Goal: Transaction & Acquisition: Purchase product/service

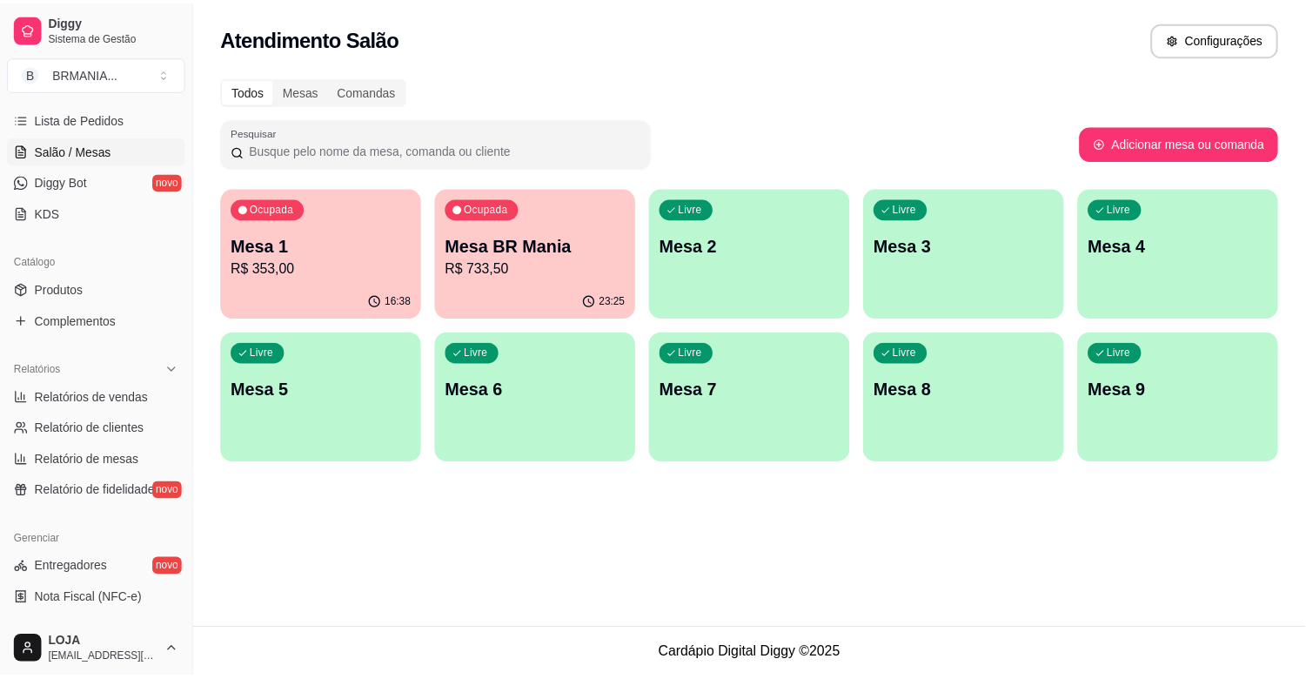
scroll to position [329, 0]
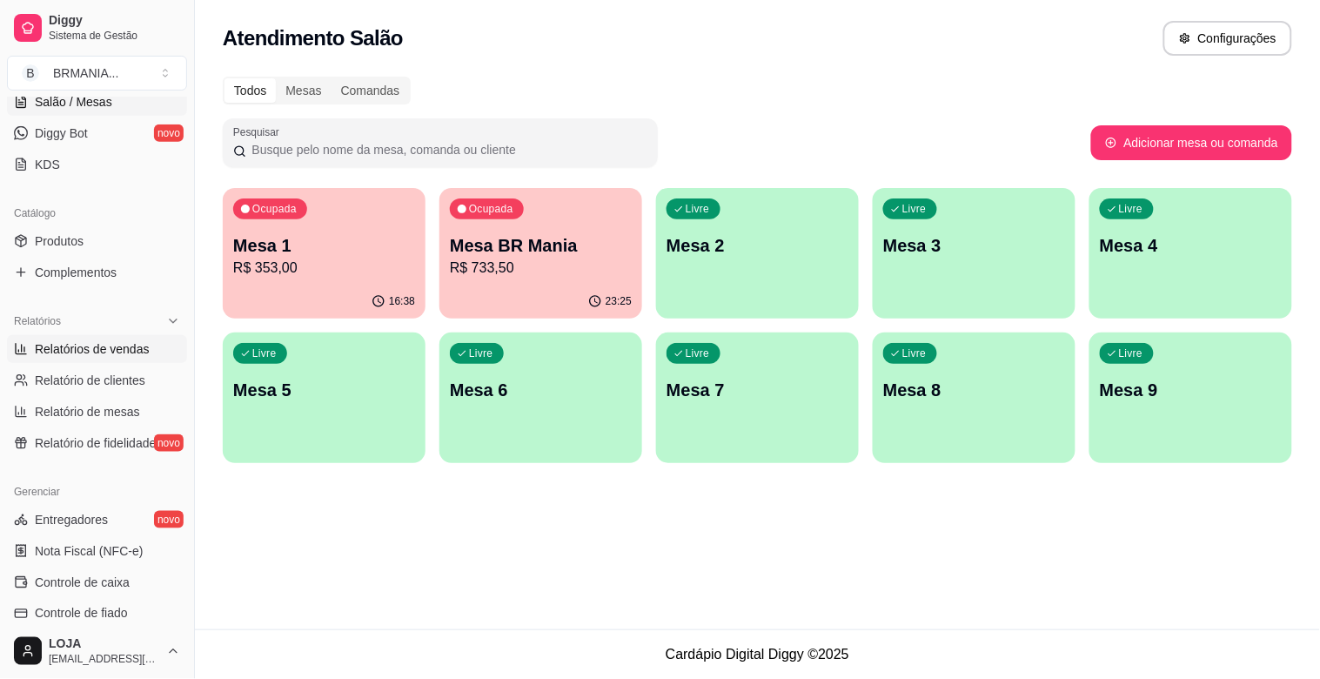
click at [93, 344] on span "Relatórios de vendas" at bounding box center [92, 348] width 115 height 17
select select "ALL"
select select "0"
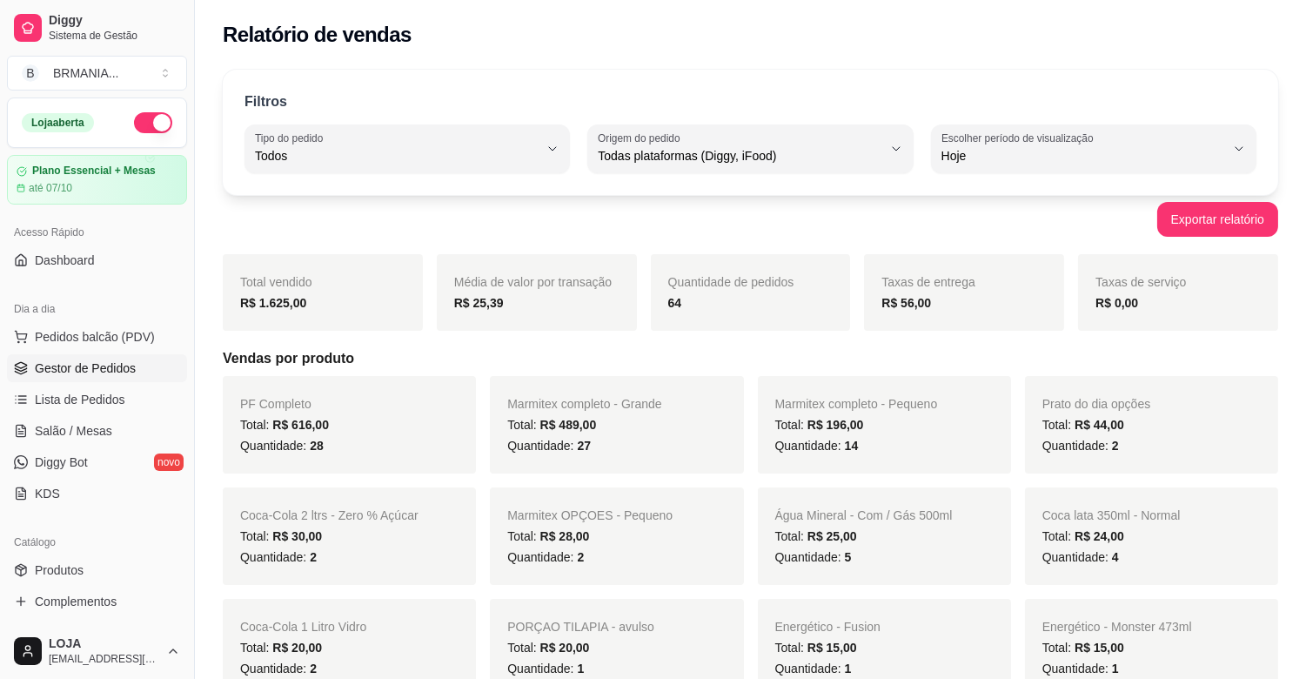
click at [111, 372] on span "Gestor de Pedidos" at bounding box center [85, 367] width 101 height 17
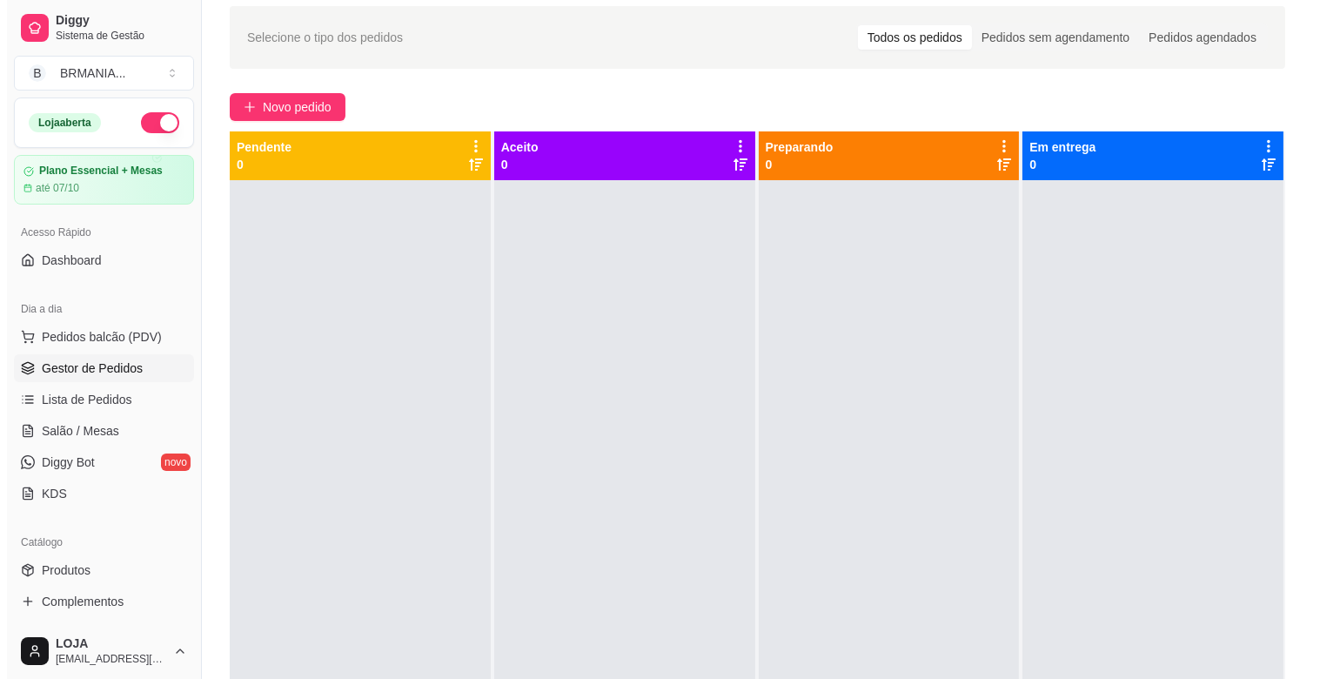
scroll to position [97, 0]
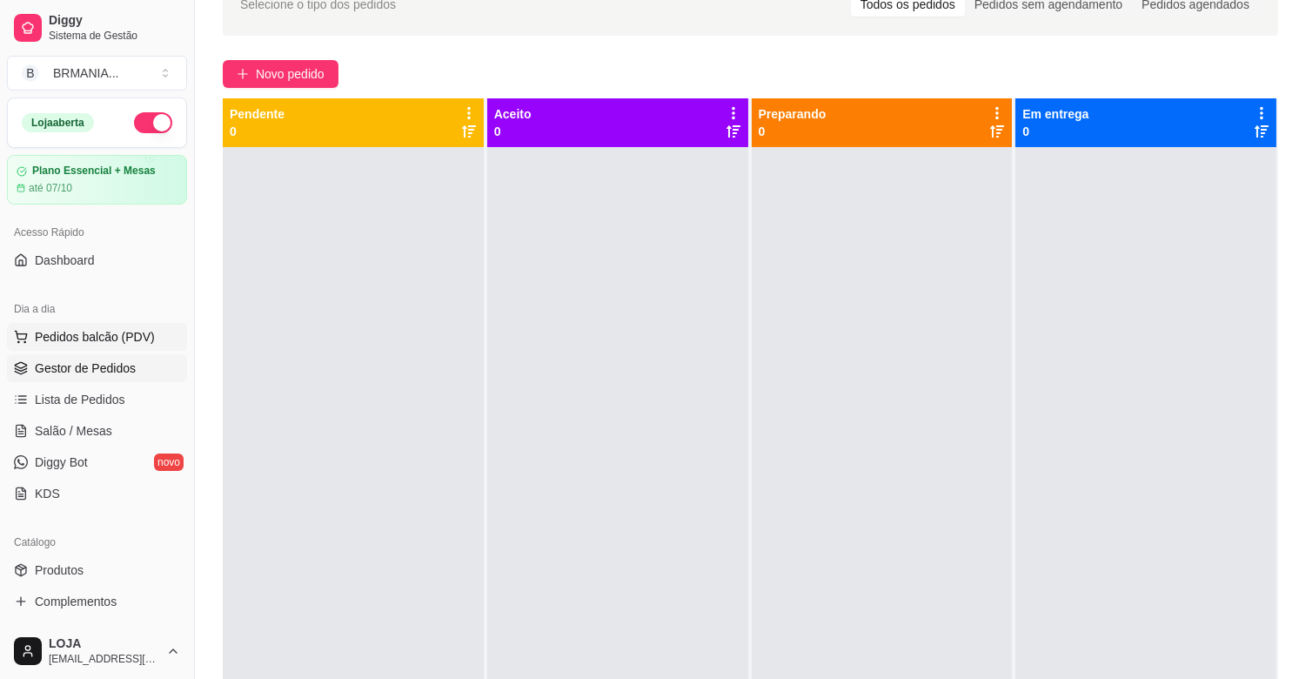
click at [84, 329] on button "Pedidos balcão (PDV)" at bounding box center [97, 337] width 180 height 28
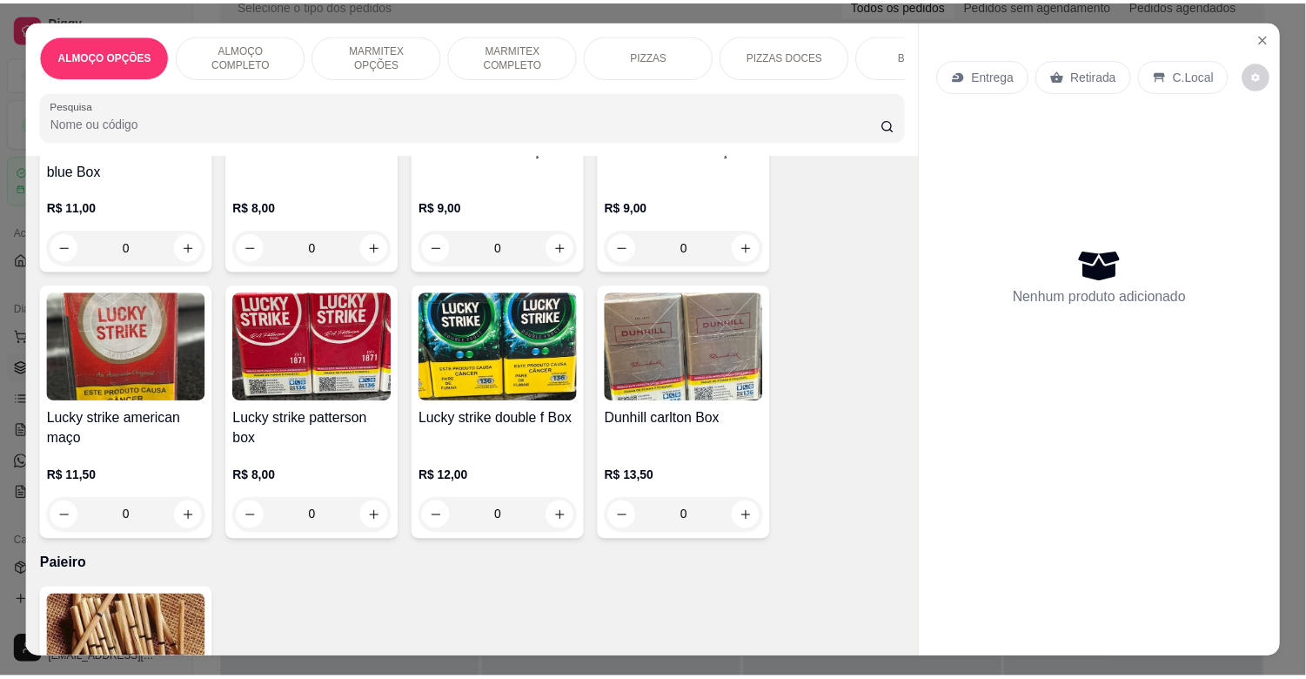
scroll to position [10273, 0]
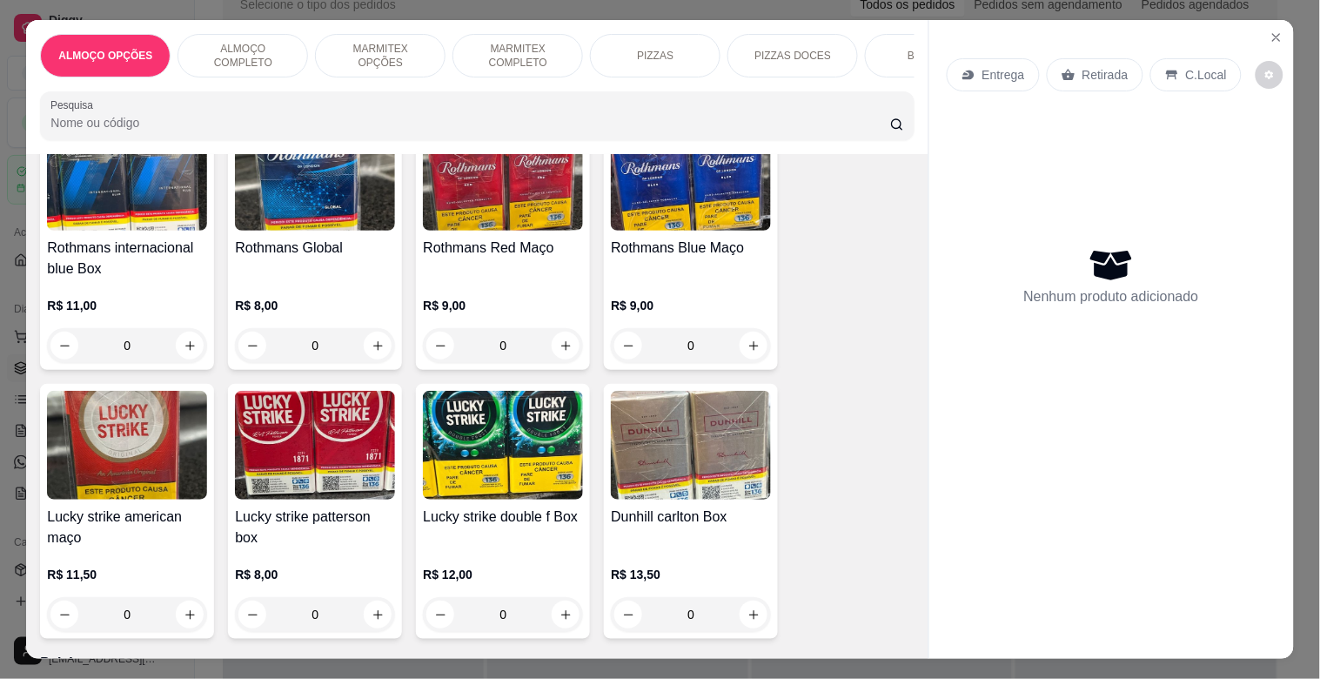
click at [620, 415] on img at bounding box center [691, 445] width 160 height 109
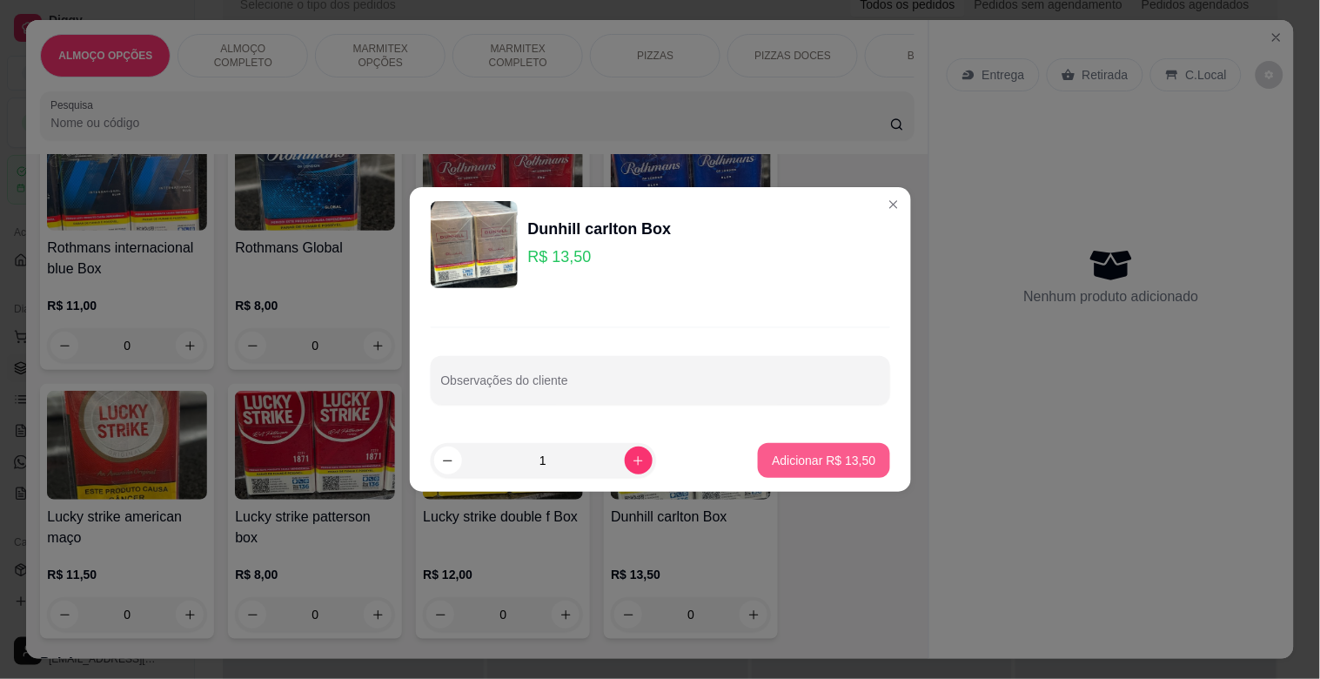
click at [823, 463] on p "Adicionar R$ 13,50" at bounding box center [824, 460] width 104 height 17
type input "1"
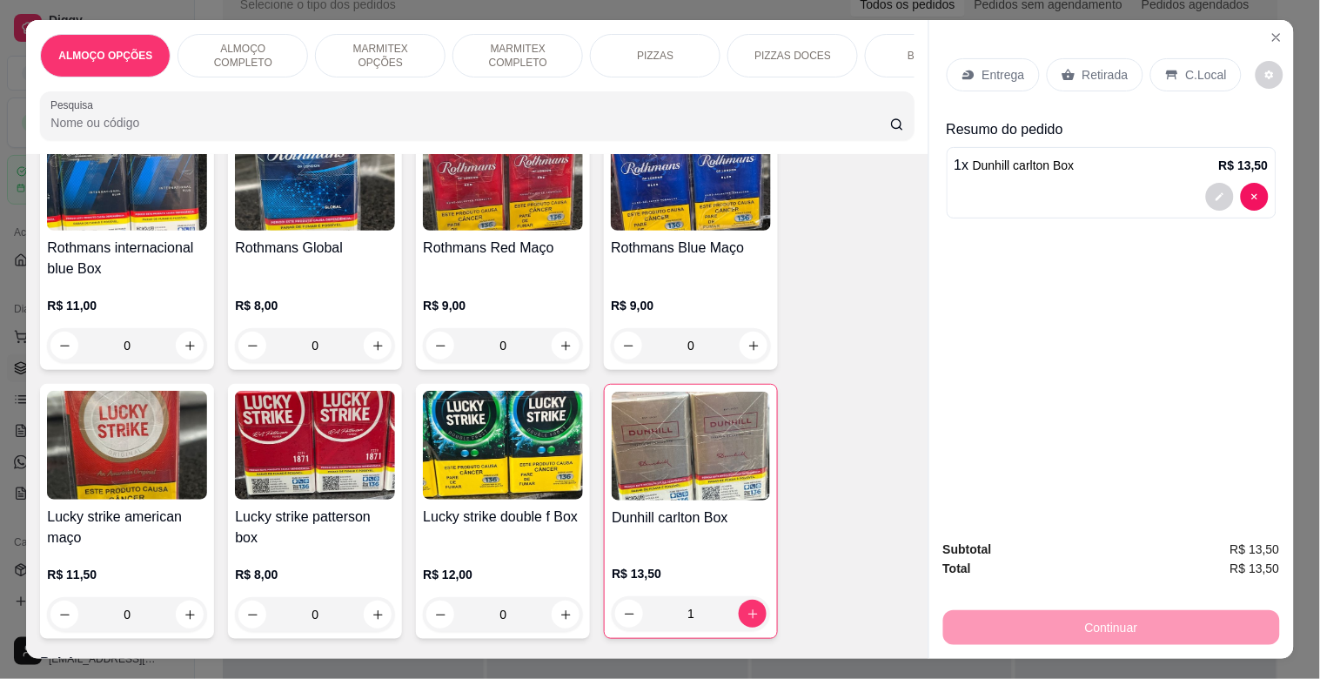
click at [1103, 58] on div "Retirada" at bounding box center [1095, 74] width 97 height 33
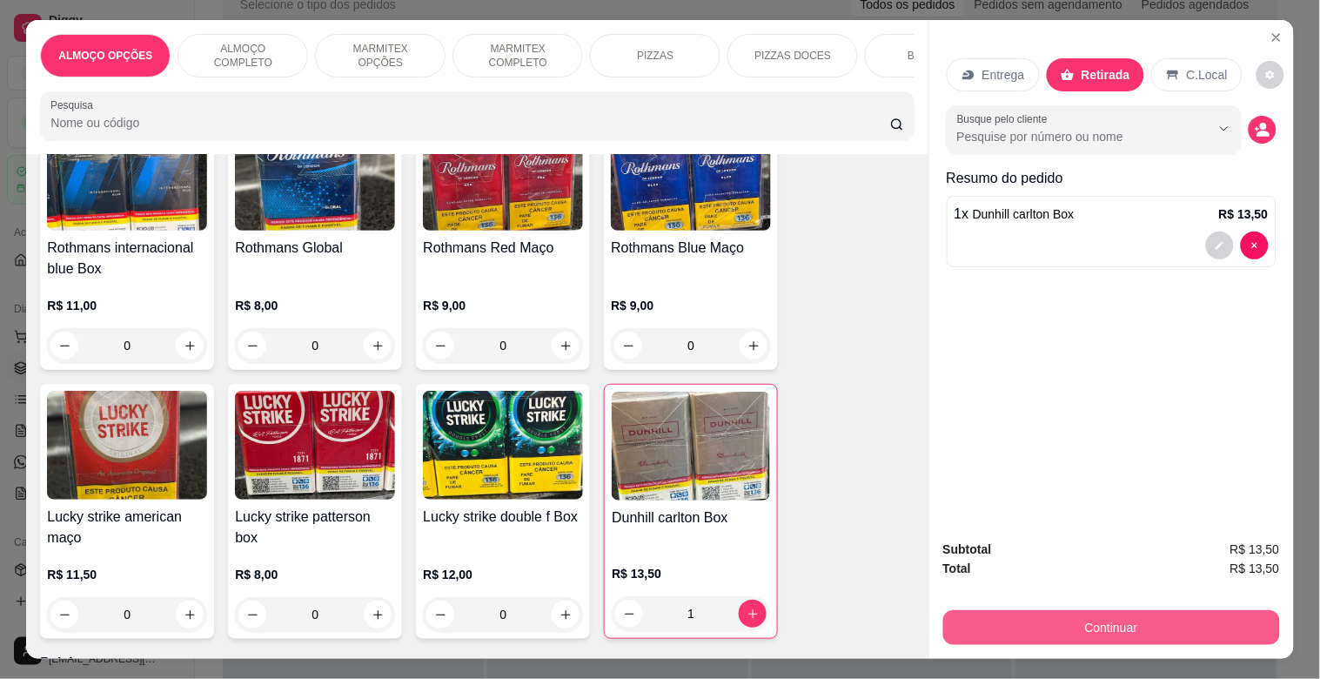
click at [1066, 612] on button "Continuar" at bounding box center [1111, 627] width 337 height 35
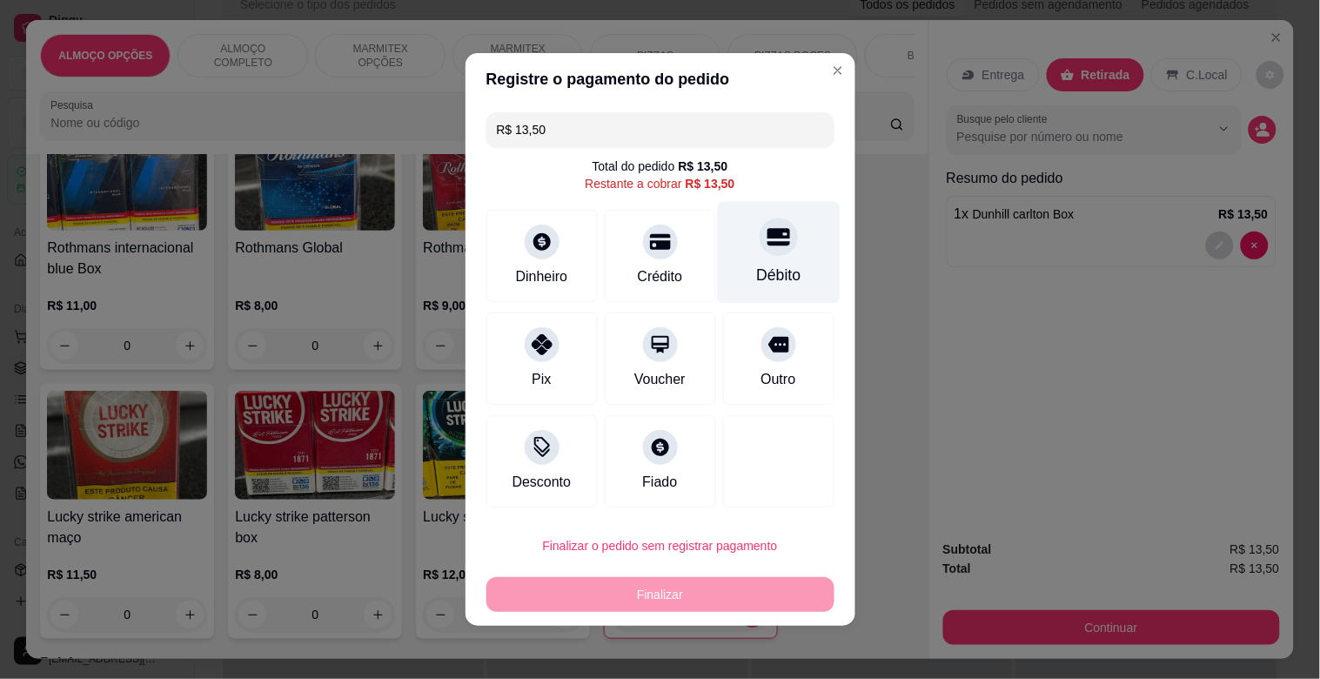
click at [761, 271] on div "Débito" at bounding box center [778, 275] width 44 height 23
type input "R$ 0,00"
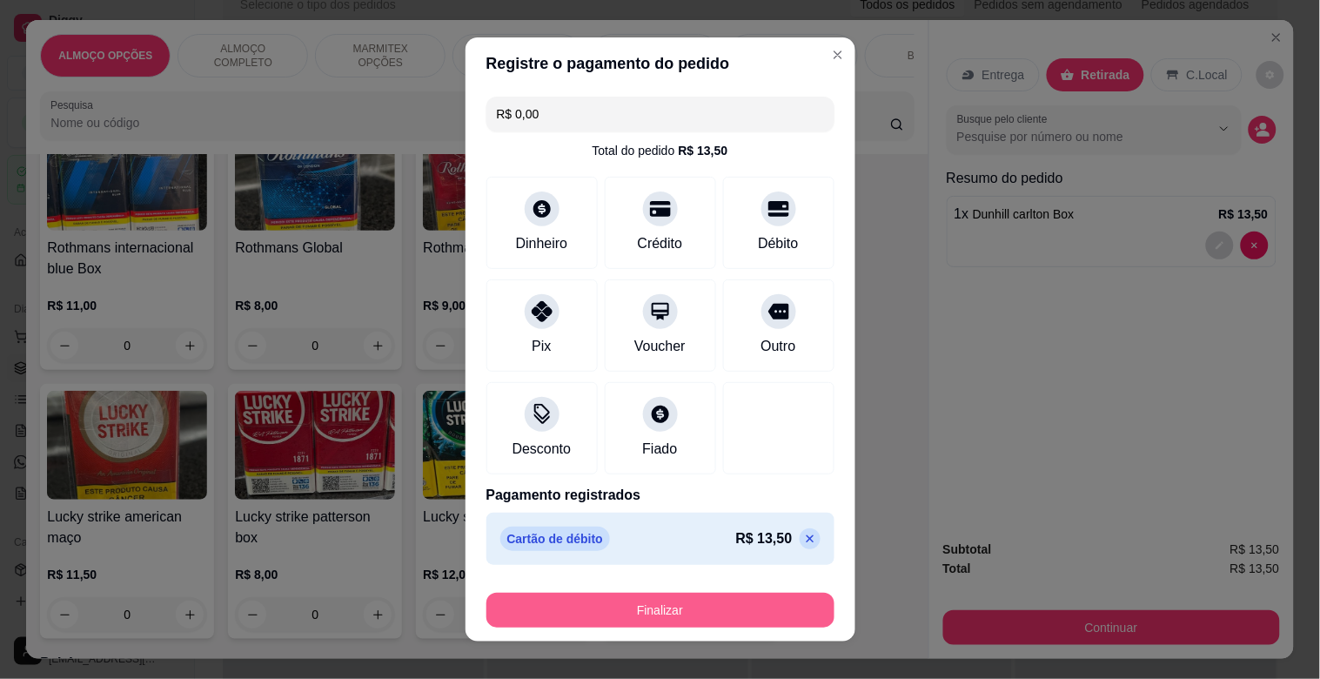
click at [754, 605] on button "Finalizar" at bounding box center [660, 610] width 348 height 35
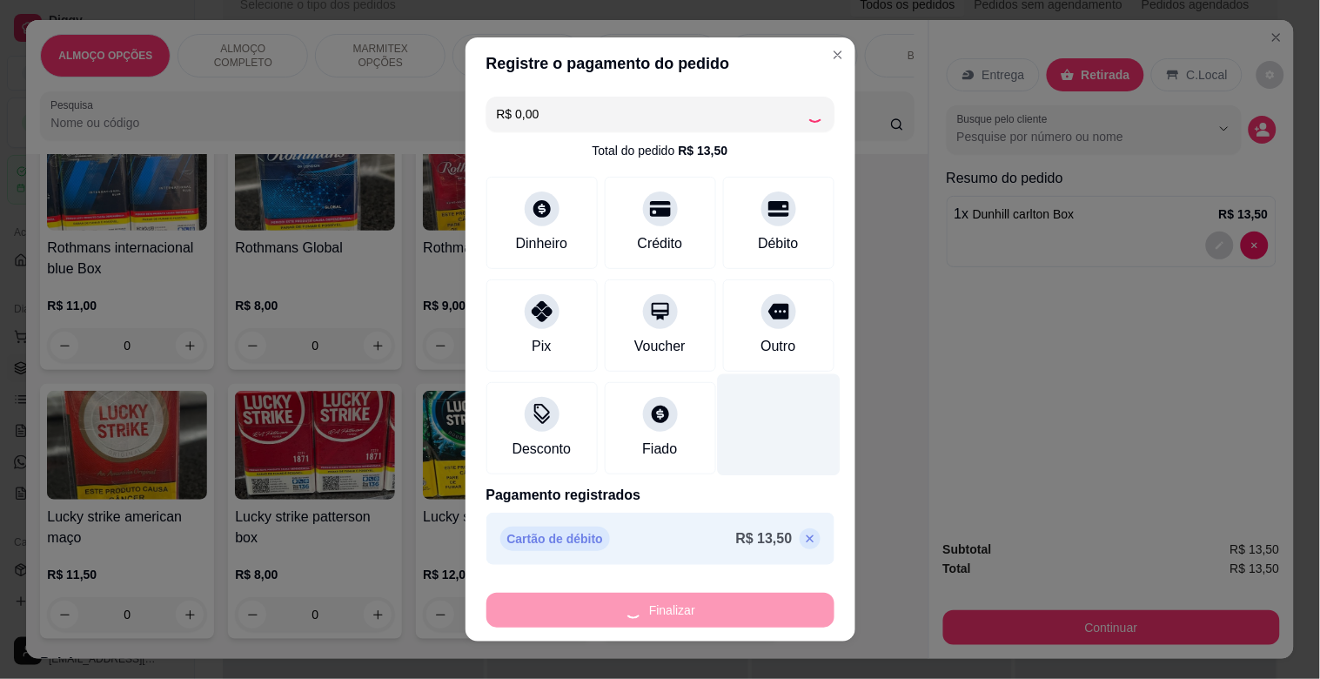
type input "0"
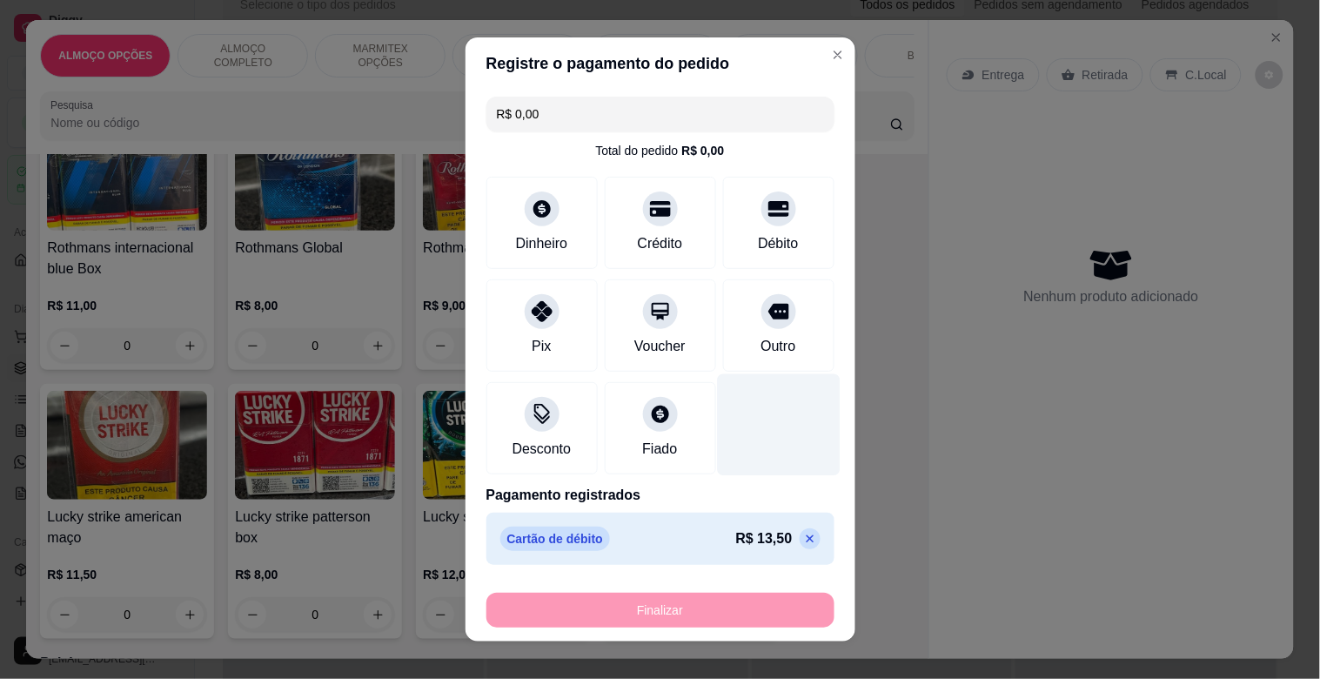
type input "-R$ 13,50"
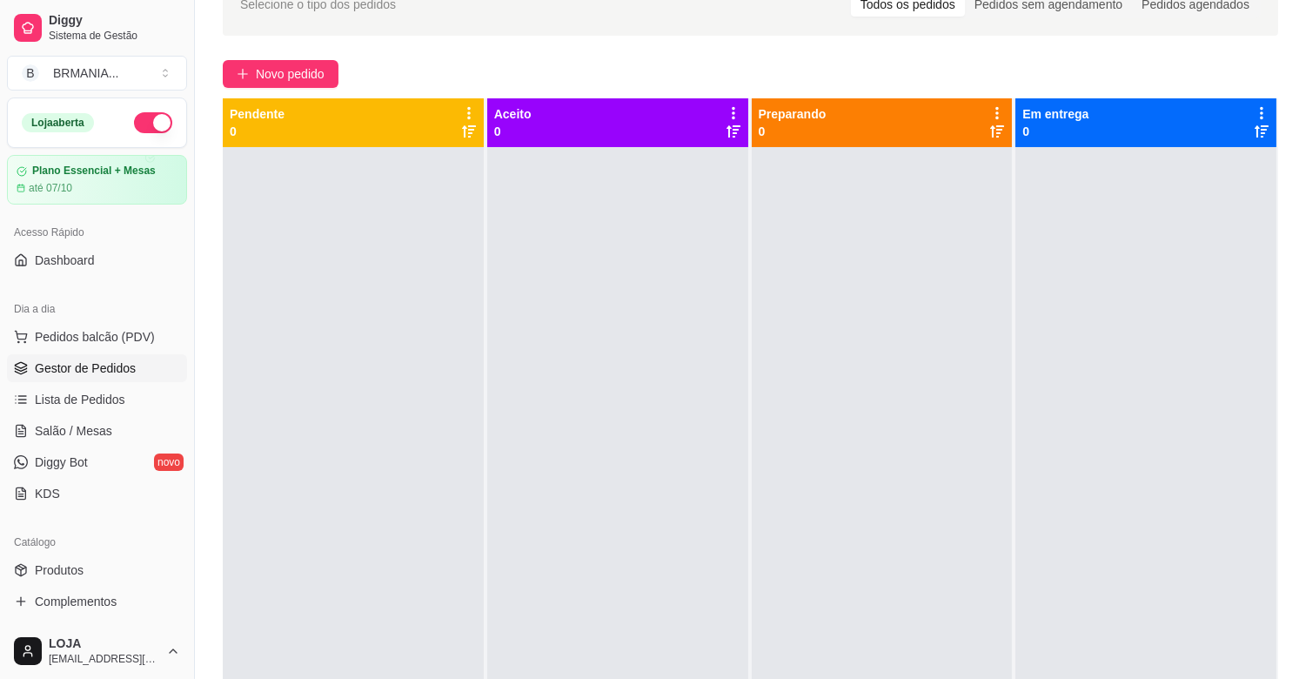
scroll to position [48, 0]
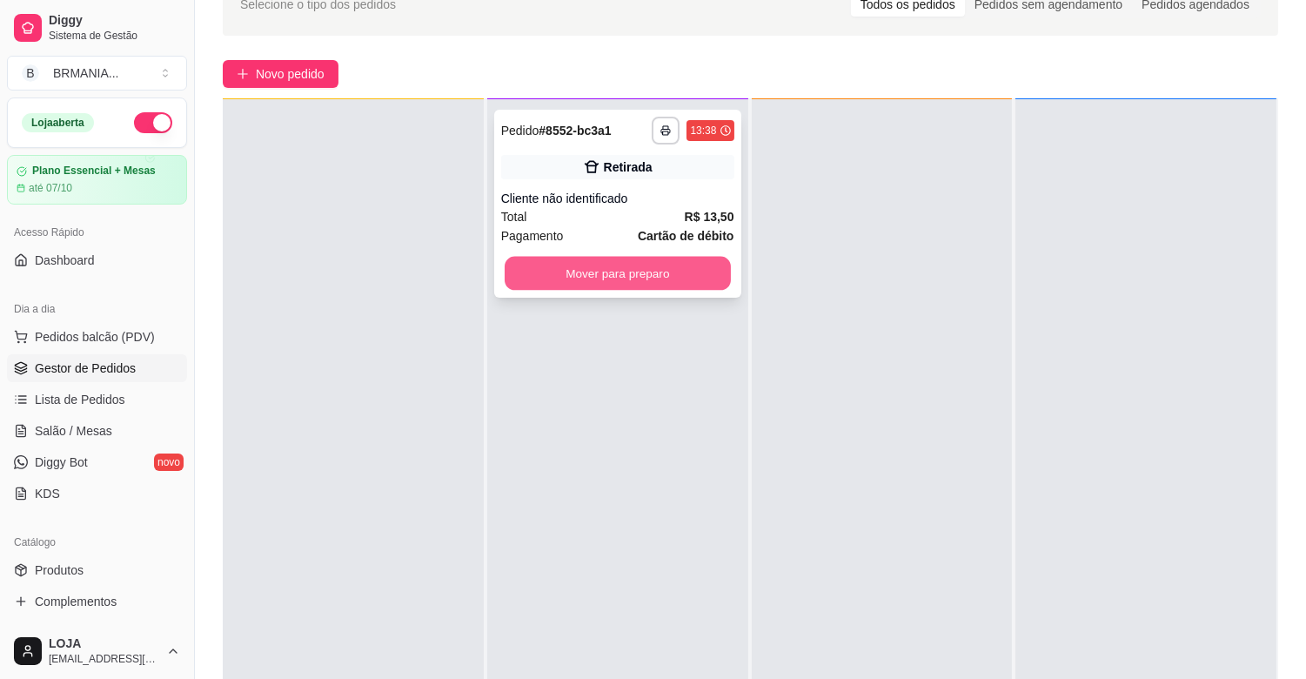
click at [644, 259] on button "Mover para preparo" at bounding box center [618, 274] width 226 height 34
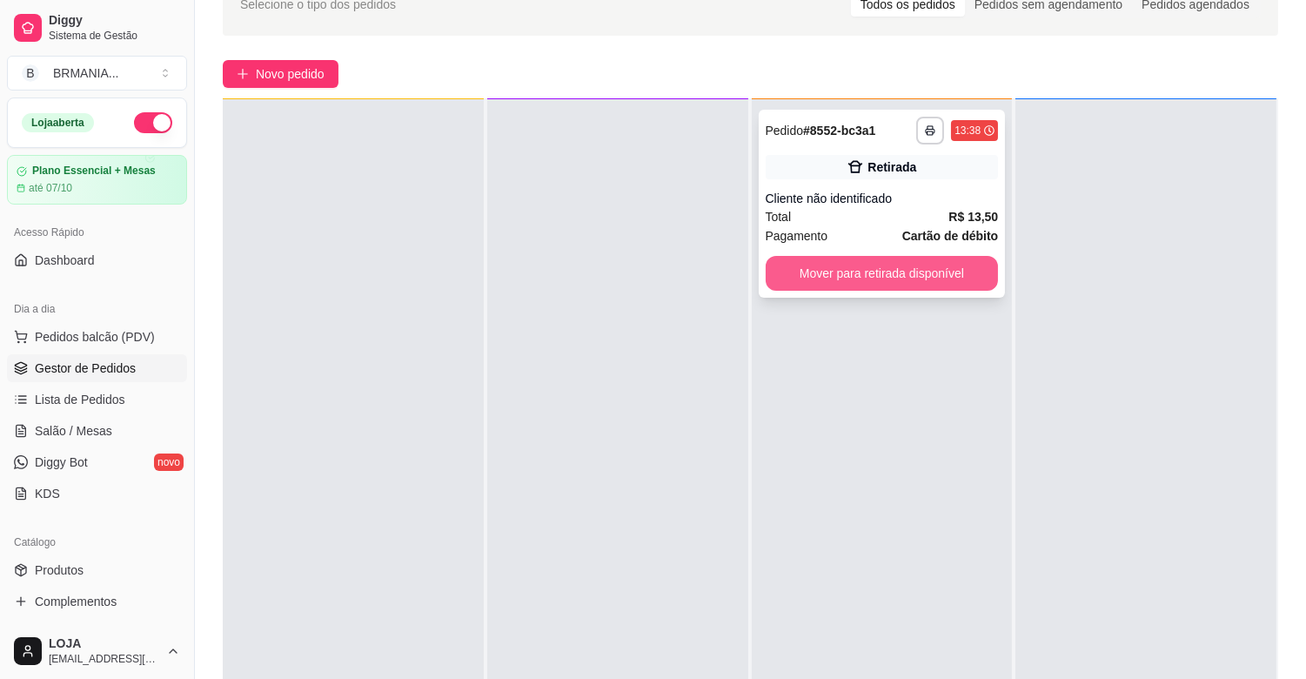
click at [853, 265] on button "Mover para retirada disponível" at bounding box center [882, 273] width 233 height 35
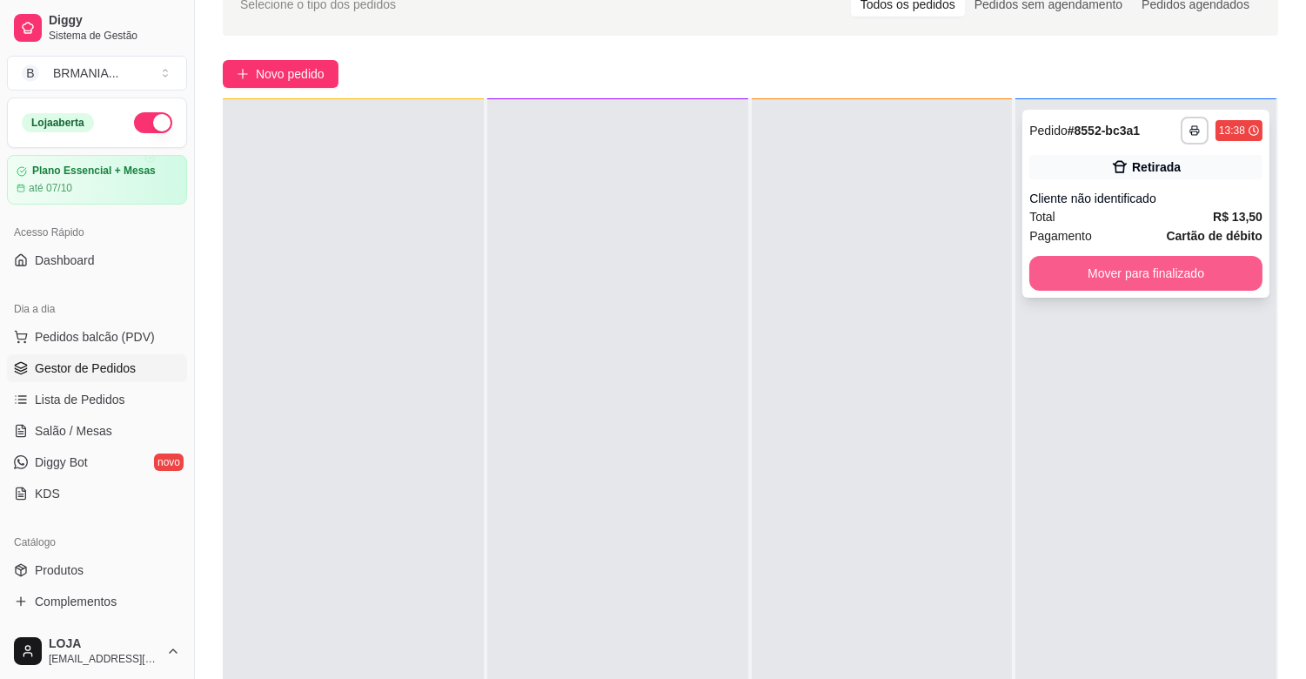
click at [1096, 271] on button "Mover para finalizado" at bounding box center [1145, 273] width 233 height 35
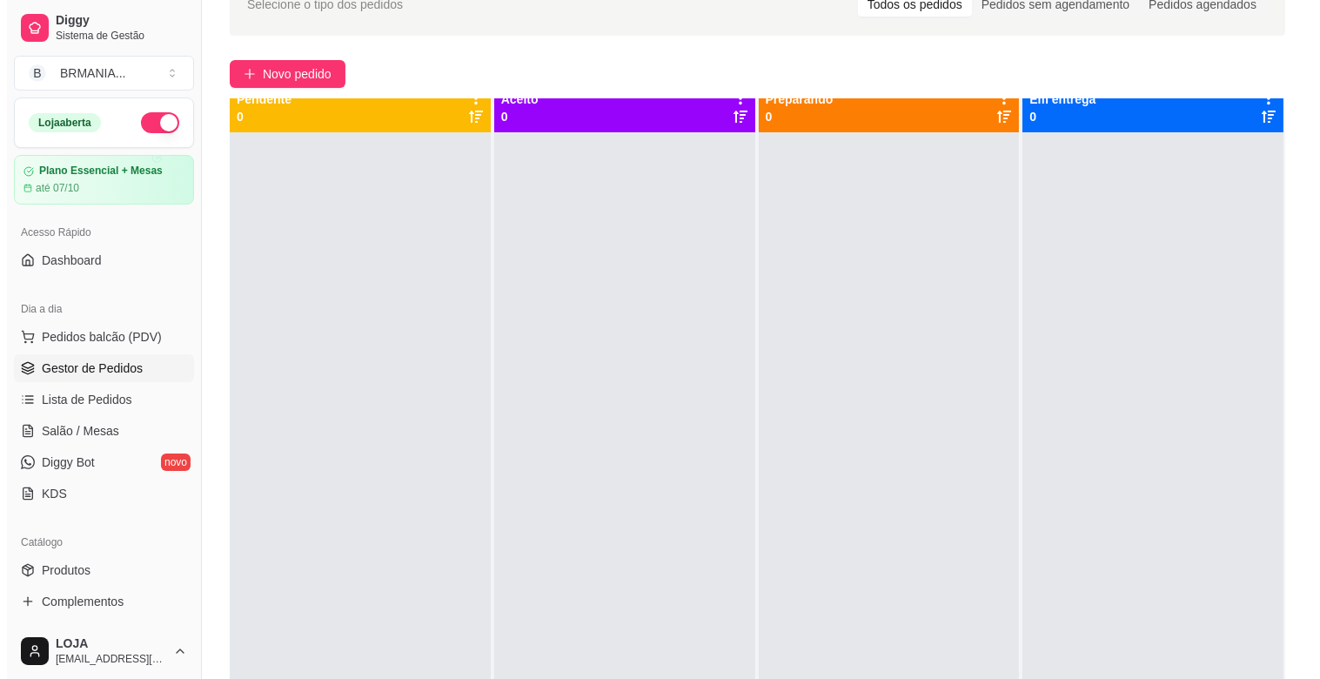
scroll to position [0, 0]
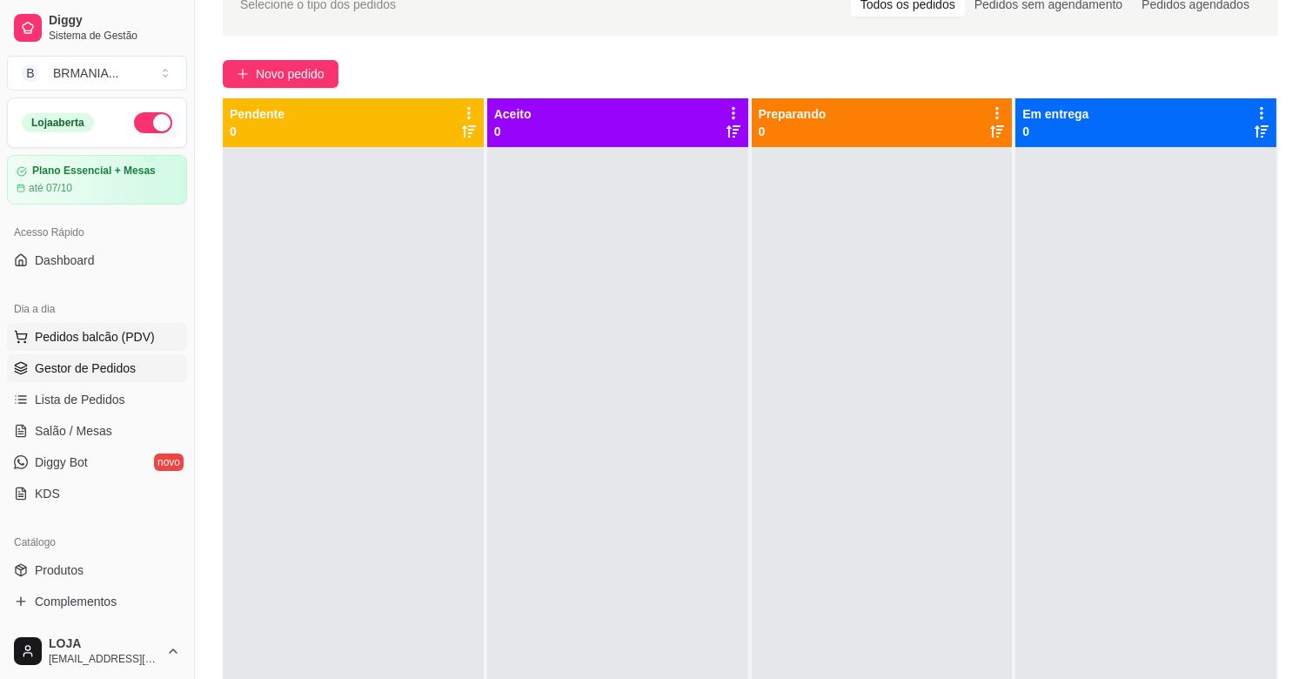
click at [91, 332] on span "Pedidos balcão (PDV)" at bounding box center [95, 336] width 120 height 17
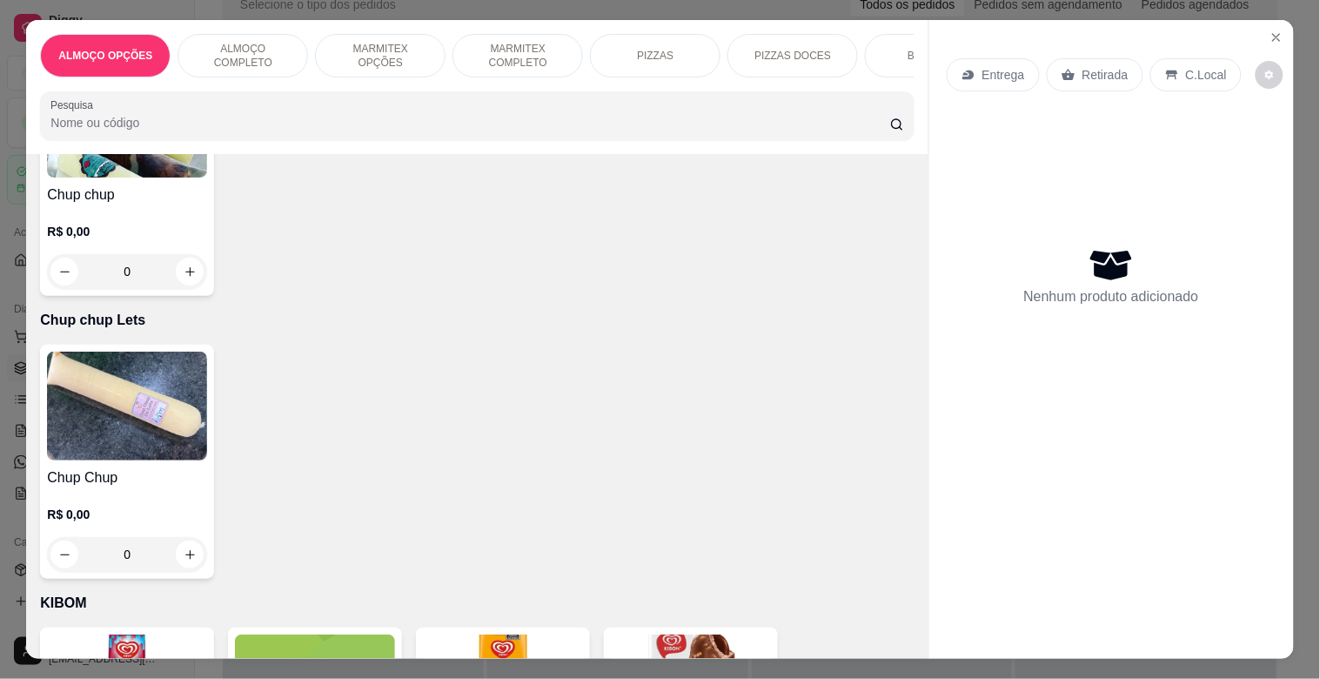
scroll to position [8548, 0]
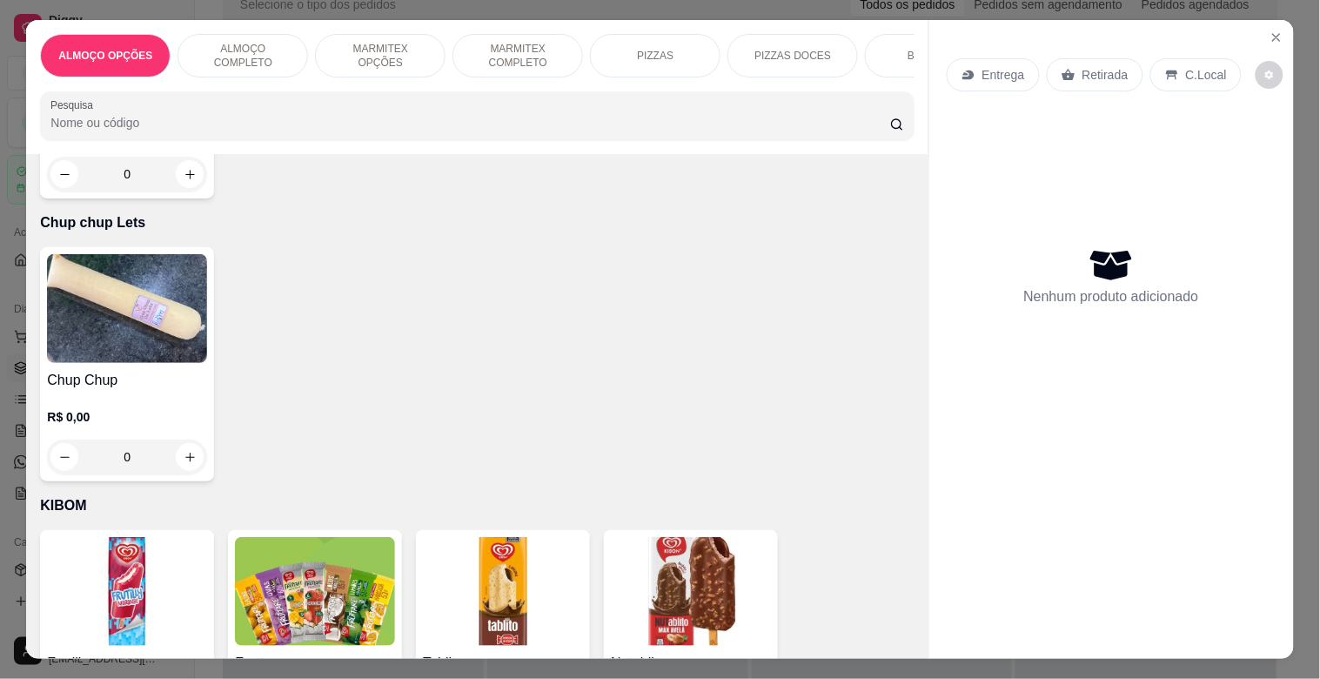
click at [526, 580] on img at bounding box center [503, 591] width 160 height 109
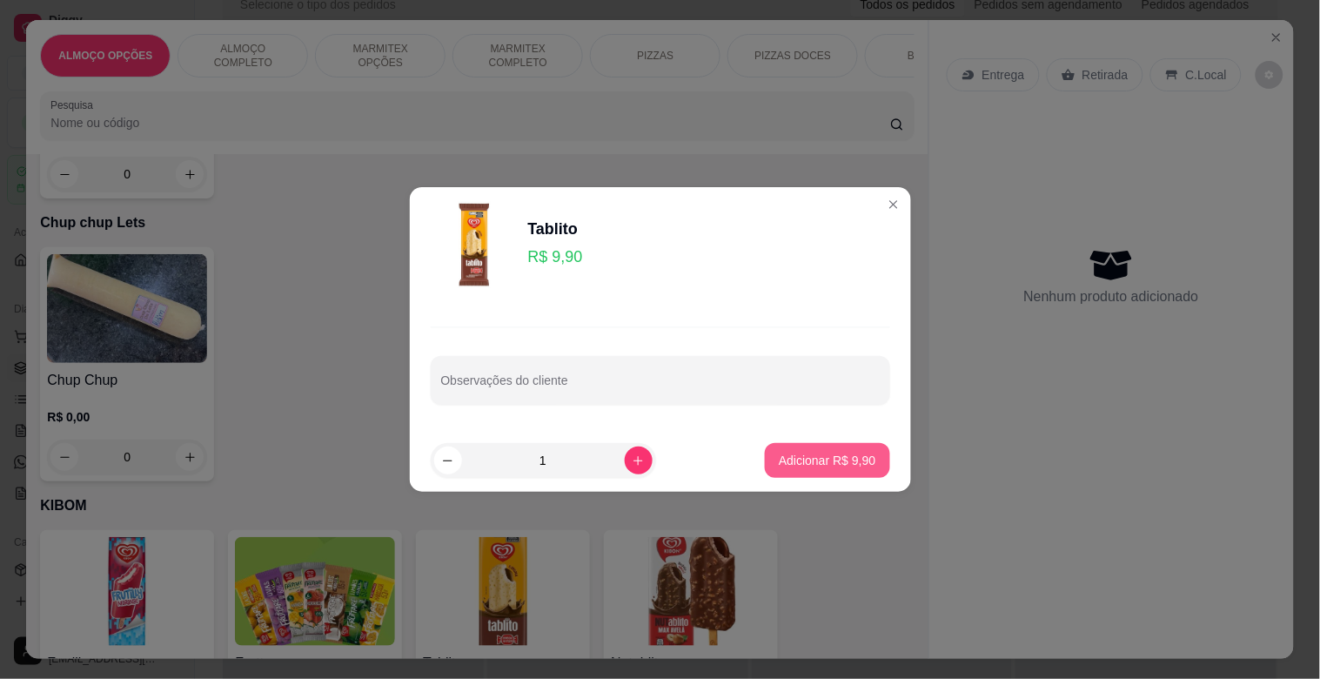
click at [846, 456] on p "Adicionar R$ 9,90" at bounding box center [827, 460] width 97 height 17
type input "1"
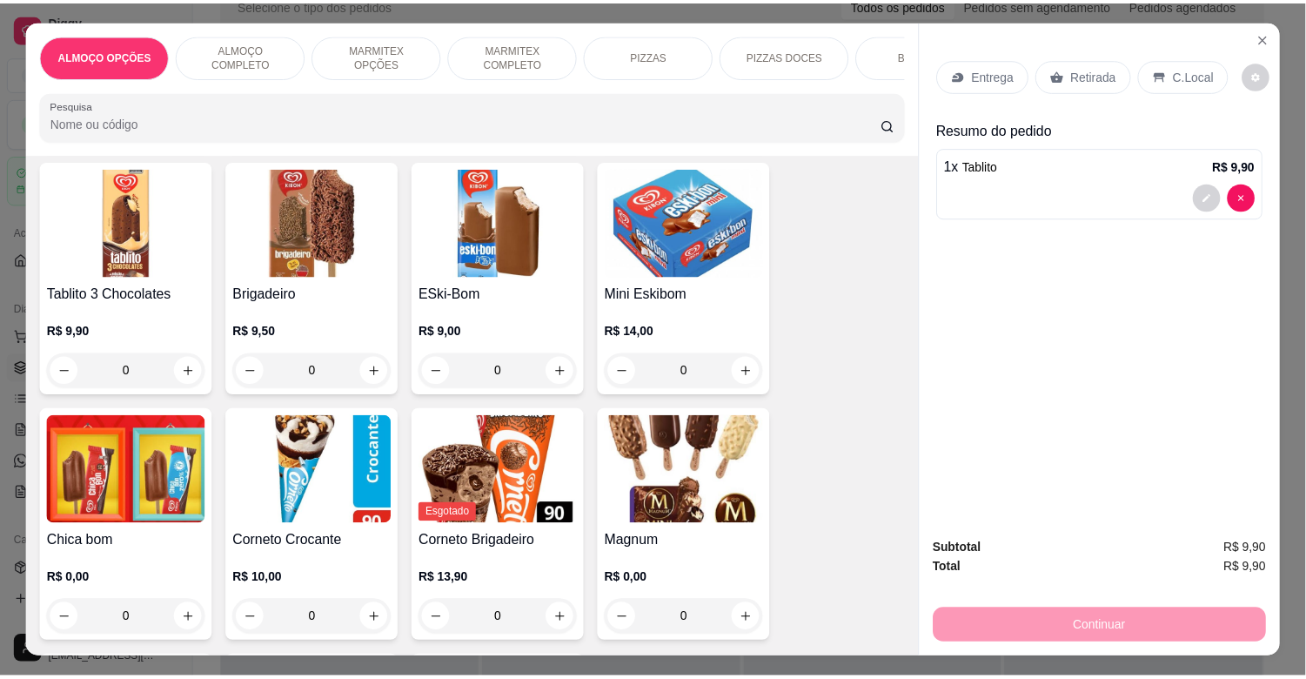
scroll to position [9214, 0]
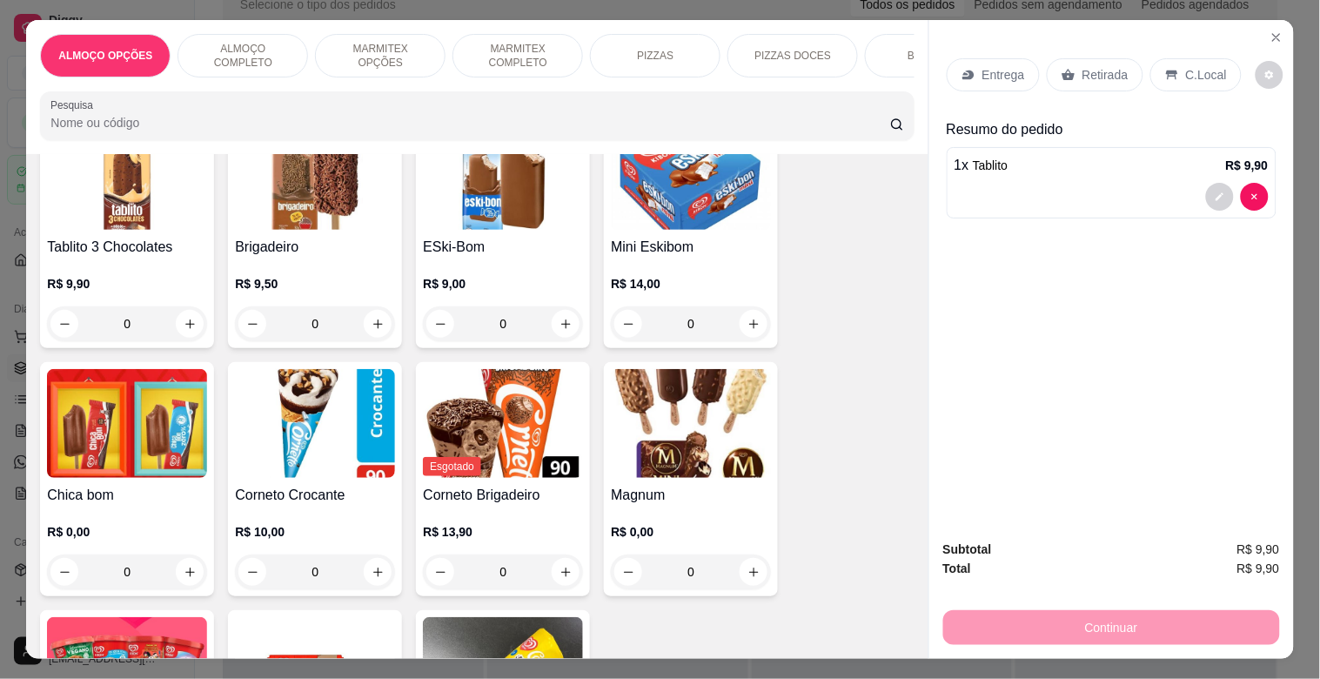
click at [520, 393] on img at bounding box center [503, 423] width 160 height 109
click at [1273, 34] on icon "Close" at bounding box center [1276, 37] width 7 height 7
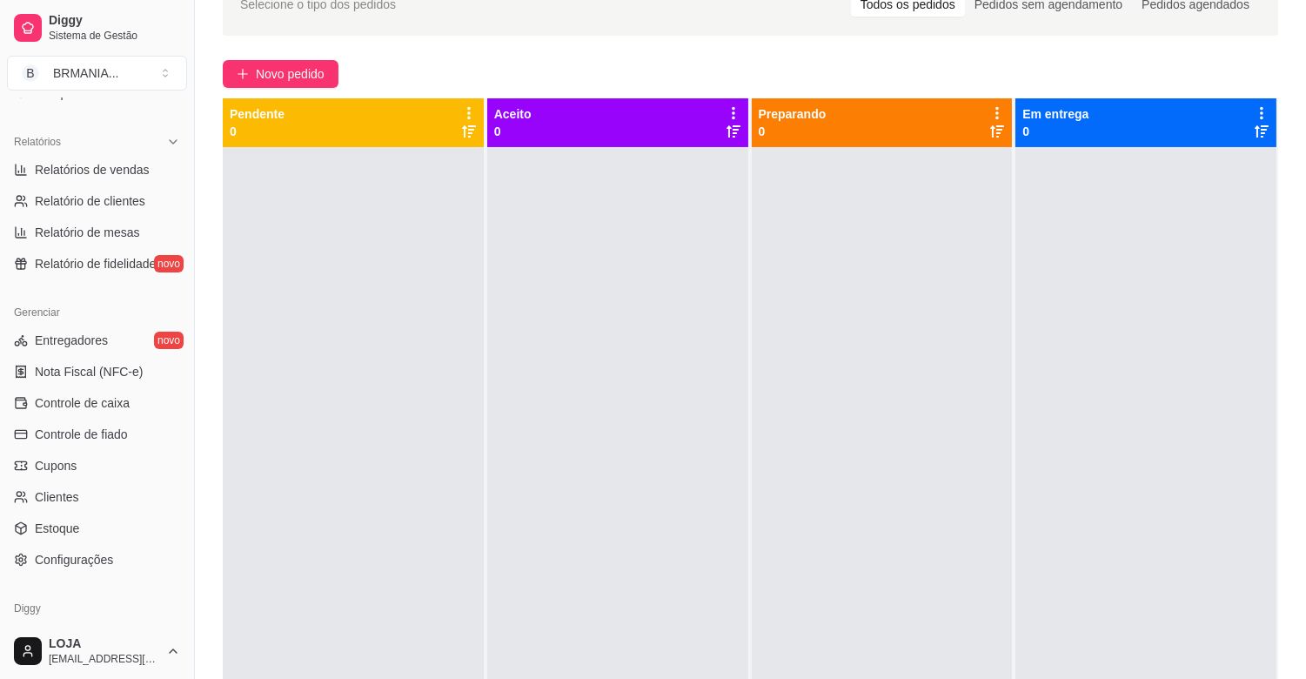
scroll to position [532, 0]
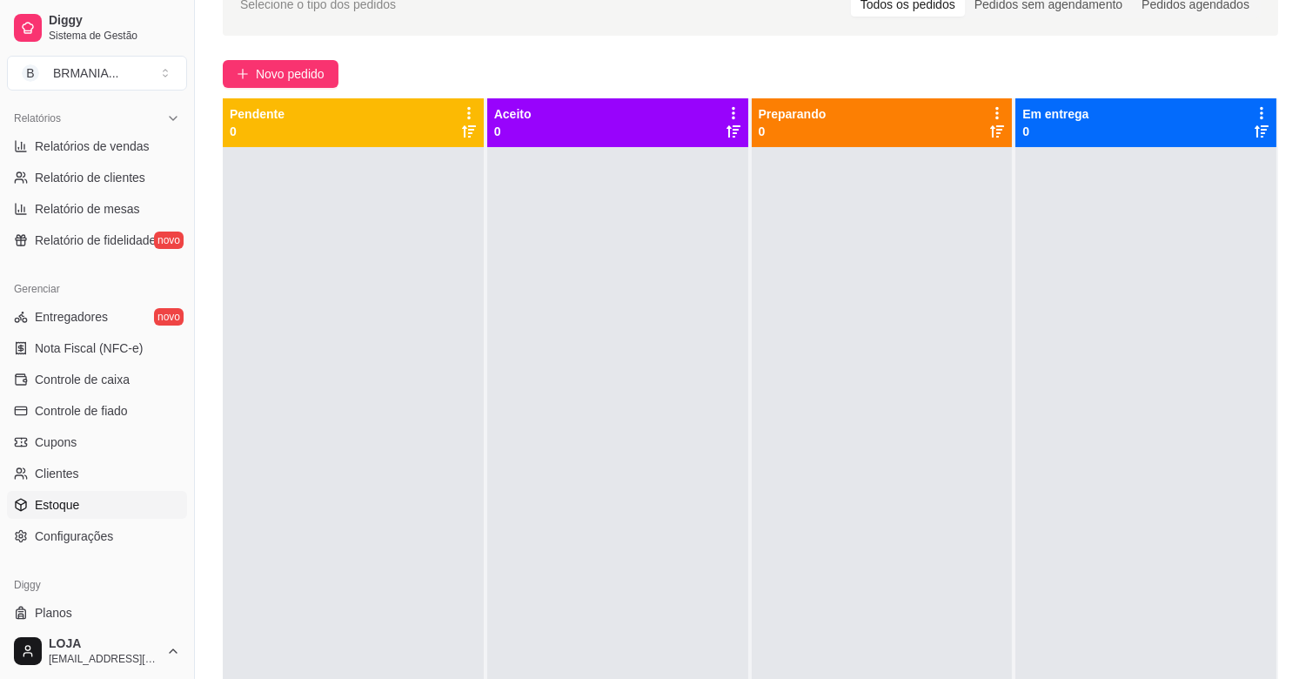
click at [107, 505] on link "Estoque" at bounding box center [97, 505] width 180 height 28
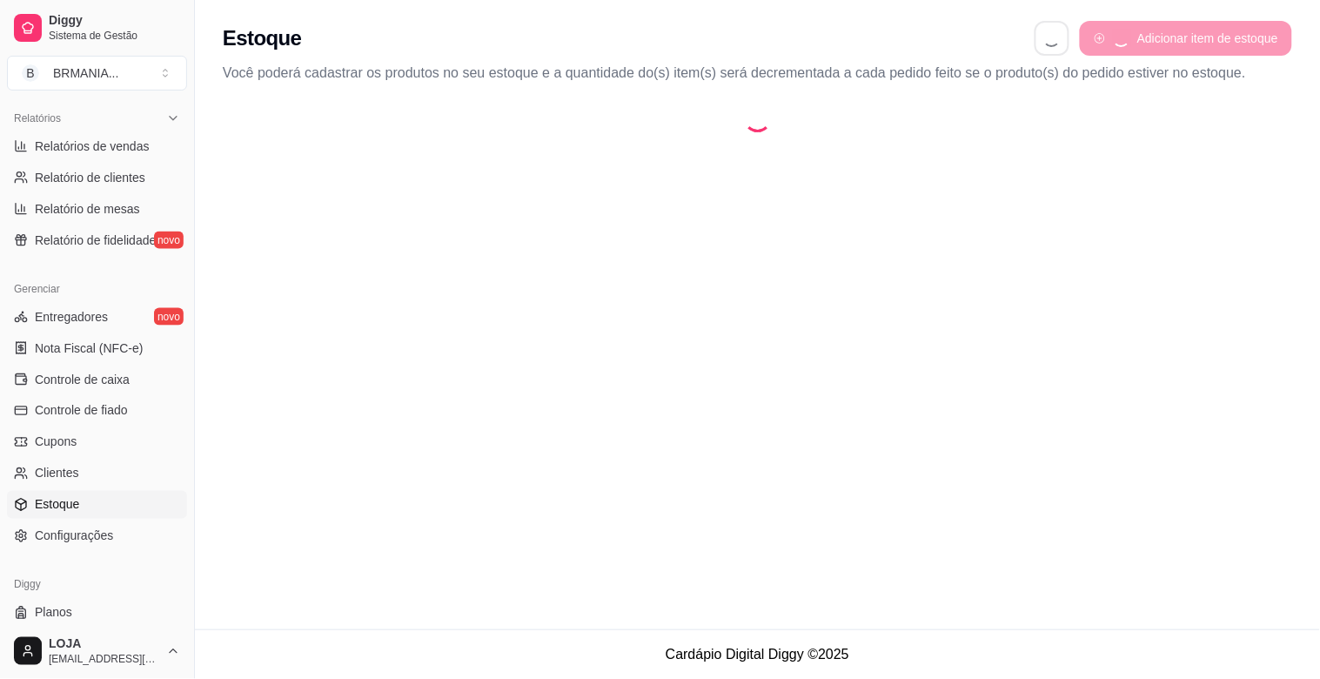
select select "QUANTITY_ORDER"
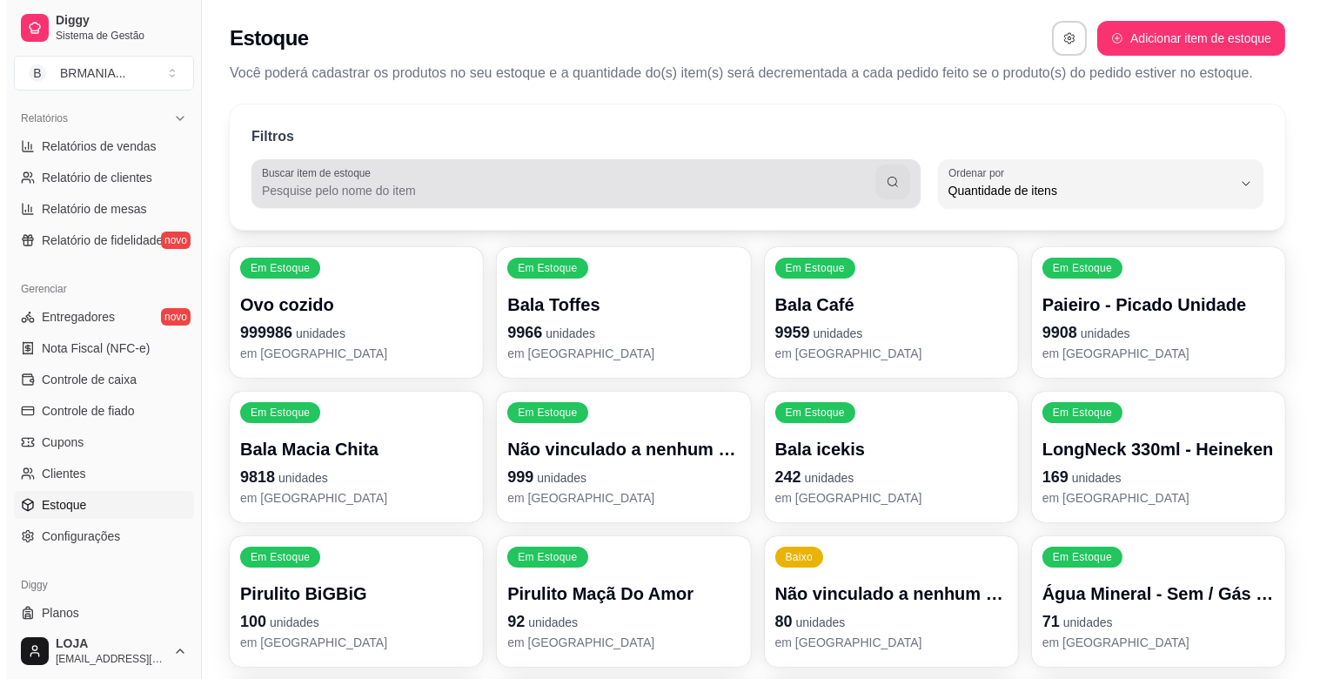
scroll to position [16, 0]
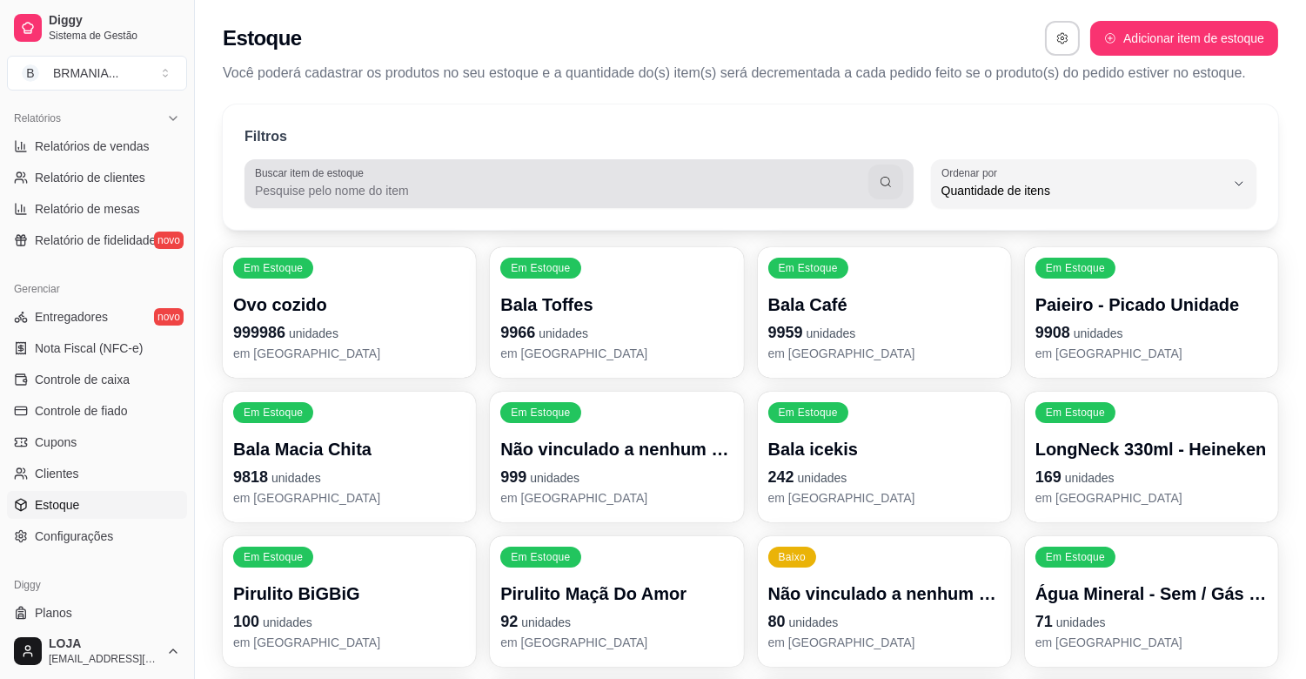
click at [475, 167] on div at bounding box center [579, 183] width 648 height 35
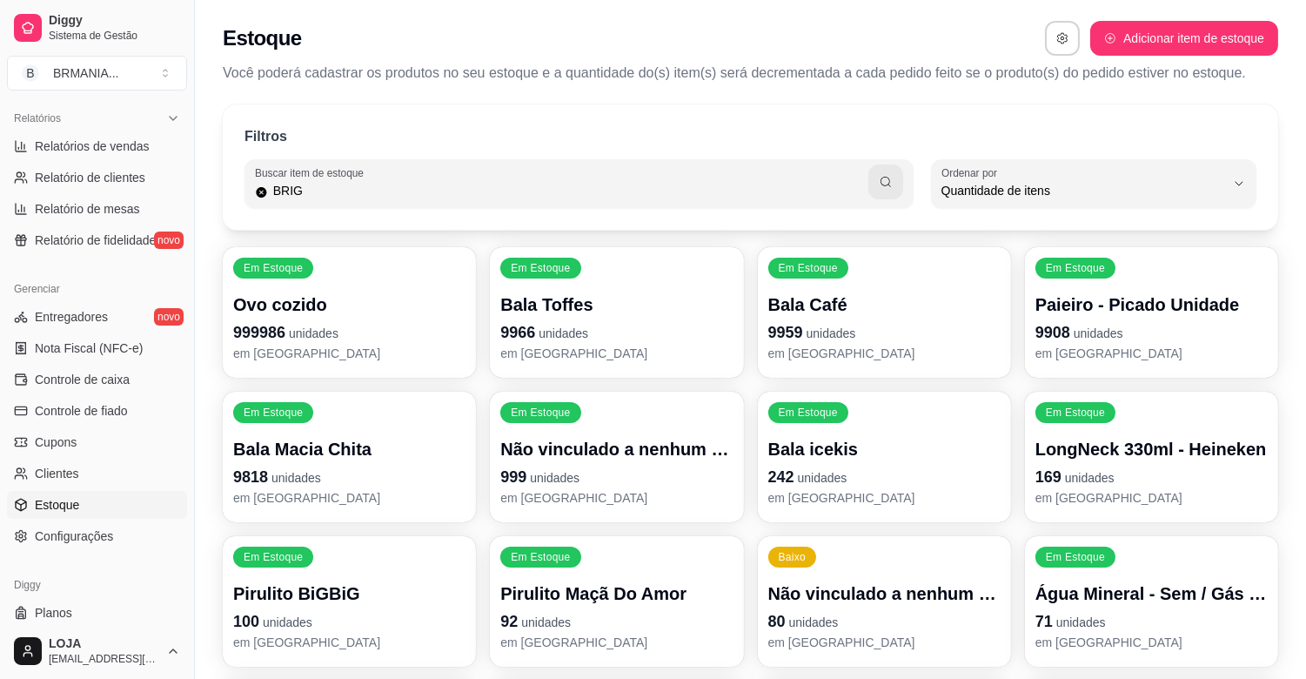
type input "BRIG"
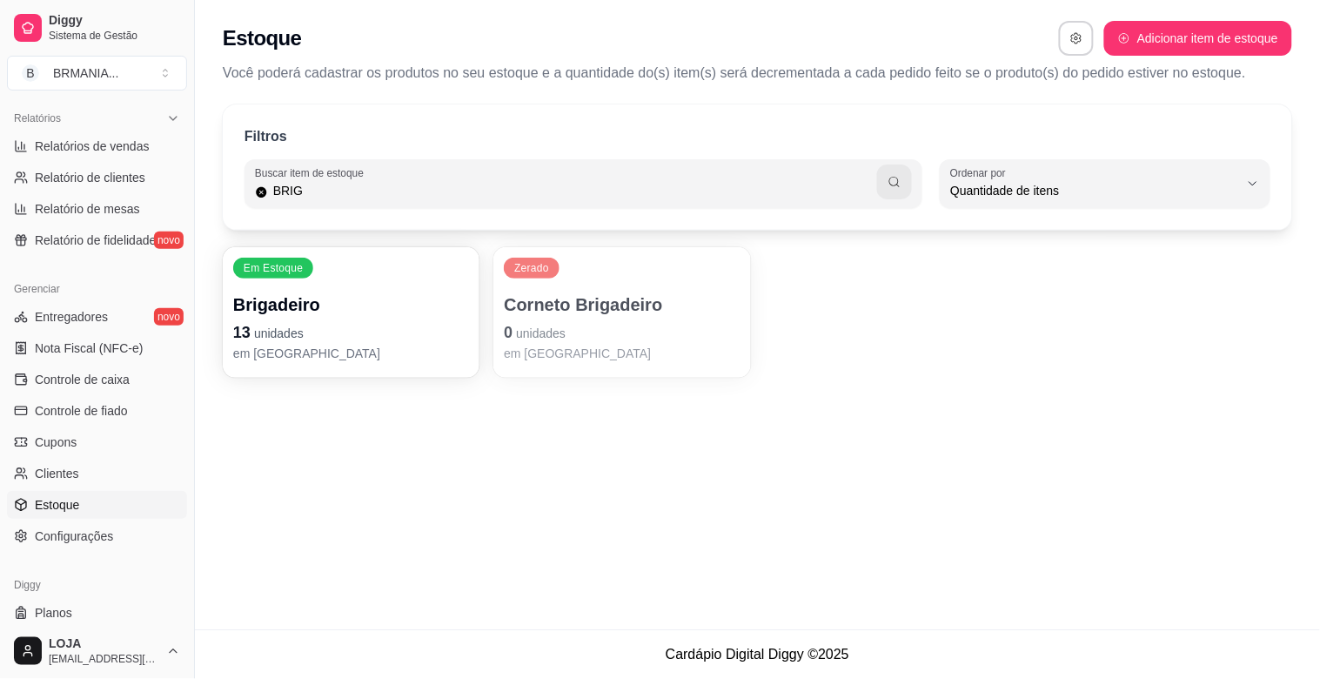
click at [594, 303] on p "Corneto Brigadeiro" at bounding box center [622, 304] width 236 height 24
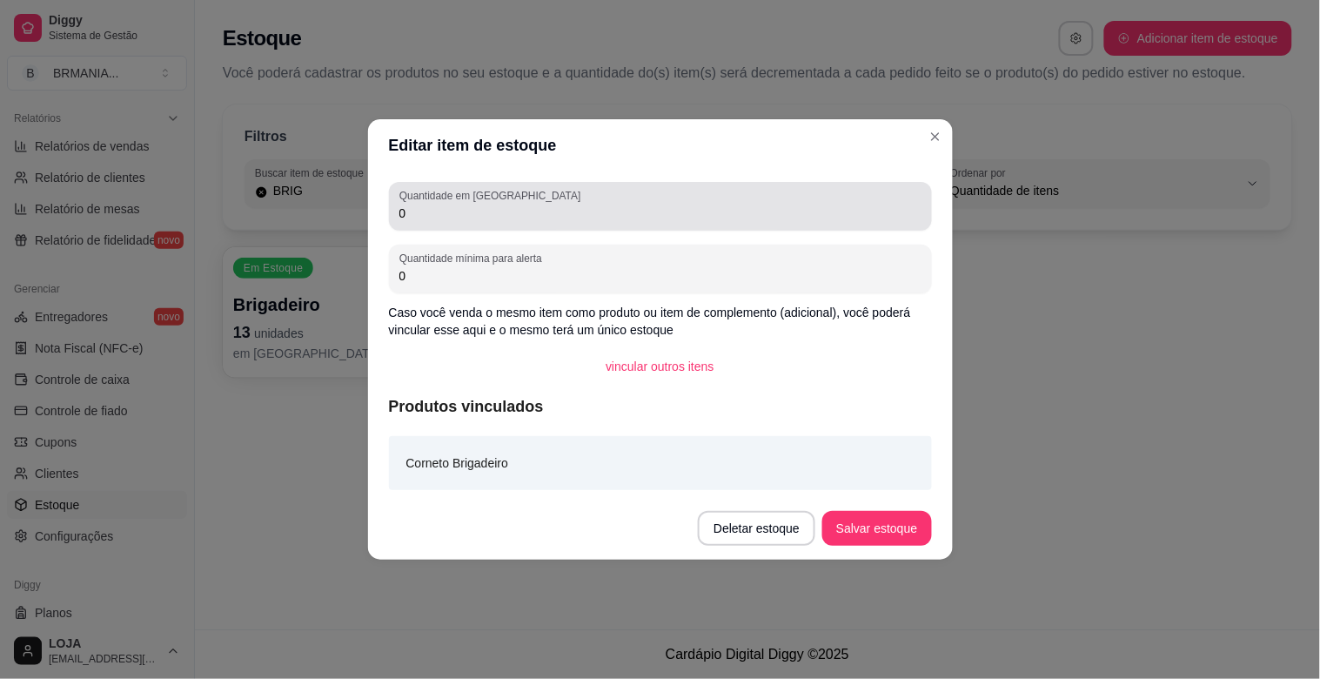
click at [444, 218] on input "0" at bounding box center [660, 212] width 522 height 17
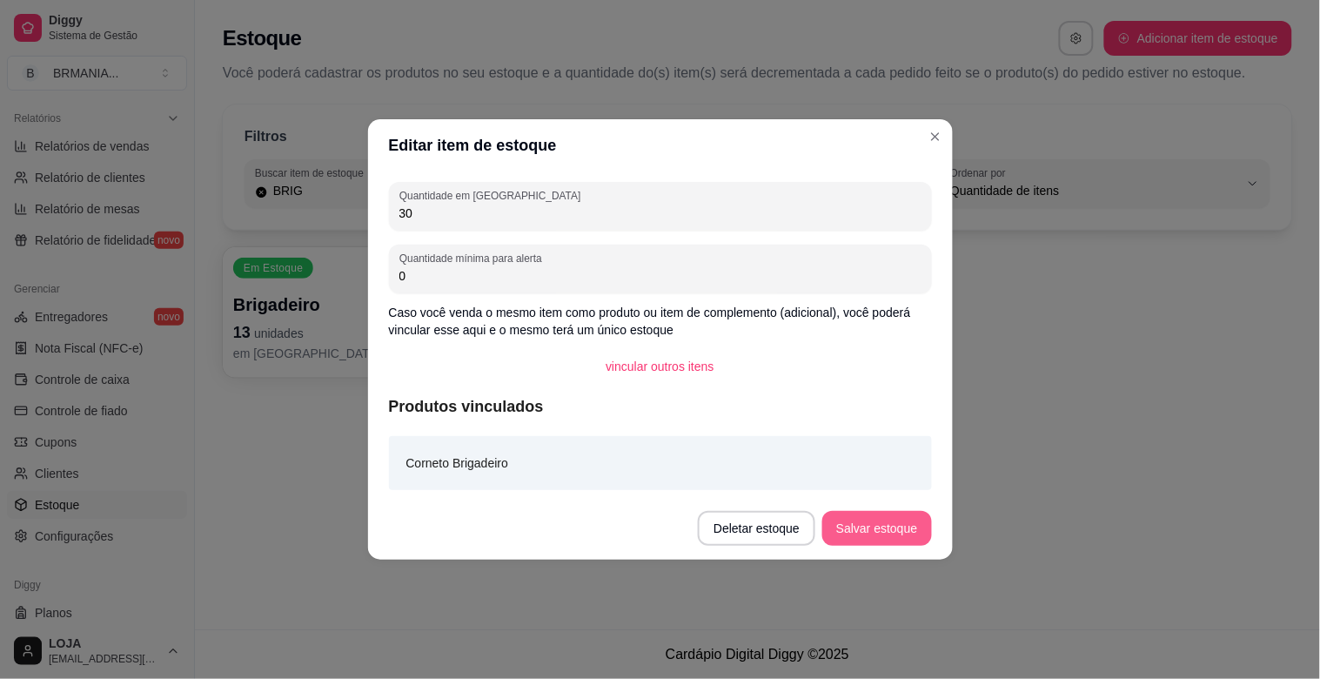
type input "30"
click at [860, 515] on button "Salvar estoque" at bounding box center [876, 528] width 109 height 35
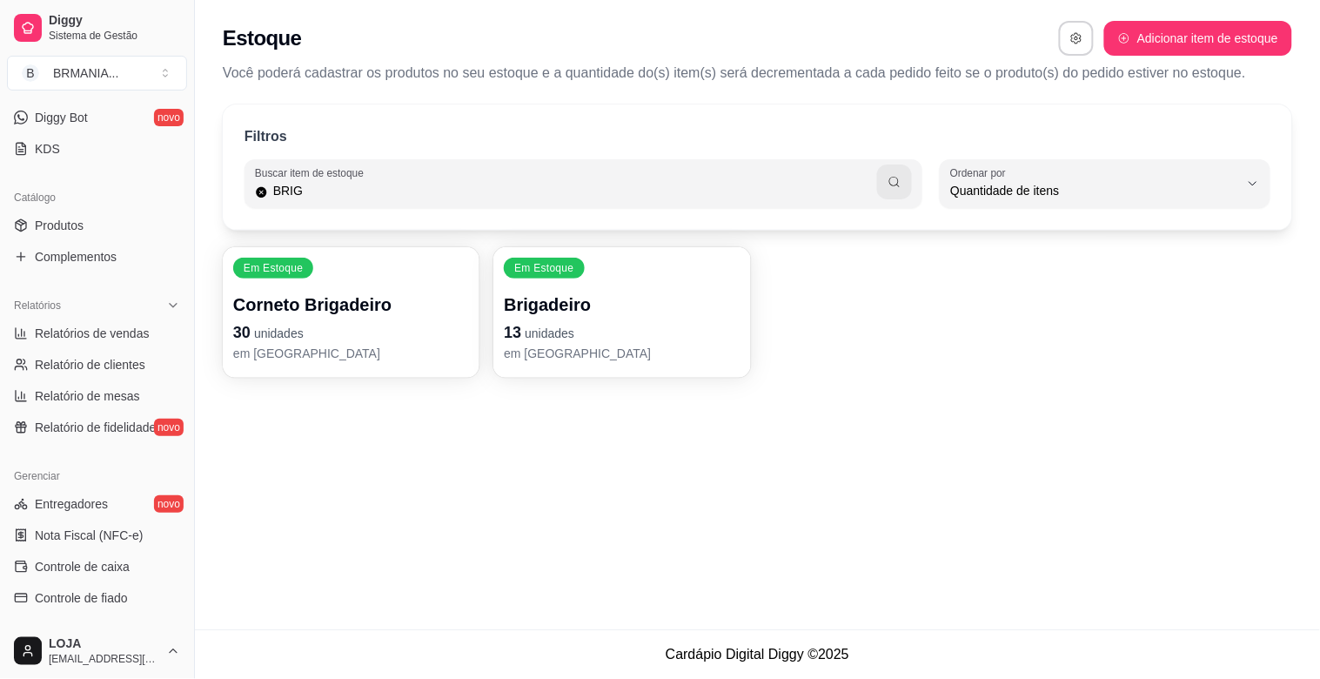
scroll to position [0, 0]
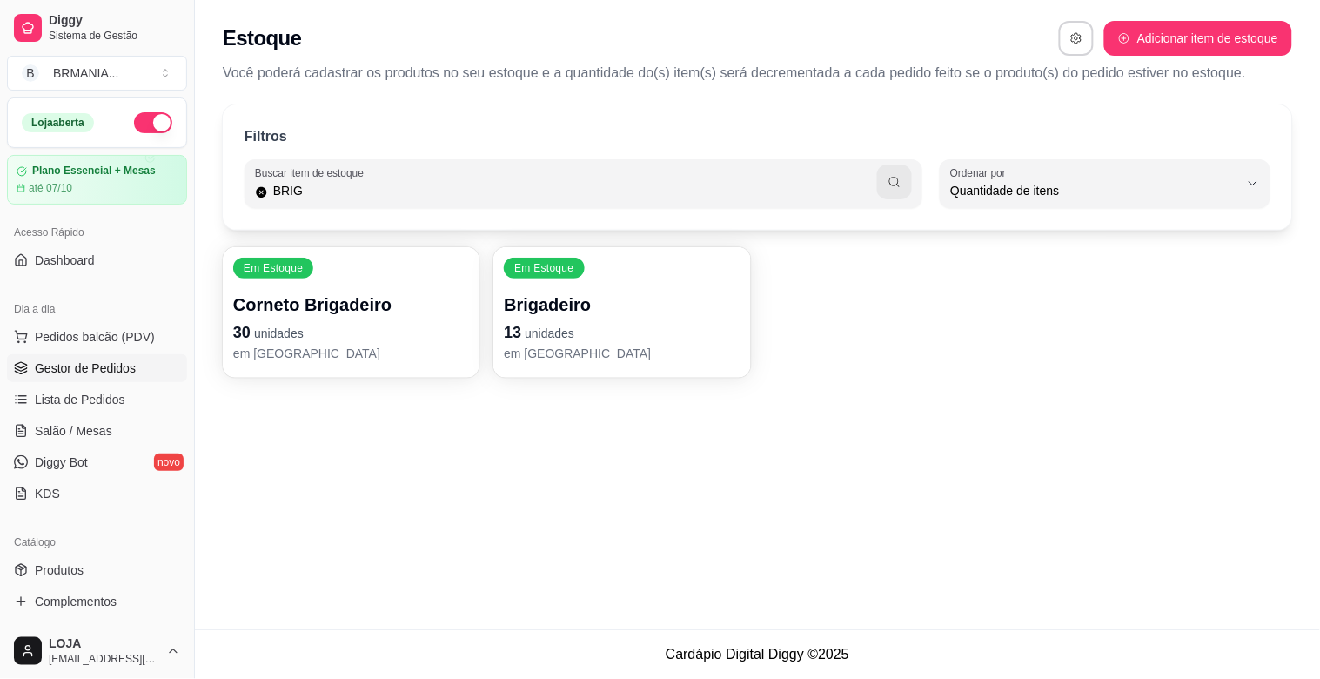
click at [67, 369] on span "Gestor de Pedidos" at bounding box center [85, 367] width 101 height 17
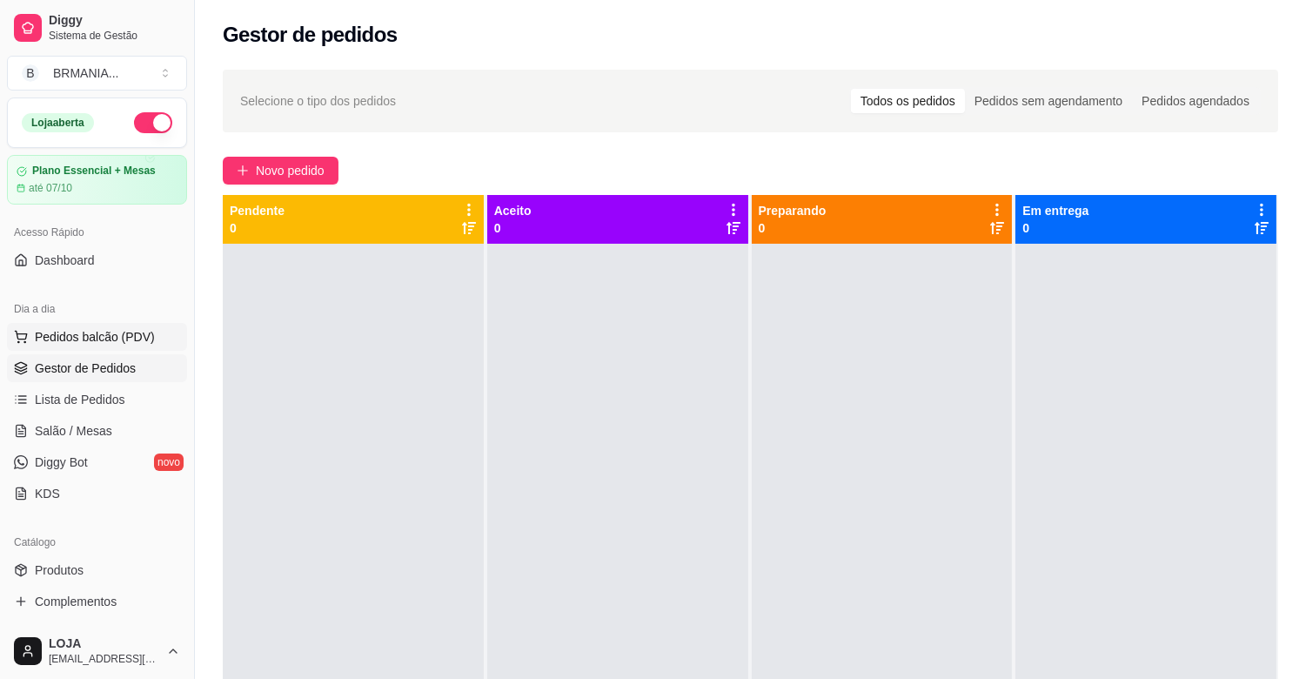
click at [97, 334] on span "Pedidos balcão (PDV)" at bounding box center [95, 336] width 120 height 17
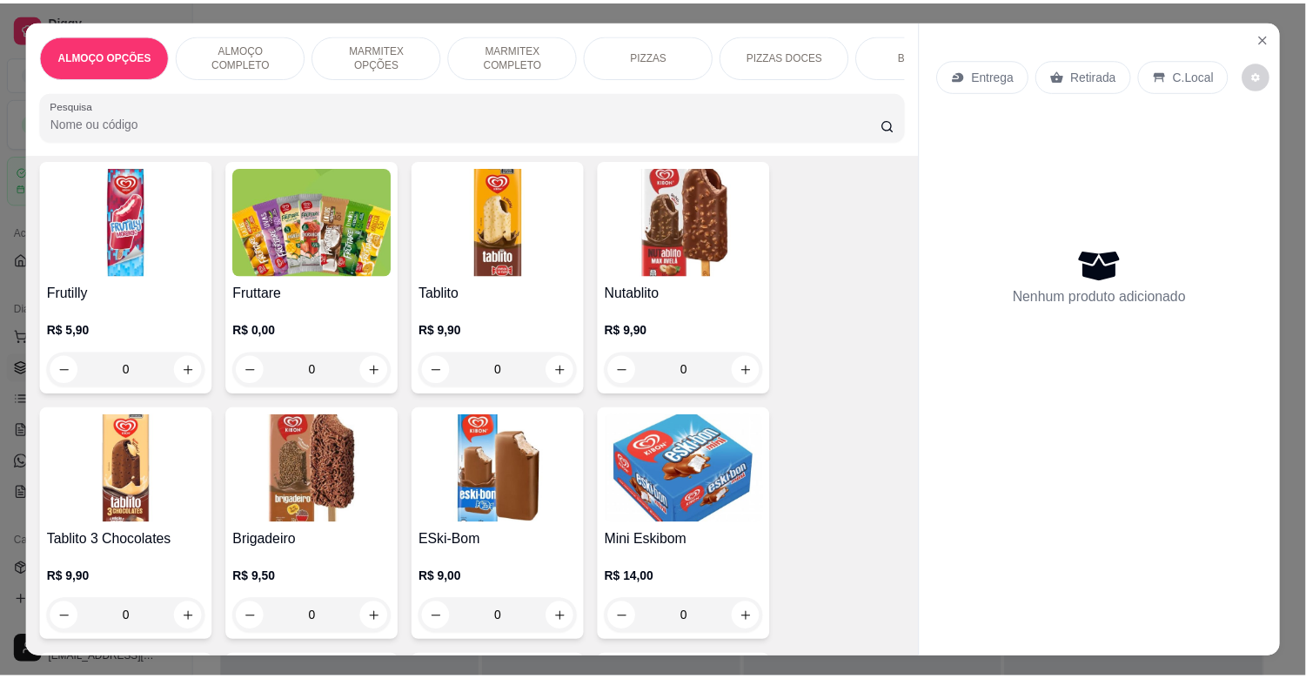
scroll to position [8943, 0]
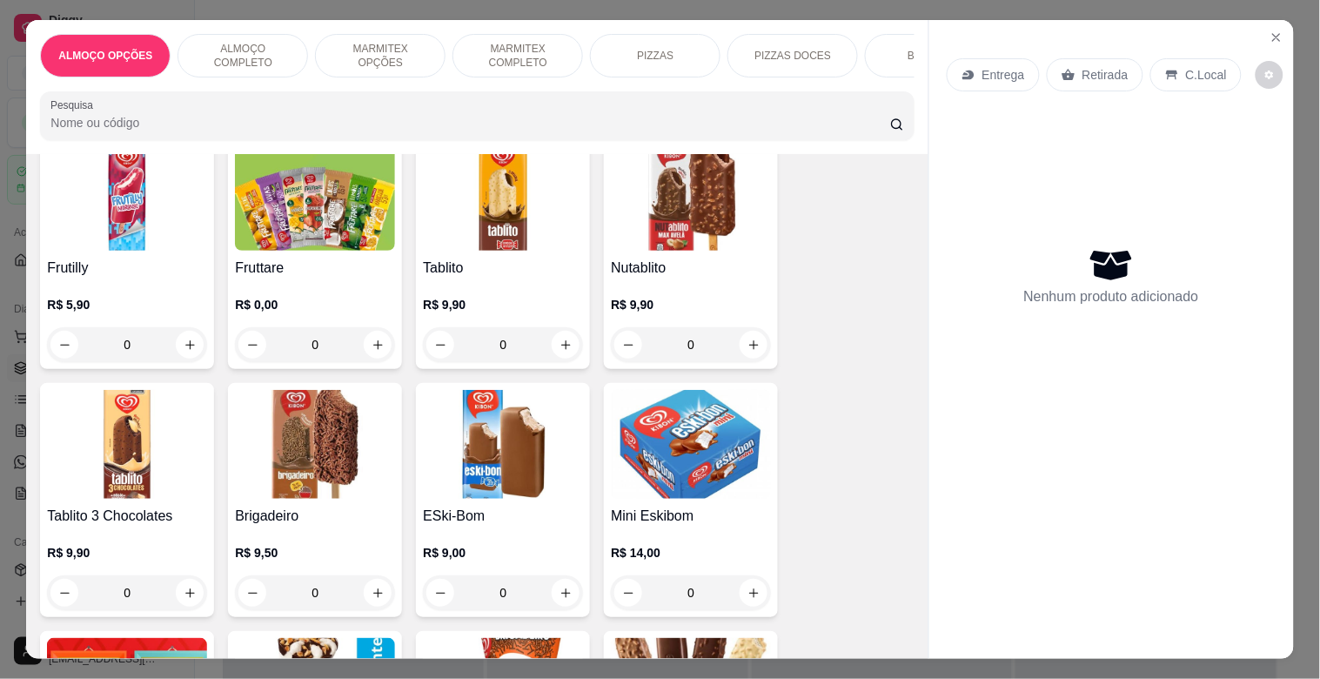
click at [527, 258] on h4 "Tablito" at bounding box center [503, 268] width 160 height 21
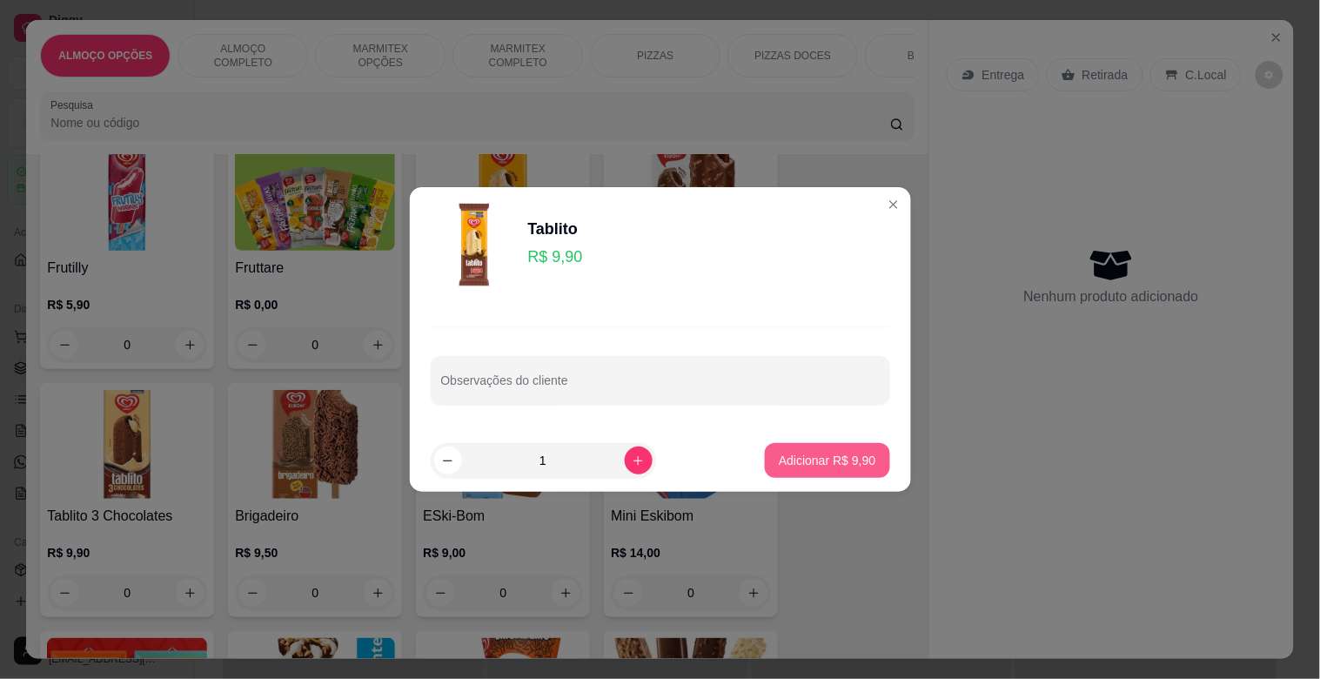
click at [802, 459] on p "Adicionar R$ 9,90" at bounding box center [827, 460] width 97 height 17
type input "1"
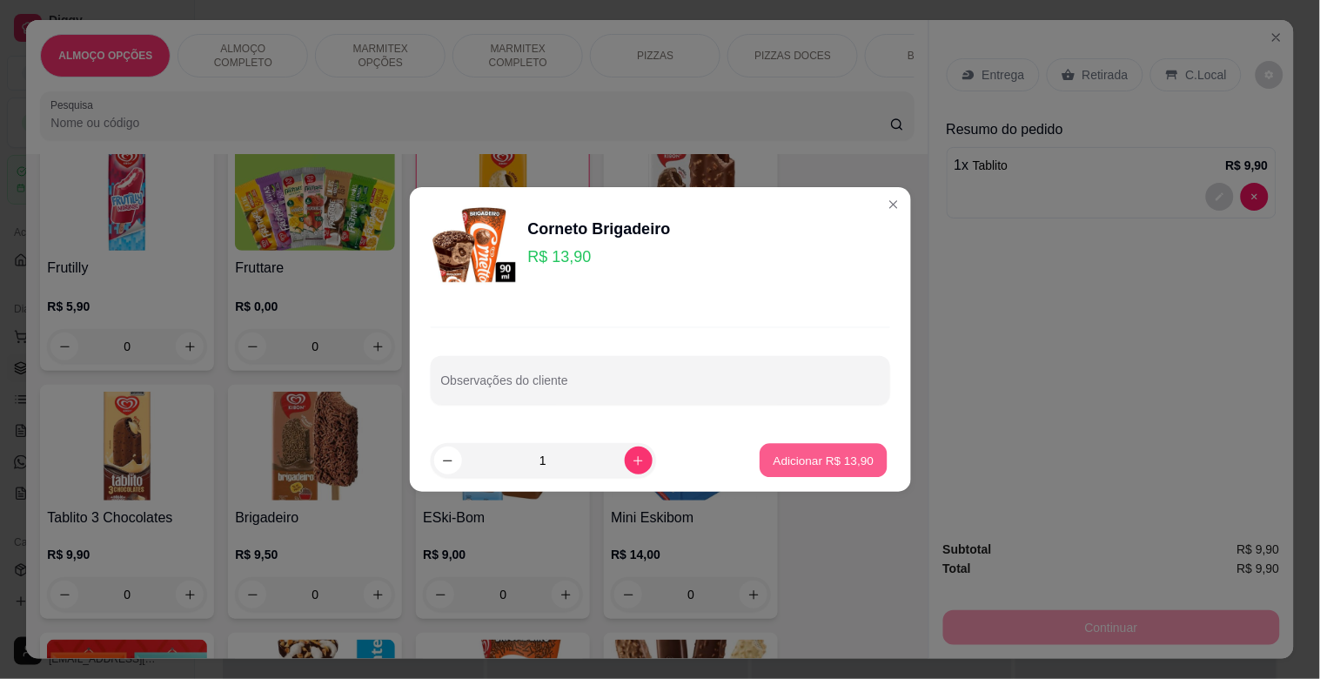
click at [850, 455] on p "Adicionar R$ 13,90" at bounding box center [824, 460] width 101 height 17
type input "1"
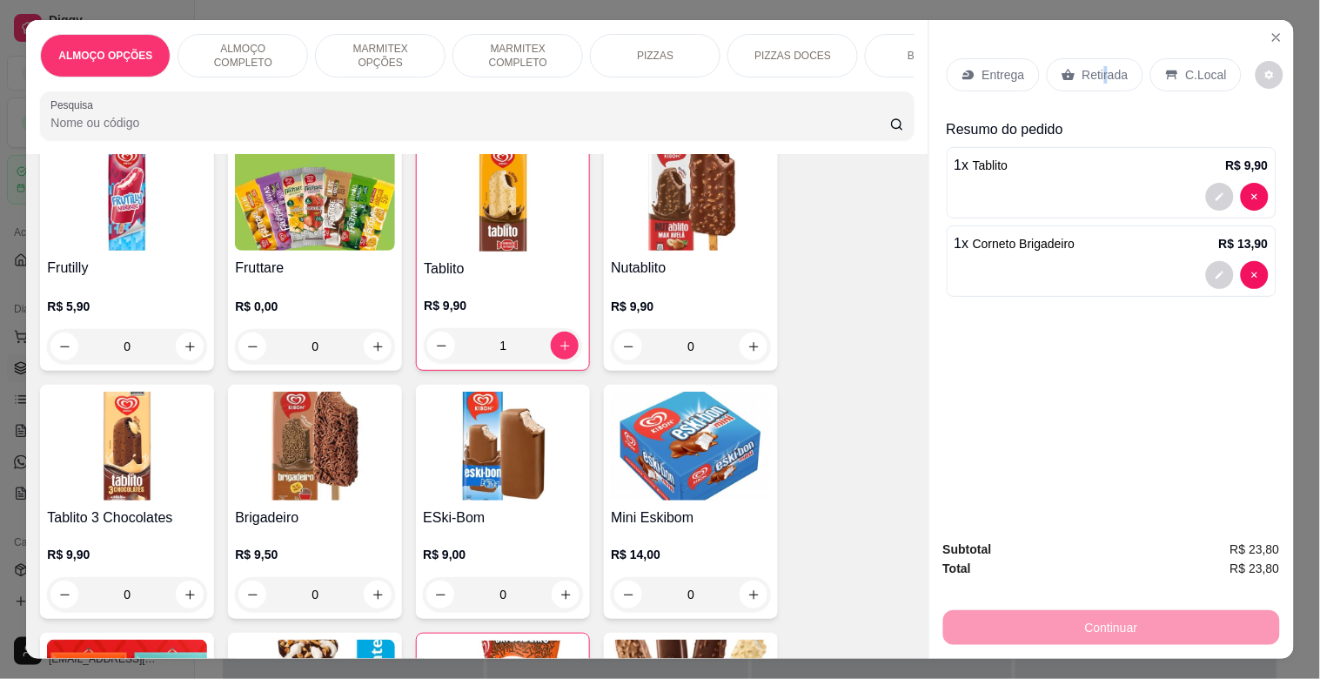
click at [1100, 70] on p "Retirada" at bounding box center [1106, 74] width 46 height 17
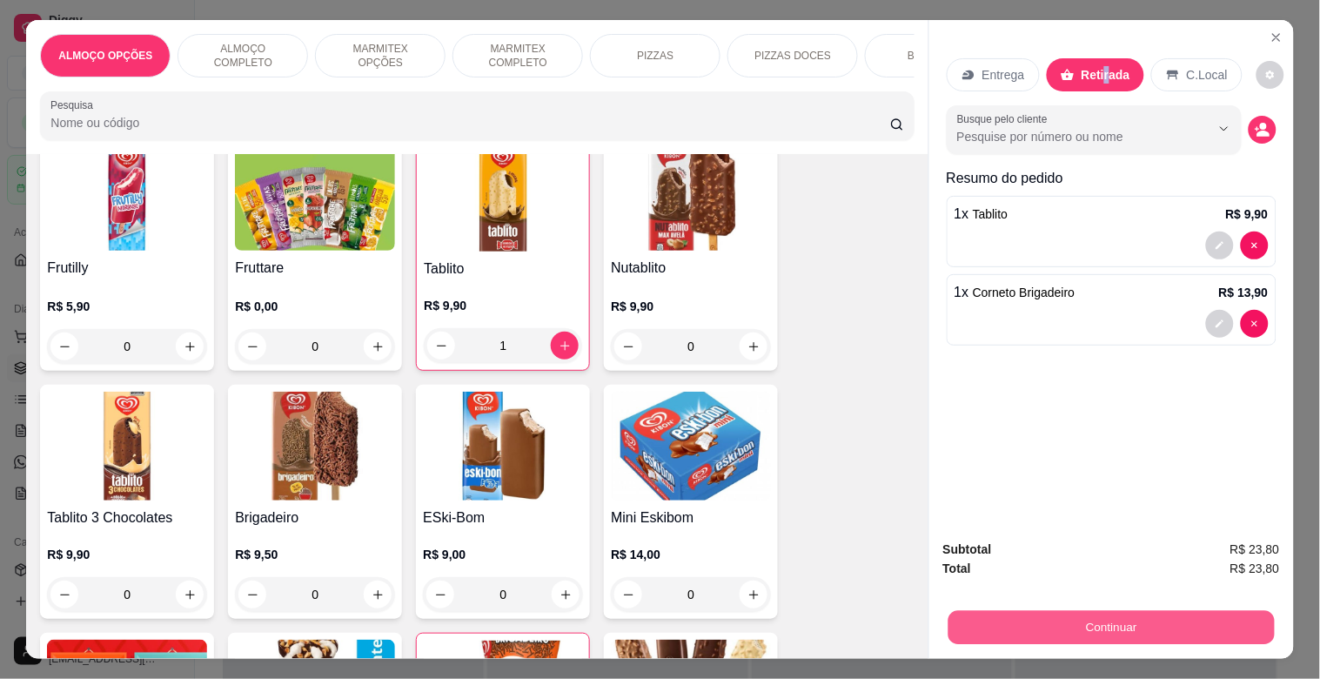
click at [1120, 621] on button "Continuar" at bounding box center [1111, 627] width 326 height 34
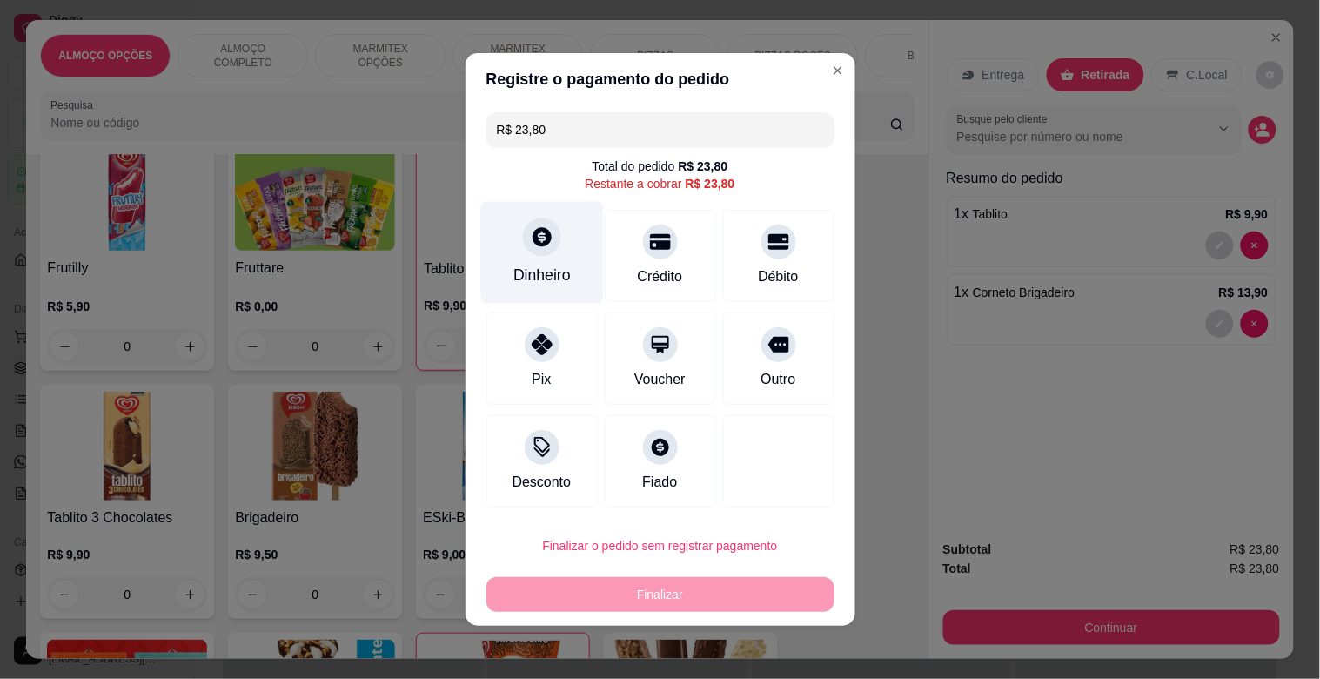
click at [555, 249] on div "Dinheiro" at bounding box center [541, 253] width 123 height 102
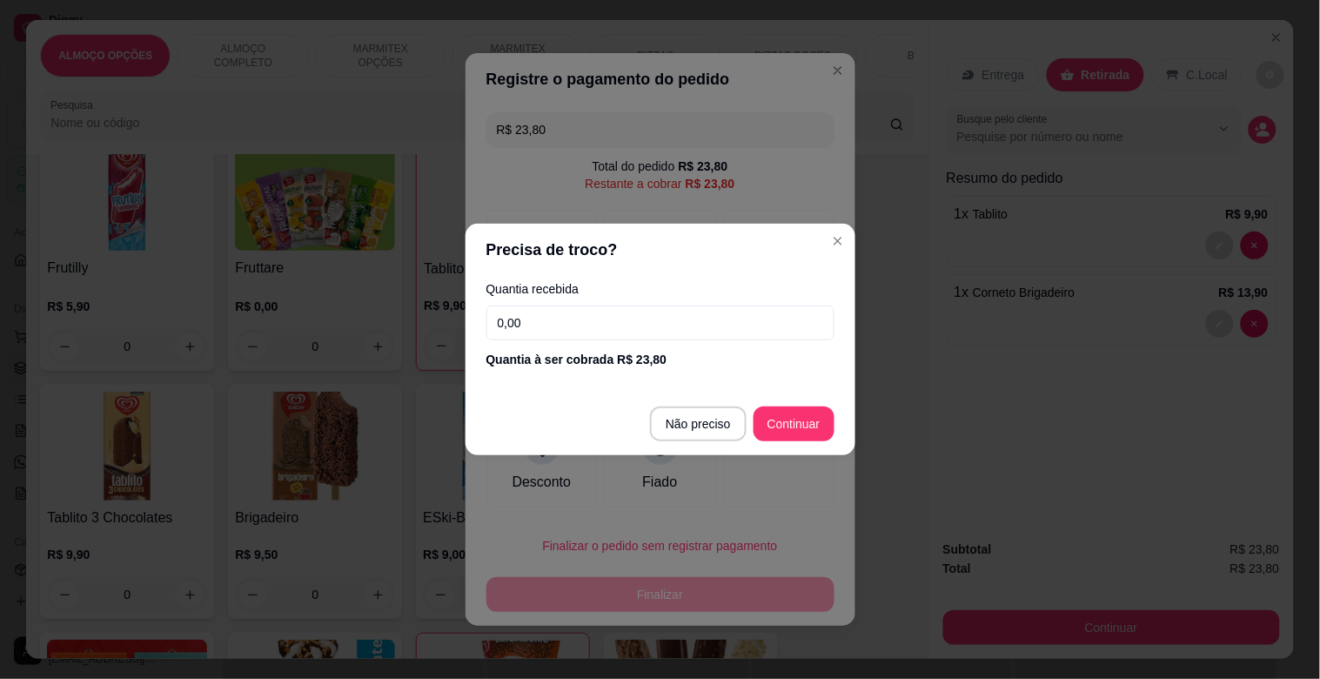
click at [538, 319] on input "0,00" at bounding box center [660, 322] width 348 height 35
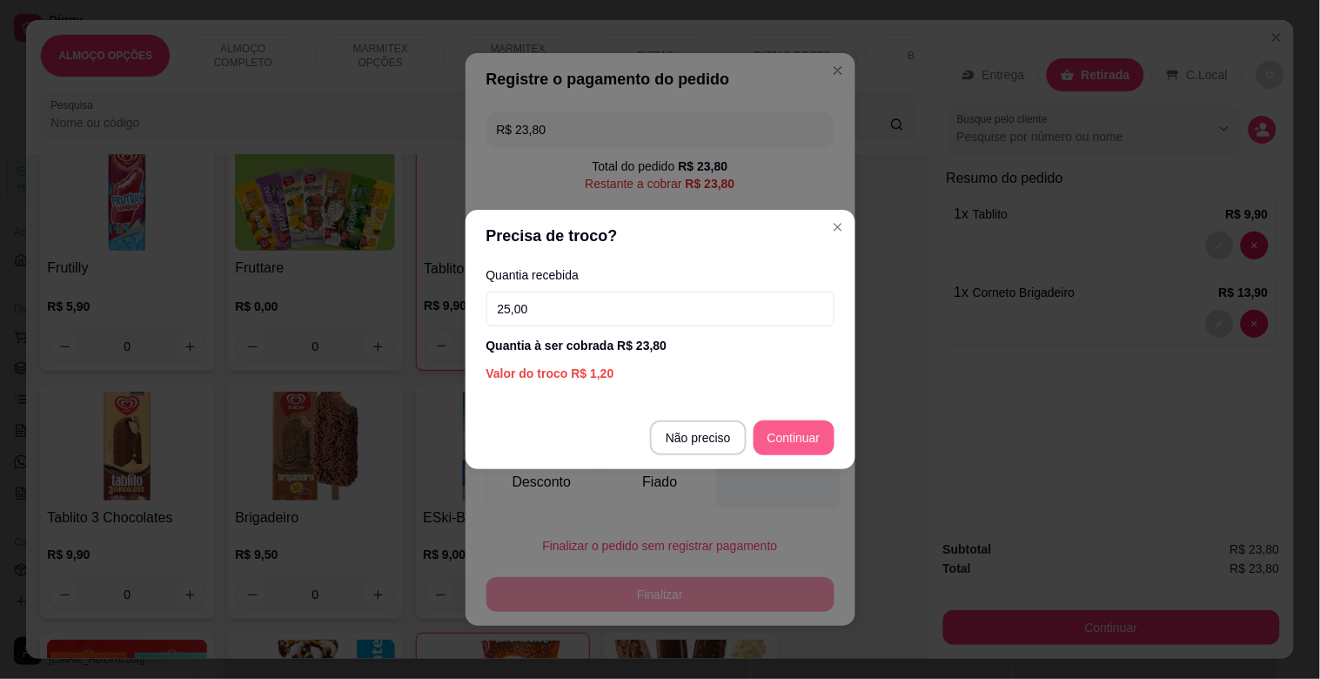
type input "25,00"
type input "R$ 0,00"
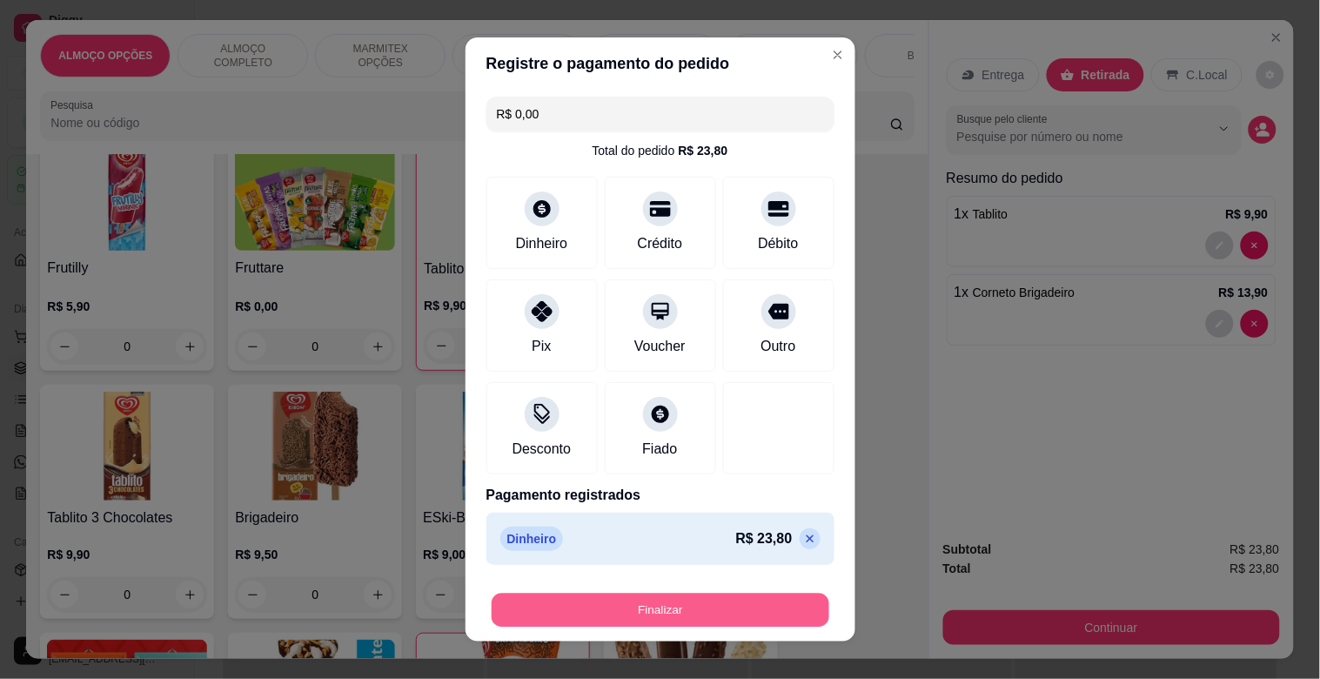
click at [711, 613] on button "Finalizar" at bounding box center [661, 610] width 338 height 34
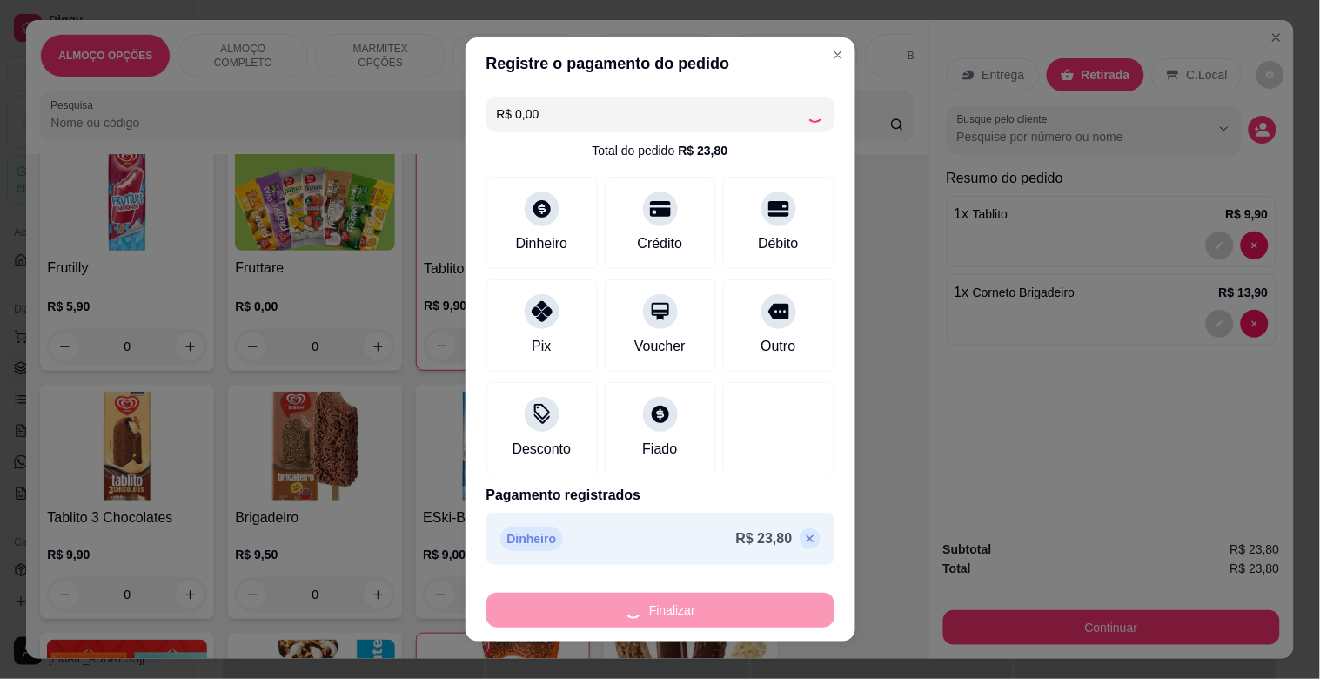
type input "0"
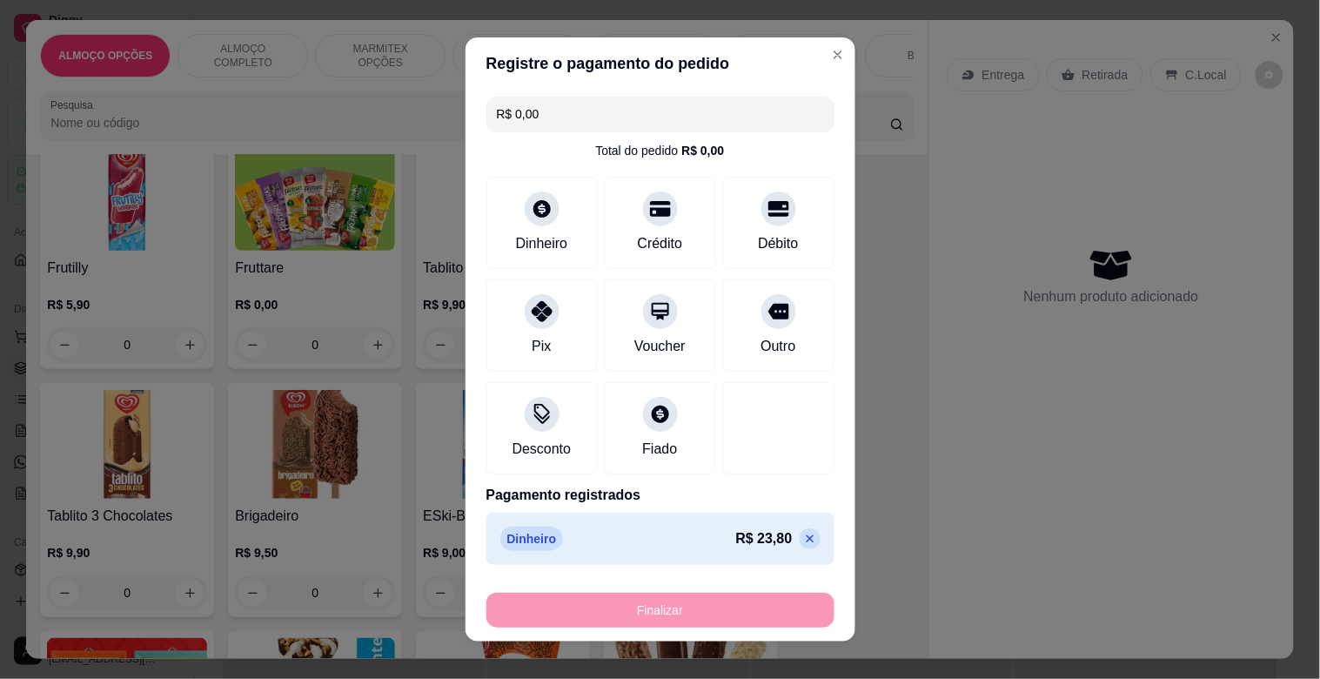
type input "-R$ 23,80"
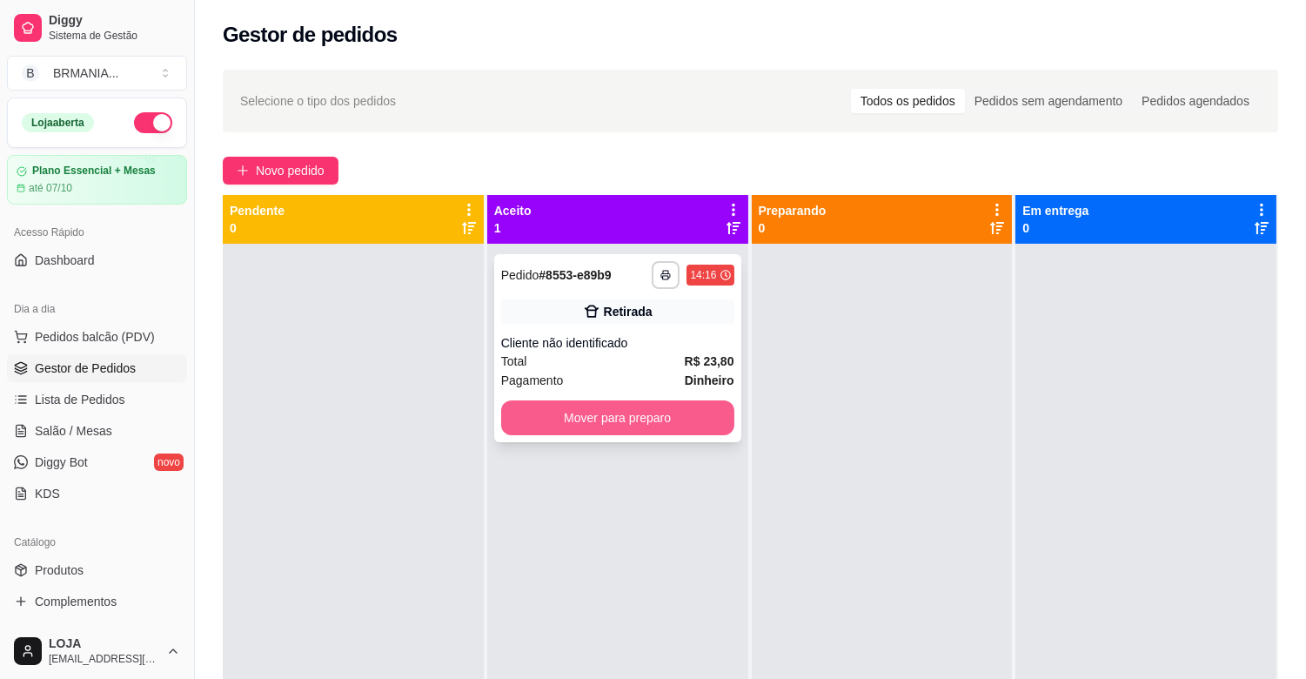
click at [661, 412] on button "Mover para preparo" at bounding box center [617, 417] width 233 height 35
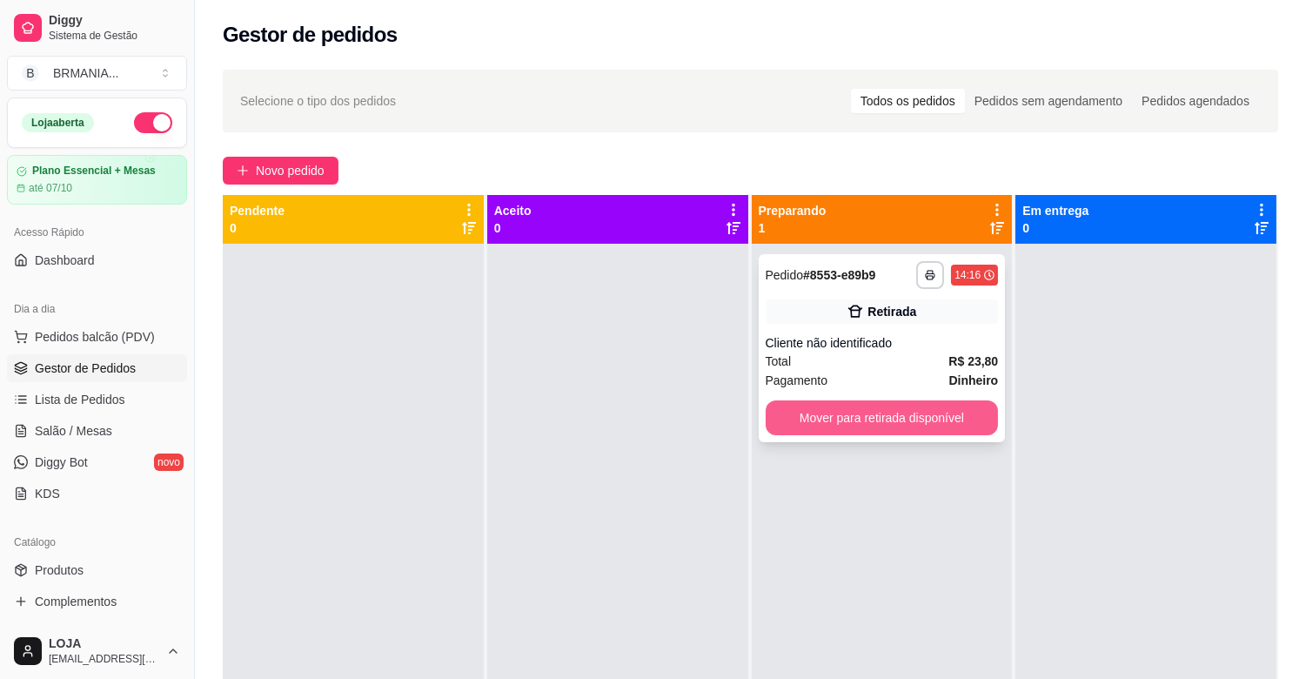
click at [862, 412] on button "Mover para retirada disponível" at bounding box center [882, 417] width 233 height 35
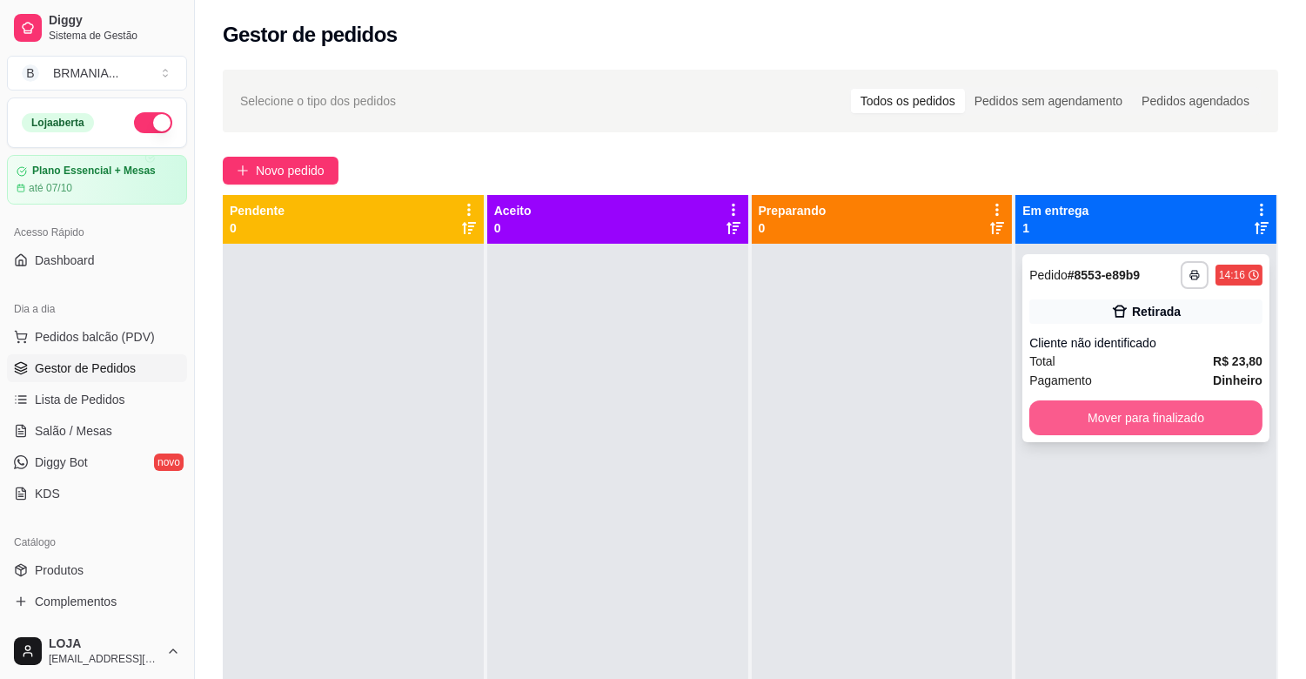
click at [1146, 413] on button "Mover para finalizado" at bounding box center [1145, 417] width 233 height 35
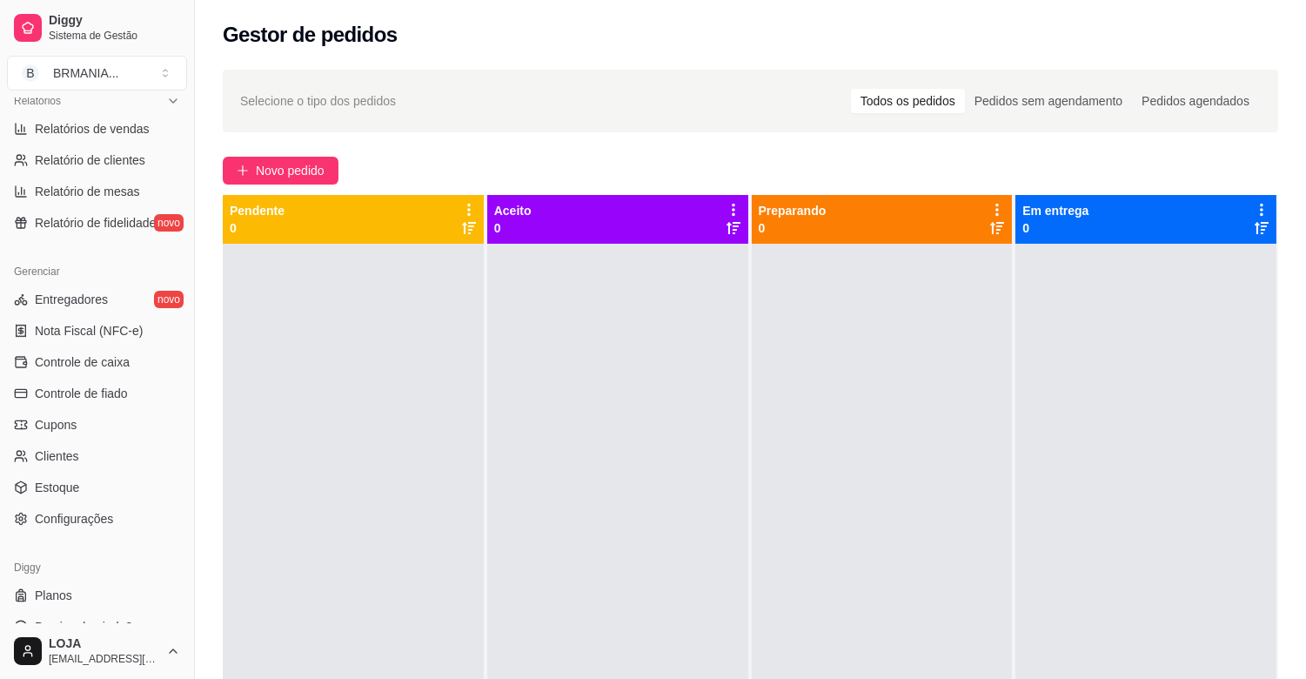
scroll to position [573, 0]
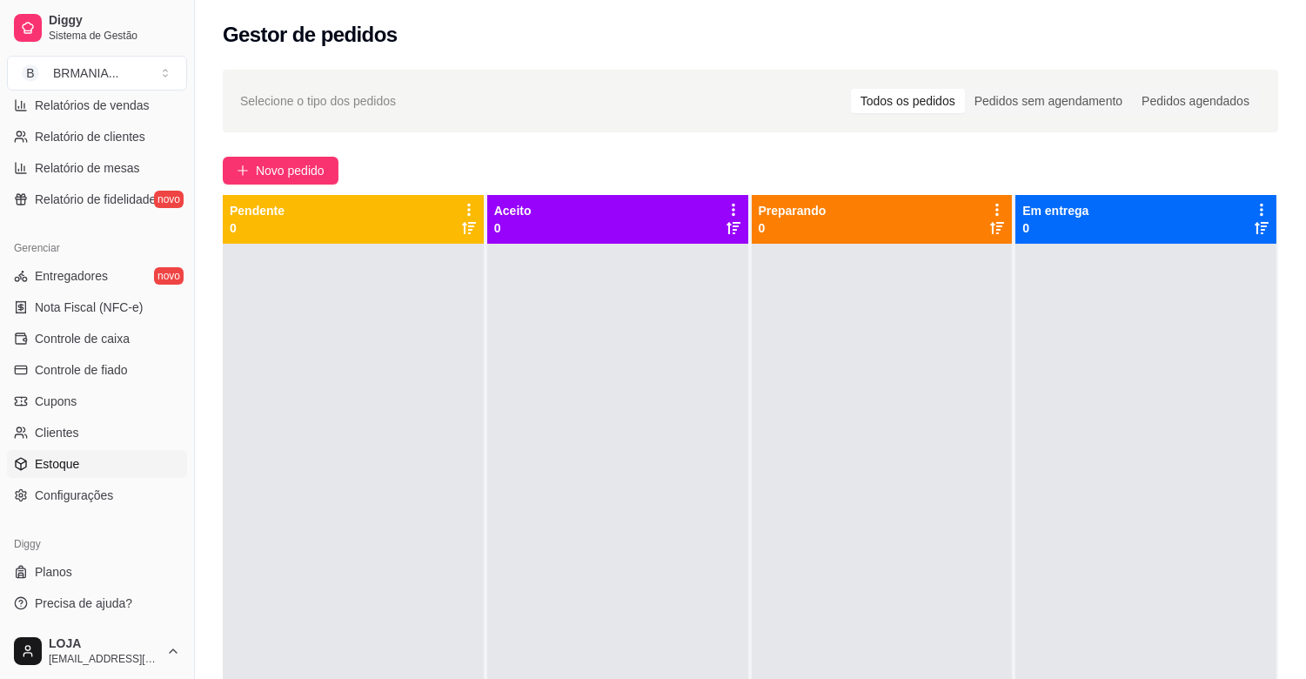
click at [84, 450] on link "Estoque" at bounding box center [97, 464] width 180 height 28
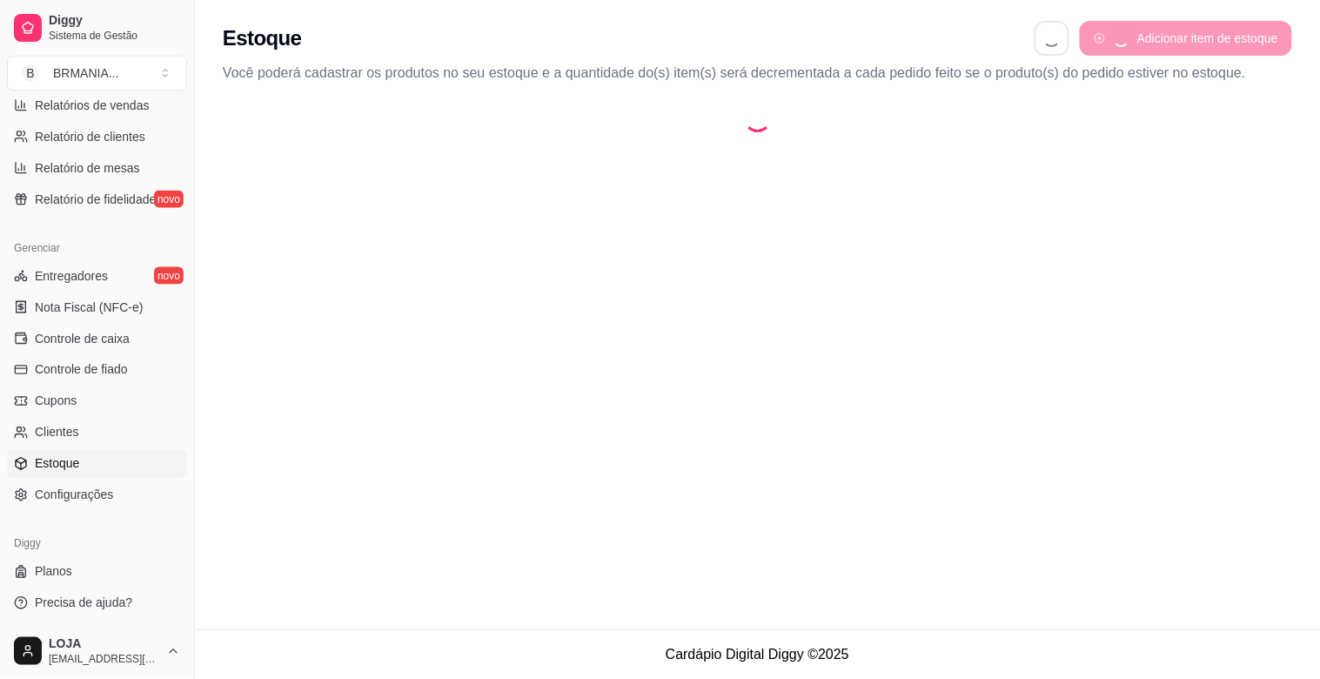
select select "QUANTITY_ORDER"
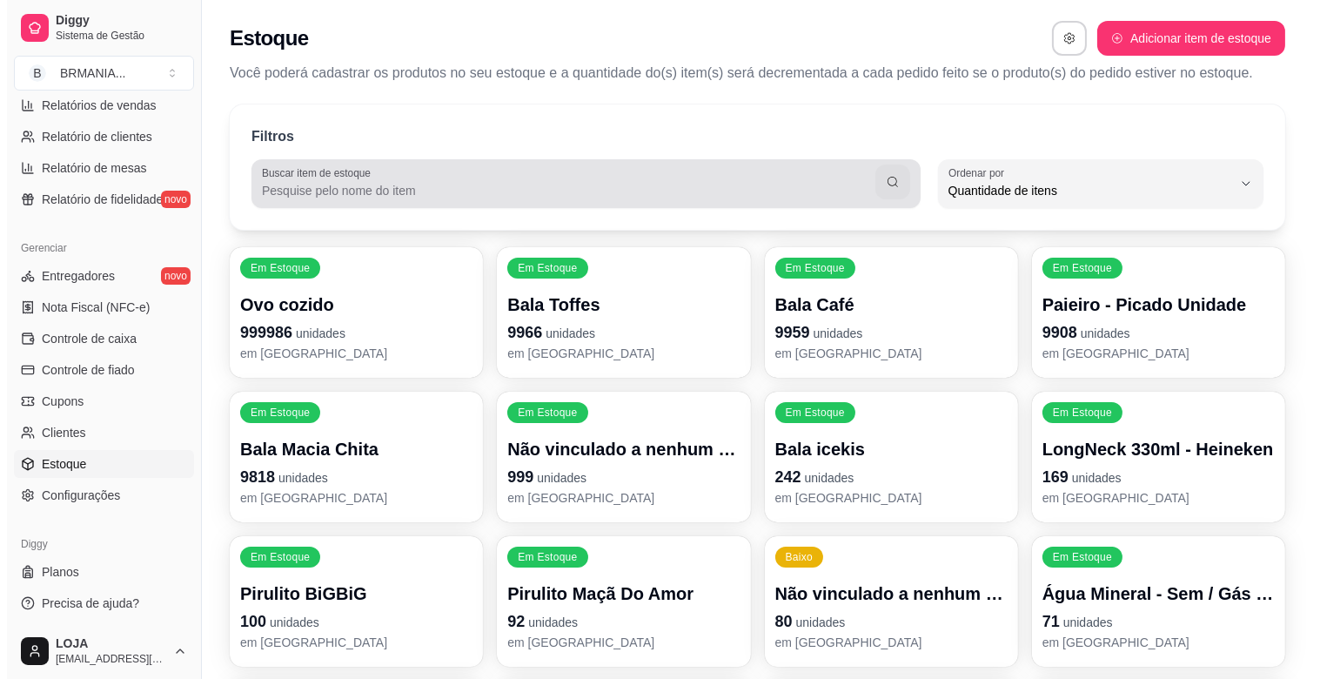
scroll to position [16, 0]
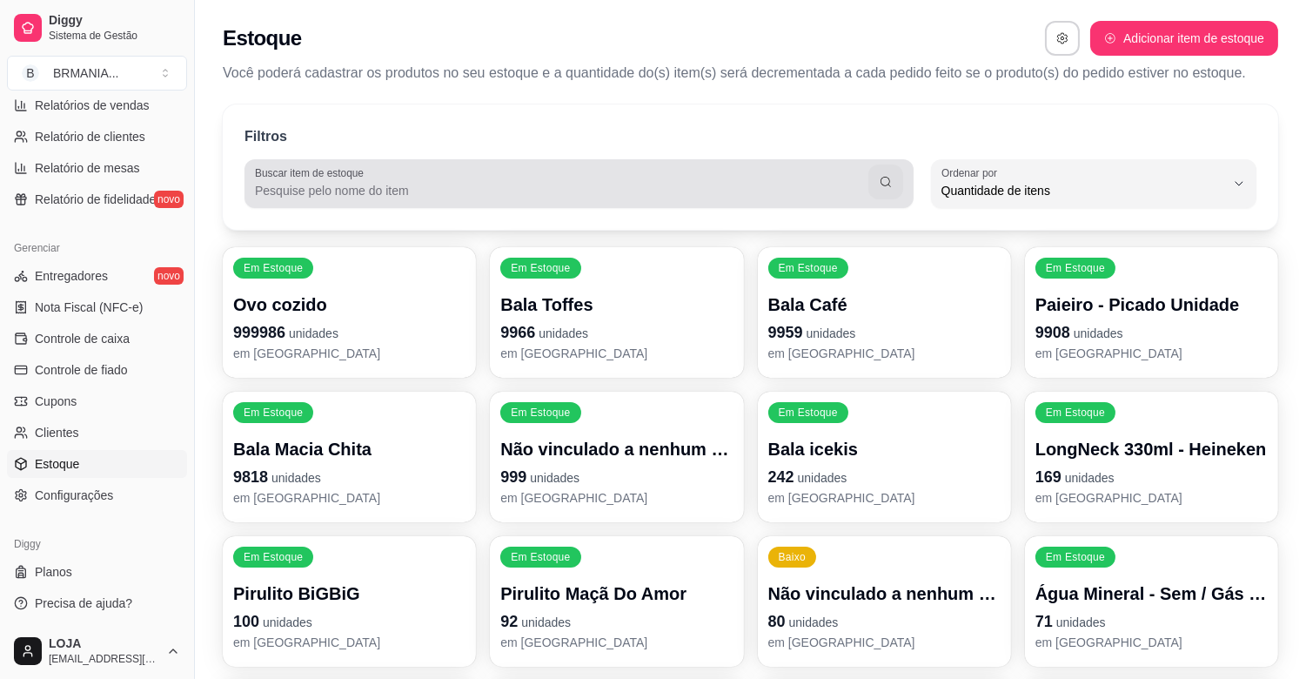
click at [385, 184] on input "Buscar item de estoque" at bounding box center [561, 190] width 613 height 17
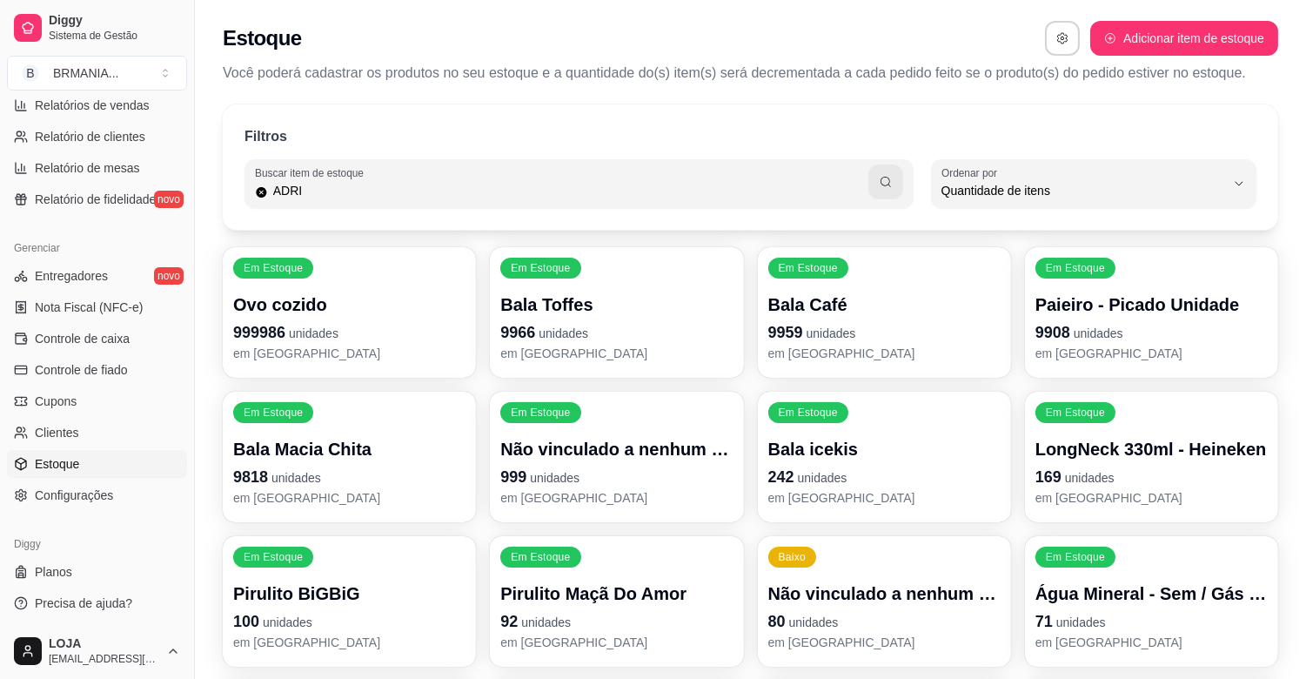
type input "ADRI"
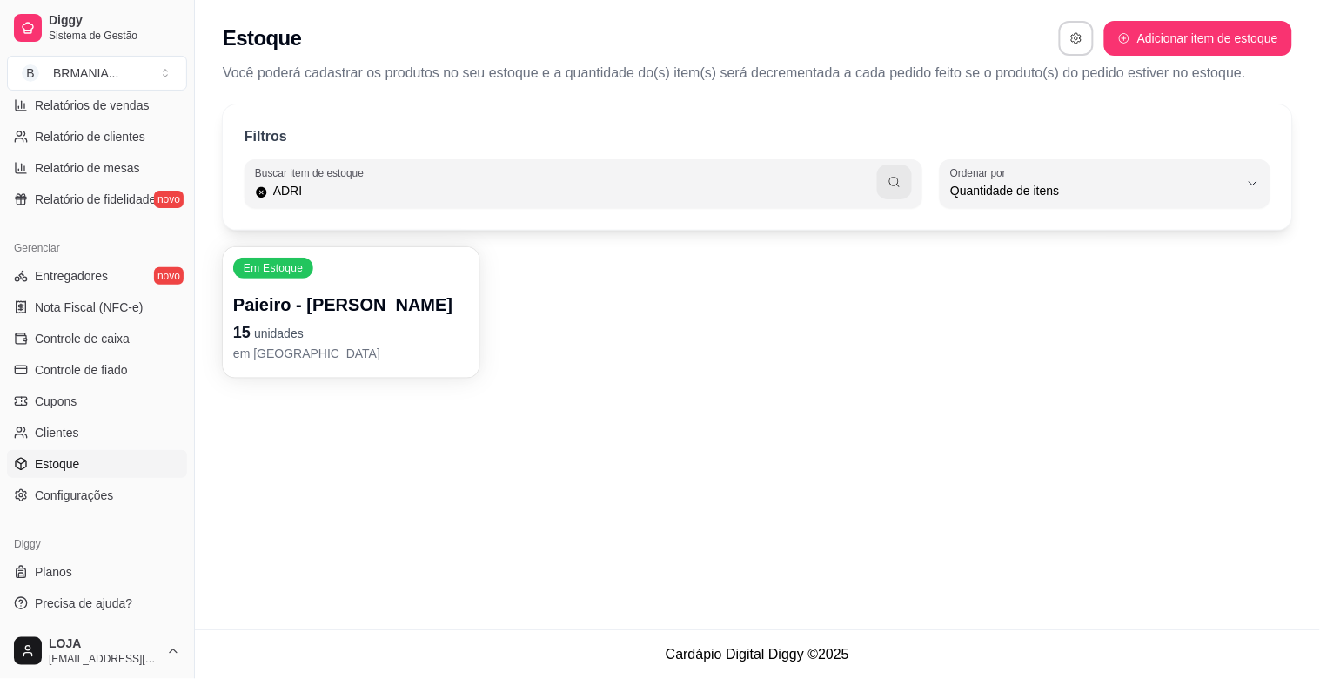
click at [332, 318] on div "Paieiro - [PERSON_NAME] 15 unidades em [GEOGRAPHIC_DATA]" at bounding box center [351, 327] width 236 height 70
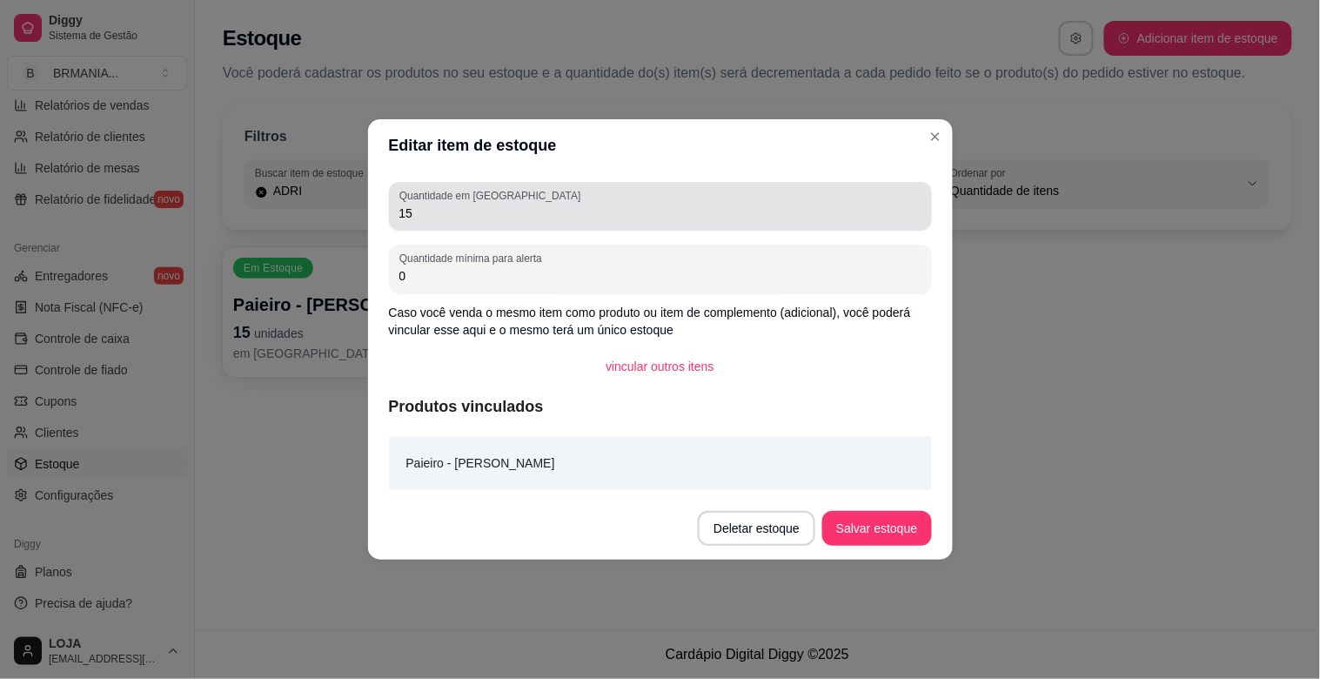
click at [442, 206] on input "15" at bounding box center [660, 212] width 522 height 17
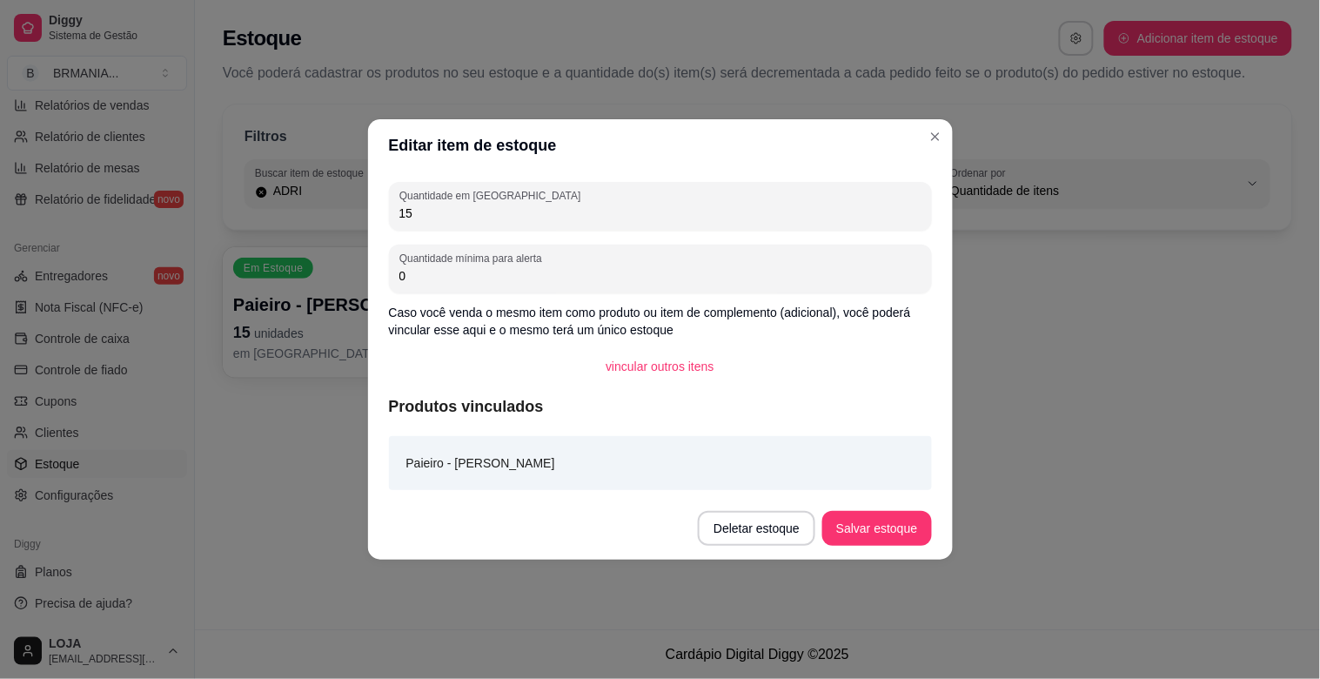
type input "1"
type input "25"
click at [910, 526] on button "Salvar estoque" at bounding box center [876, 528] width 109 height 35
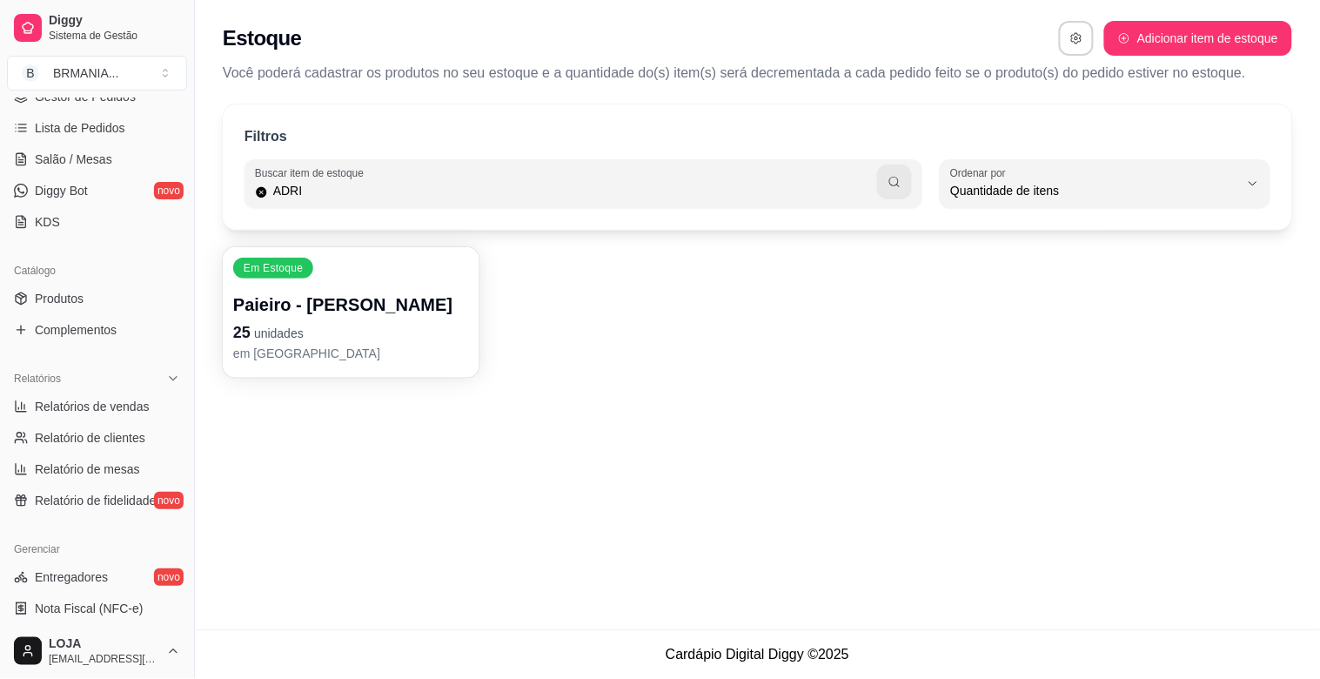
scroll to position [0, 0]
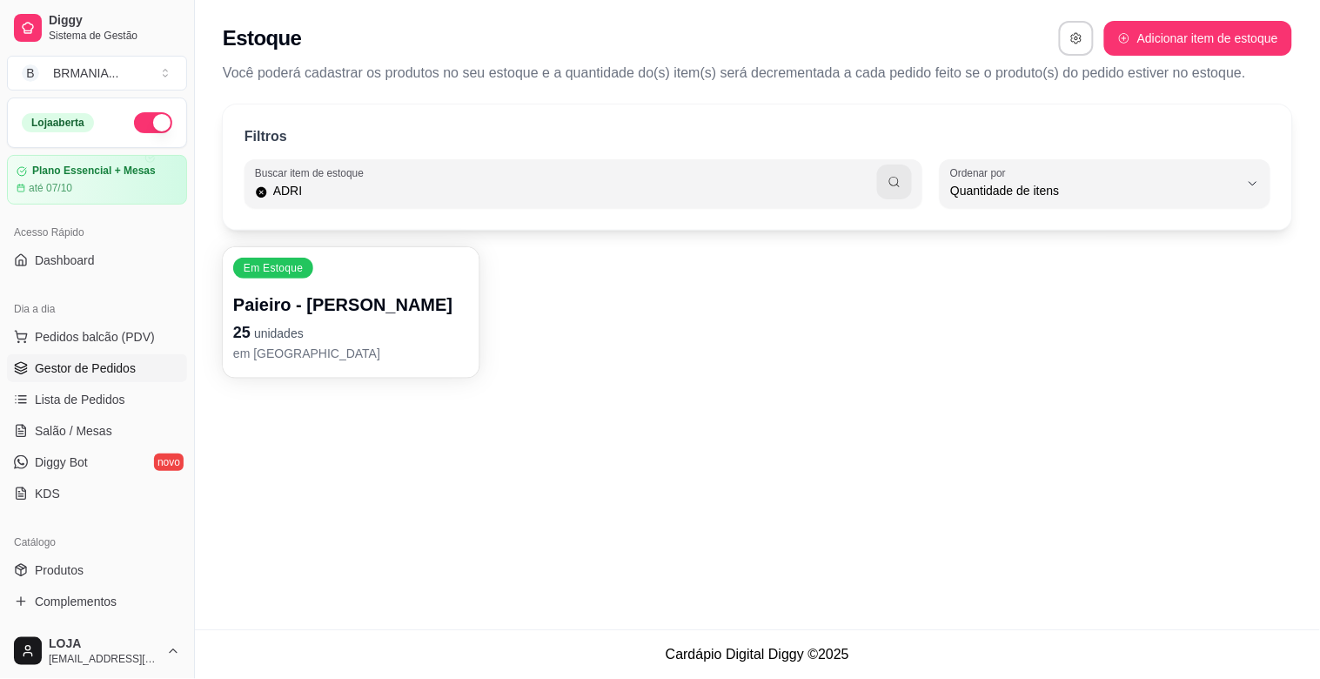
click at [111, 368] on span "Gestor de Pedidos" at bounding box center [85, 367] width 101 height 17
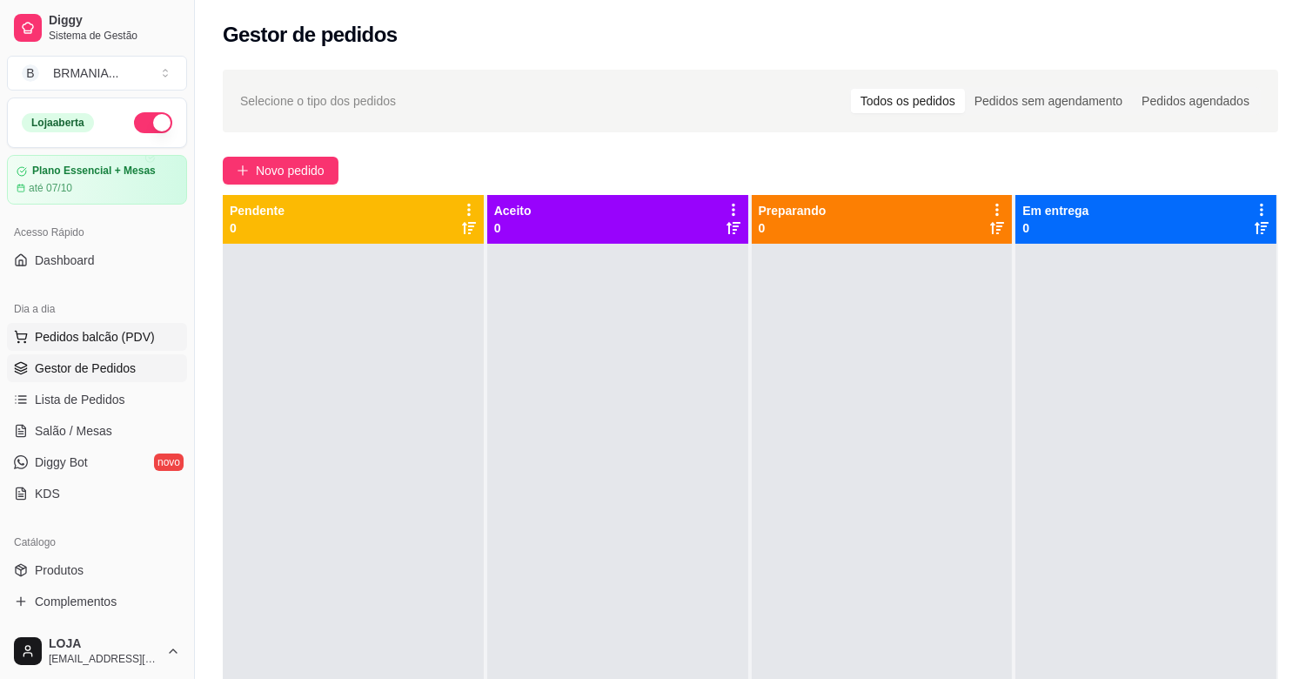
click at [111, 344] on span "Pedidos balcão (PDV)" at bounding box center [95, 336] width 120 height 17
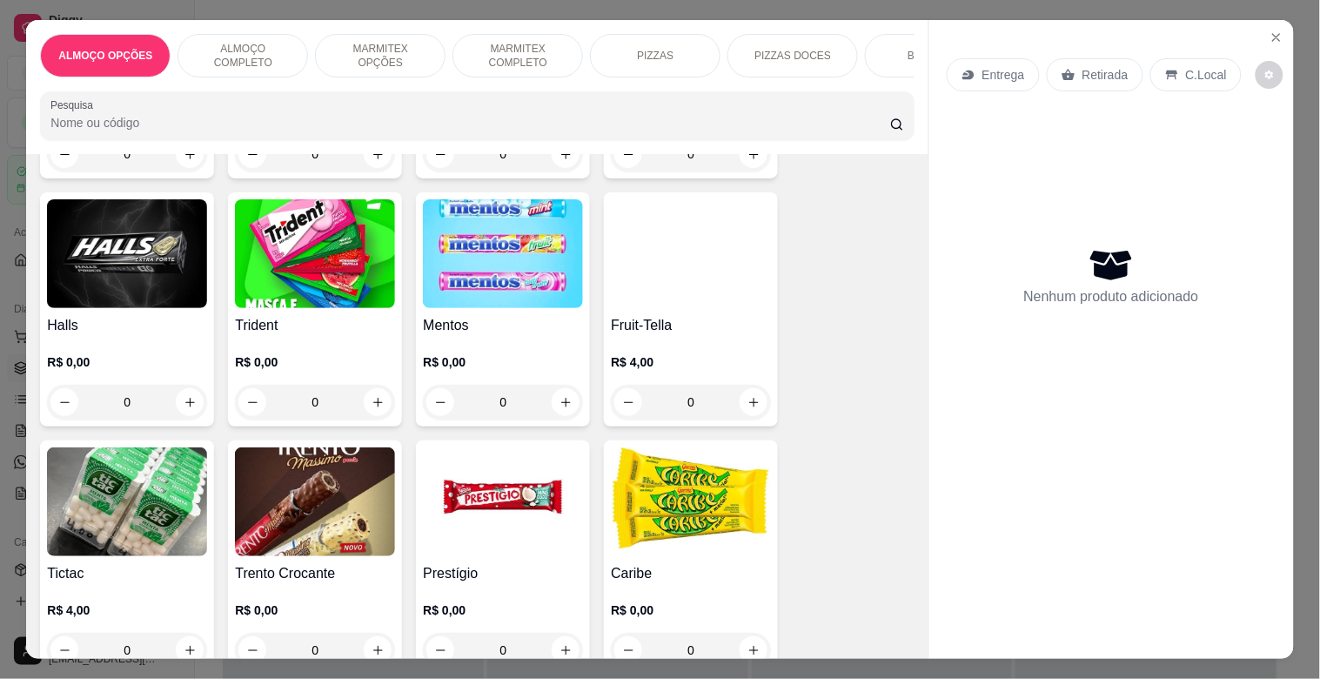
scroll to position [6306, 0]
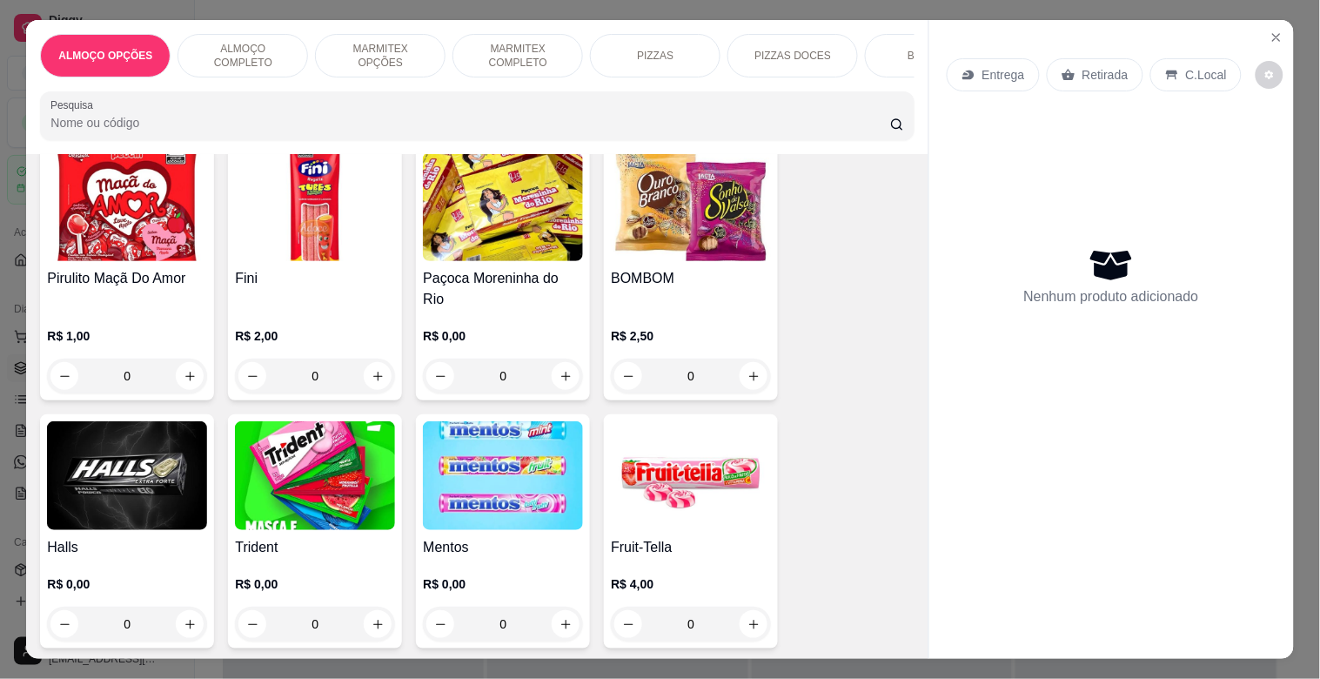
click at [507, 421] on img at bounding box center [503, 475] width 160 height 109
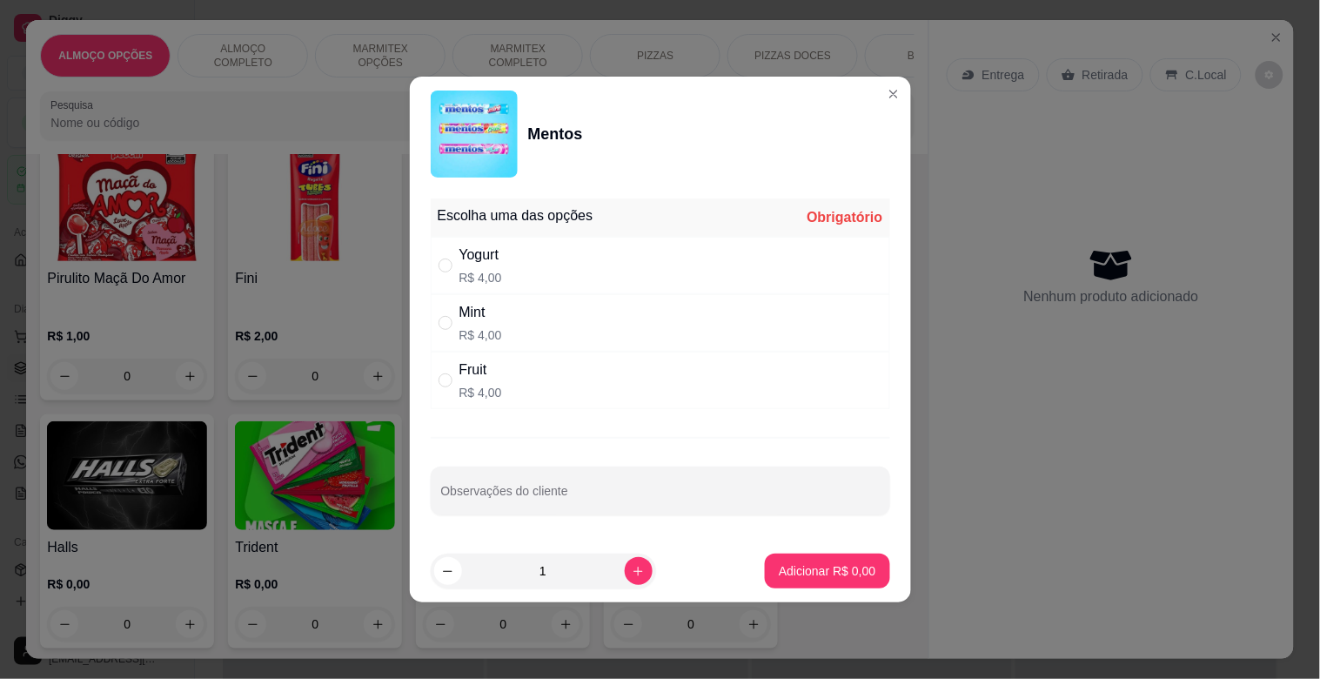
click at [501, 372] on div "Fruit R$ 4,00" at bounding box center [660, 380] width 459 height 57
radio input "true"
click at [819, 567] on p "Adicionar R$ 4,00" at bounding box center [827, 570] width 97 height 17
type input "1"
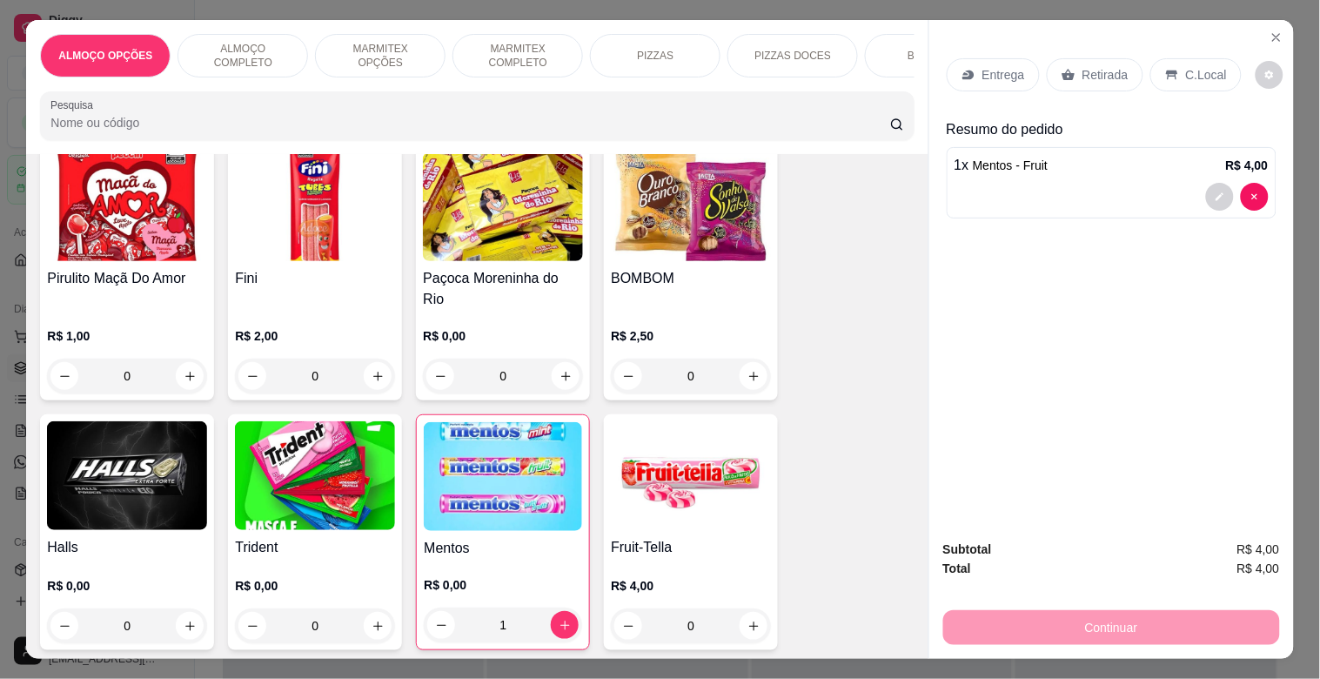
click at [514, 439] on img at bounding box center [503, 476] width 158 height 109
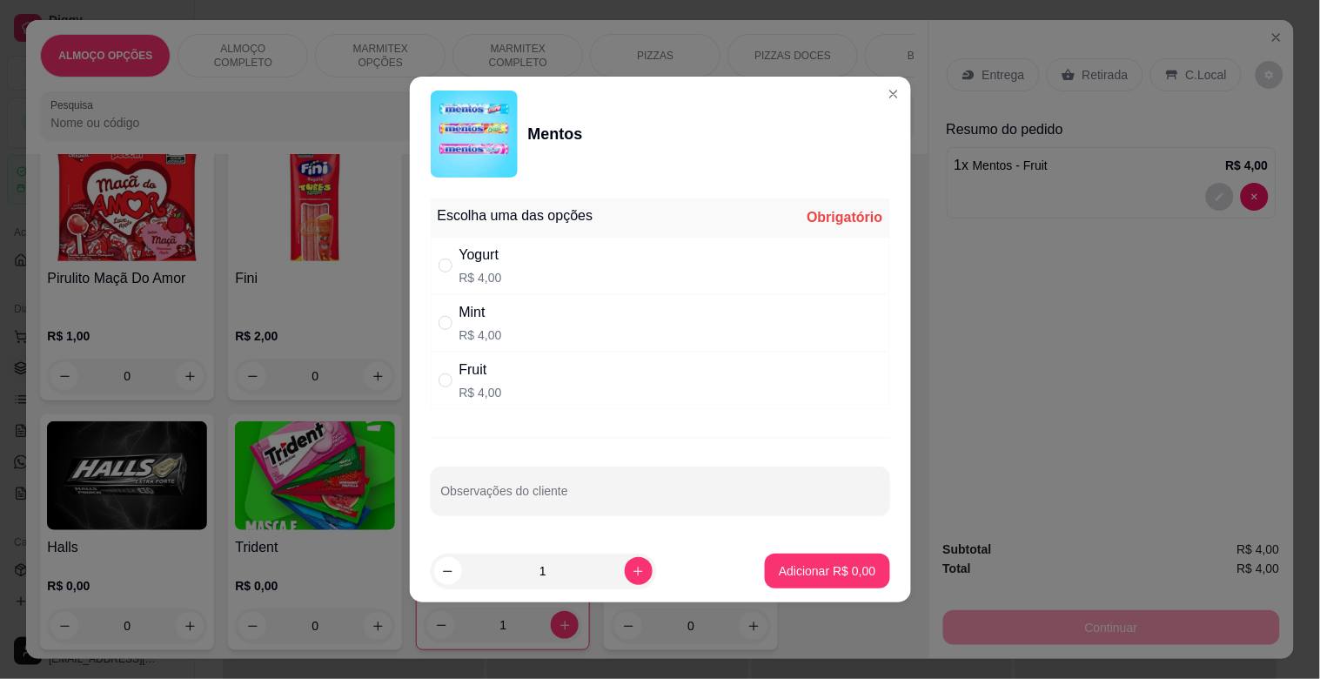
click at [544, 237] on div "Yogurt R$ 4,00" at bounding box center [660, 265] width 459 height 57
radio input "true"
click at [840, 572] on p "Adicionar R$ 4,00" at bounding box center [827, 570] width 97 height 17
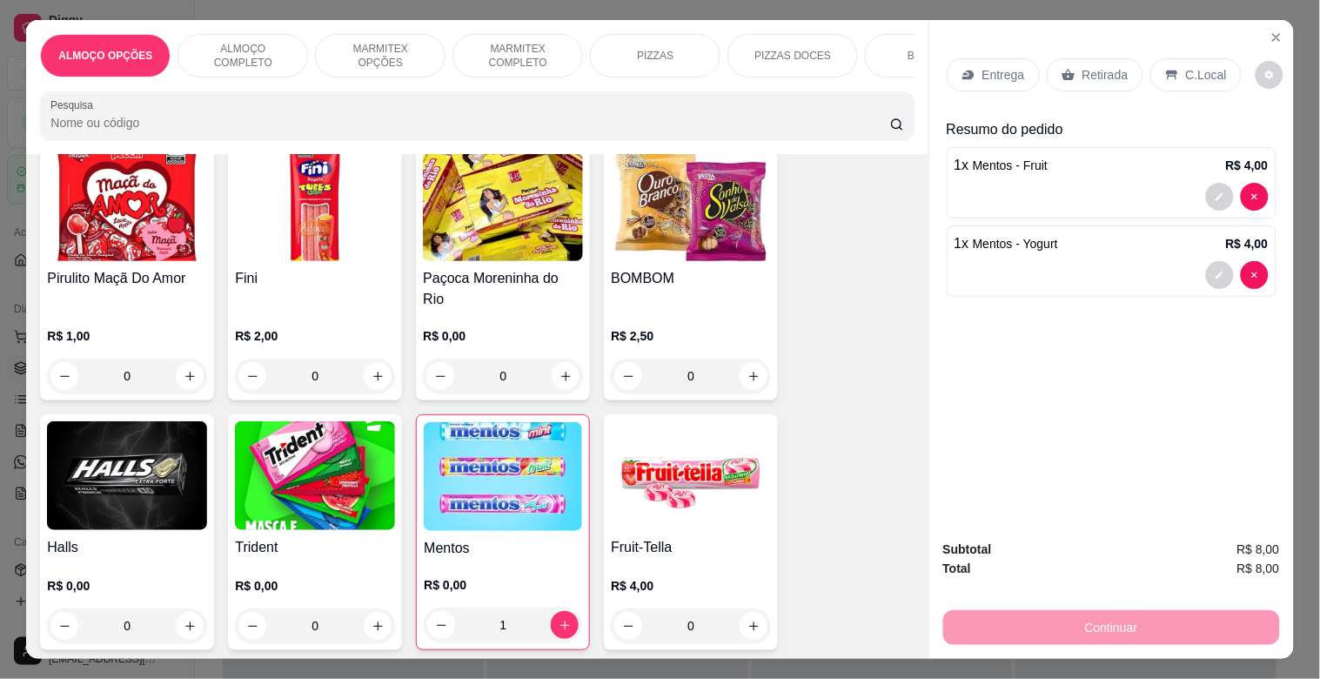
click at [1070, 66] on div "Retirada" at bounding box center [1095, 74] width 97 height 33
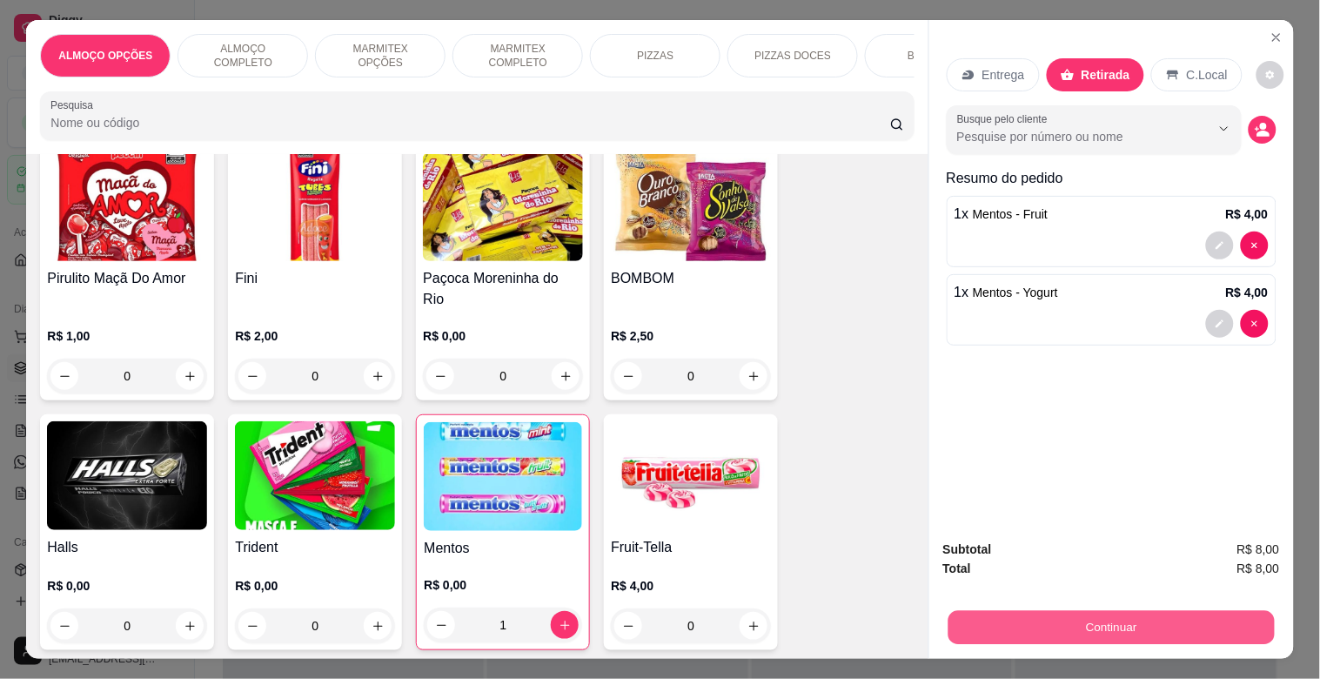
click at [1117, 621] on button "Continuar" at bounding box center [1111, 627] width 326 height 34
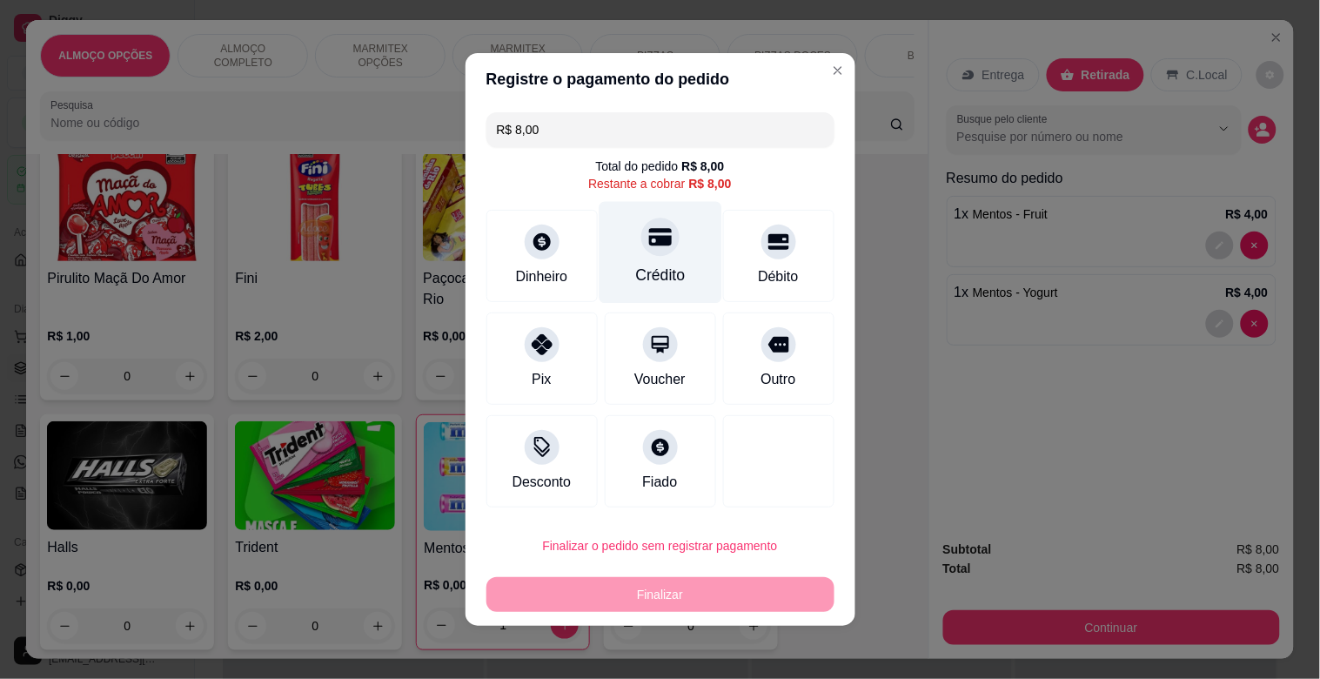
click at [656, 289] on div "Crédito" at bounding box center [660, 253] width 123 height 102
type input "R$ 0,00"
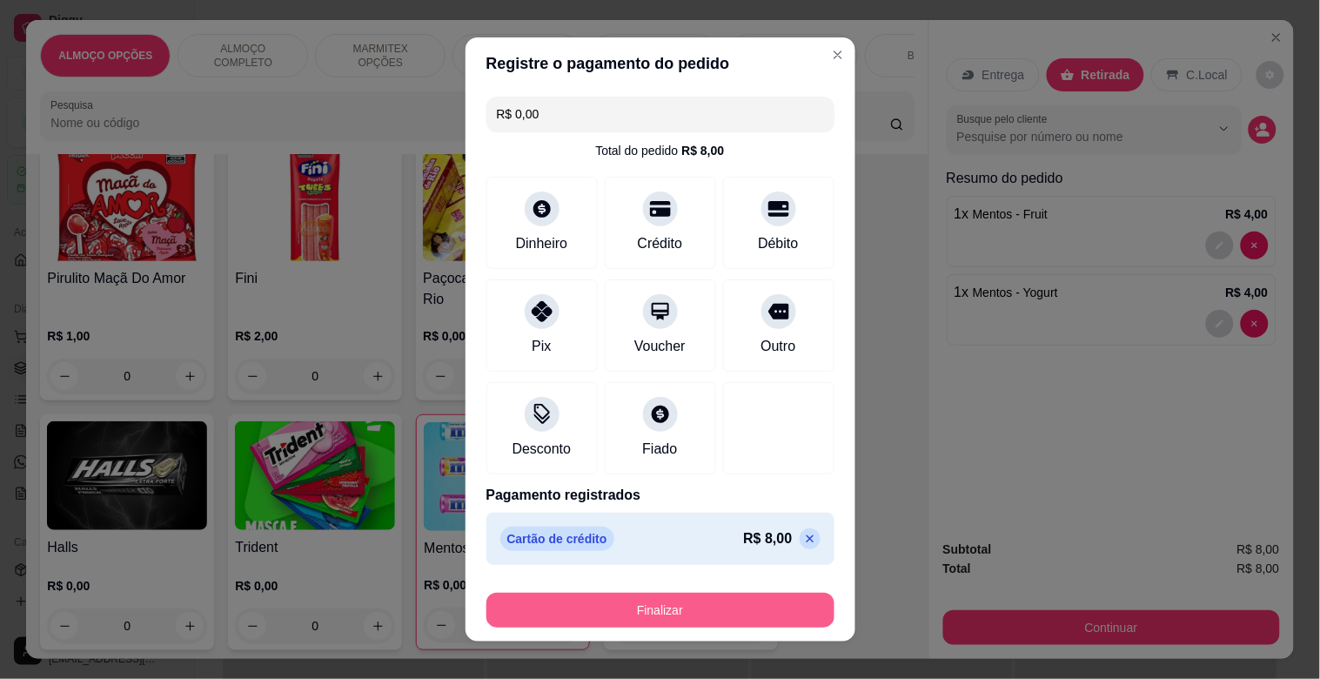
click at [682, 606] on button "Finalizar" at bounding box center [660, 610] width 348 height 35
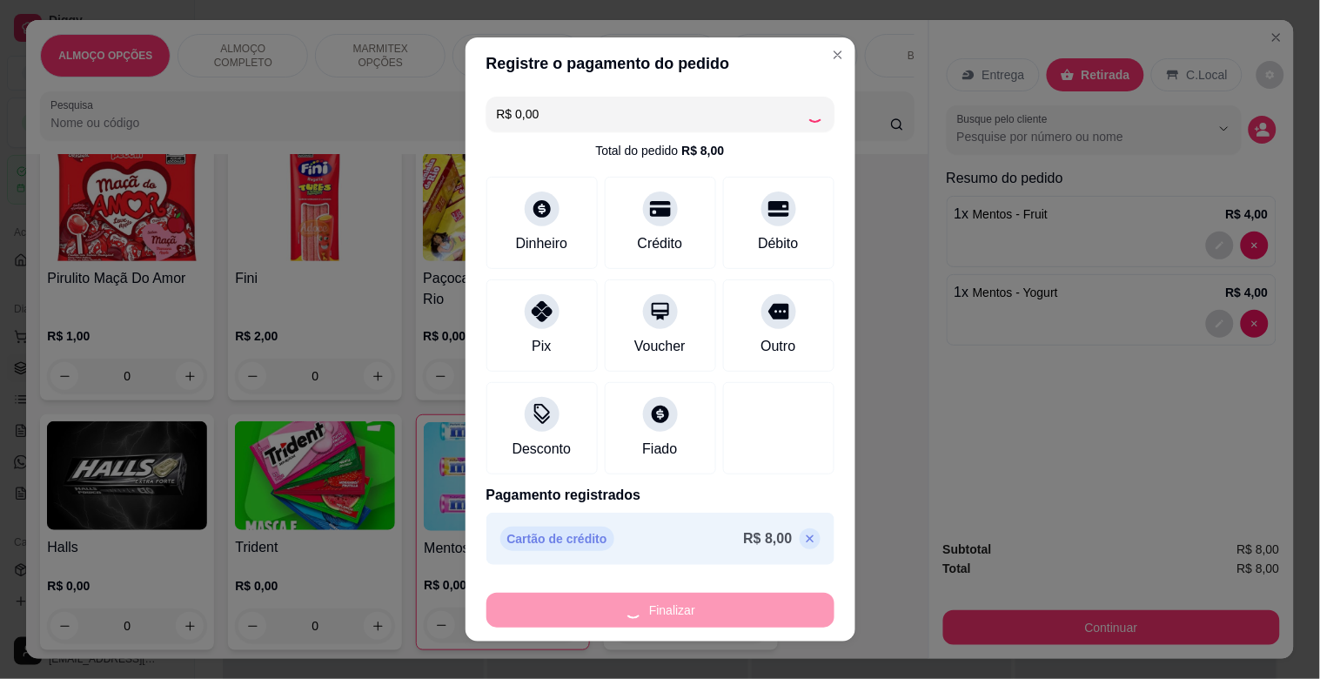
type input "0"
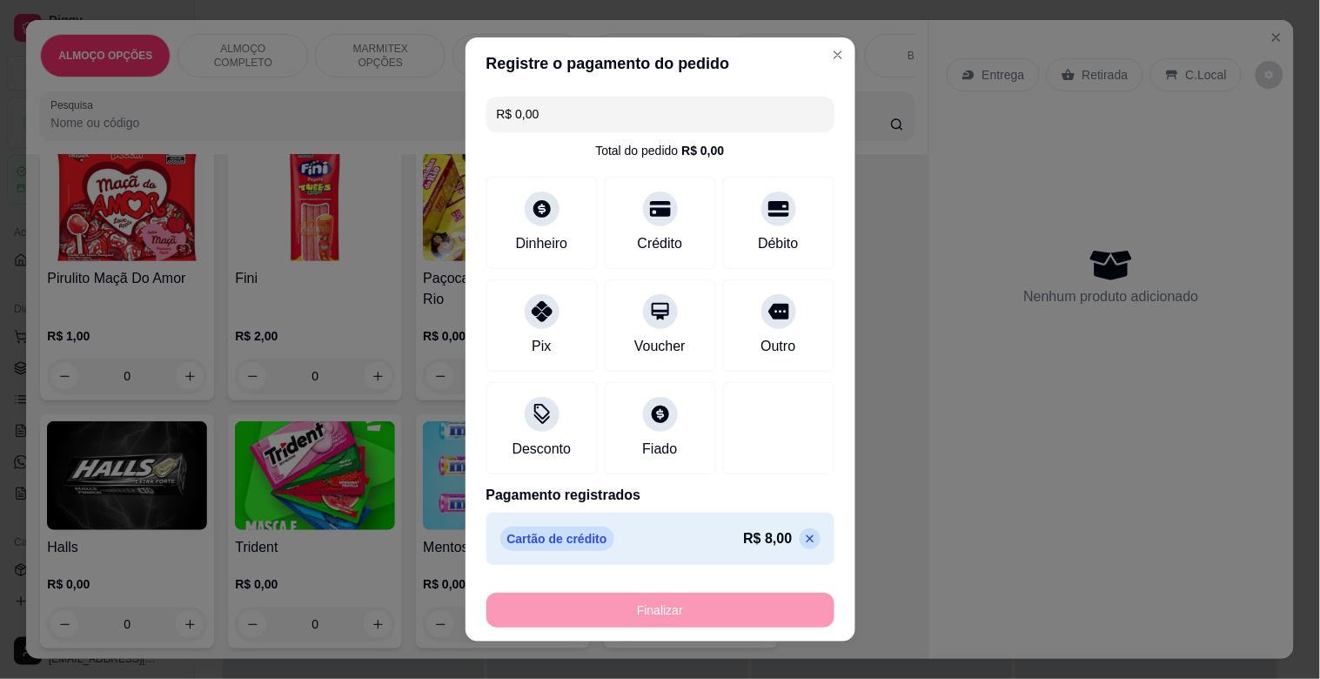
type input "-R$ 8,00"
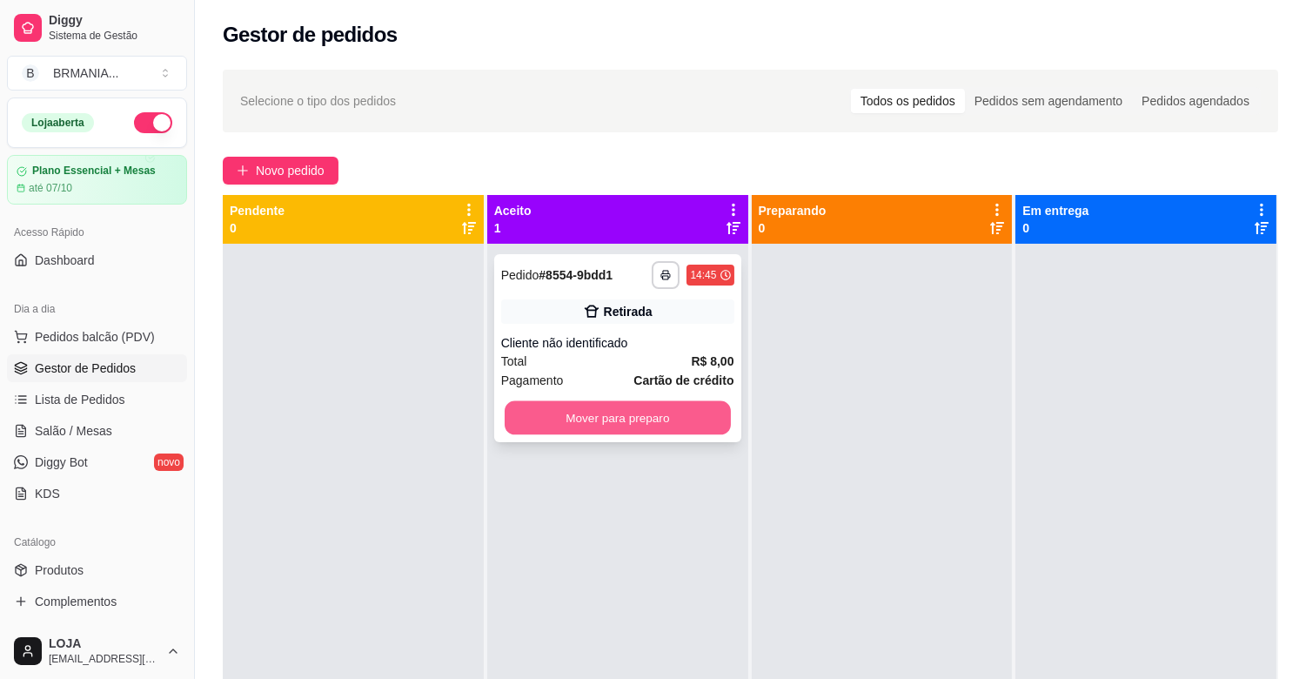
click at [664, 414] on button "Mover para preparo" at bounding box center [618, 418] width 226 height 34
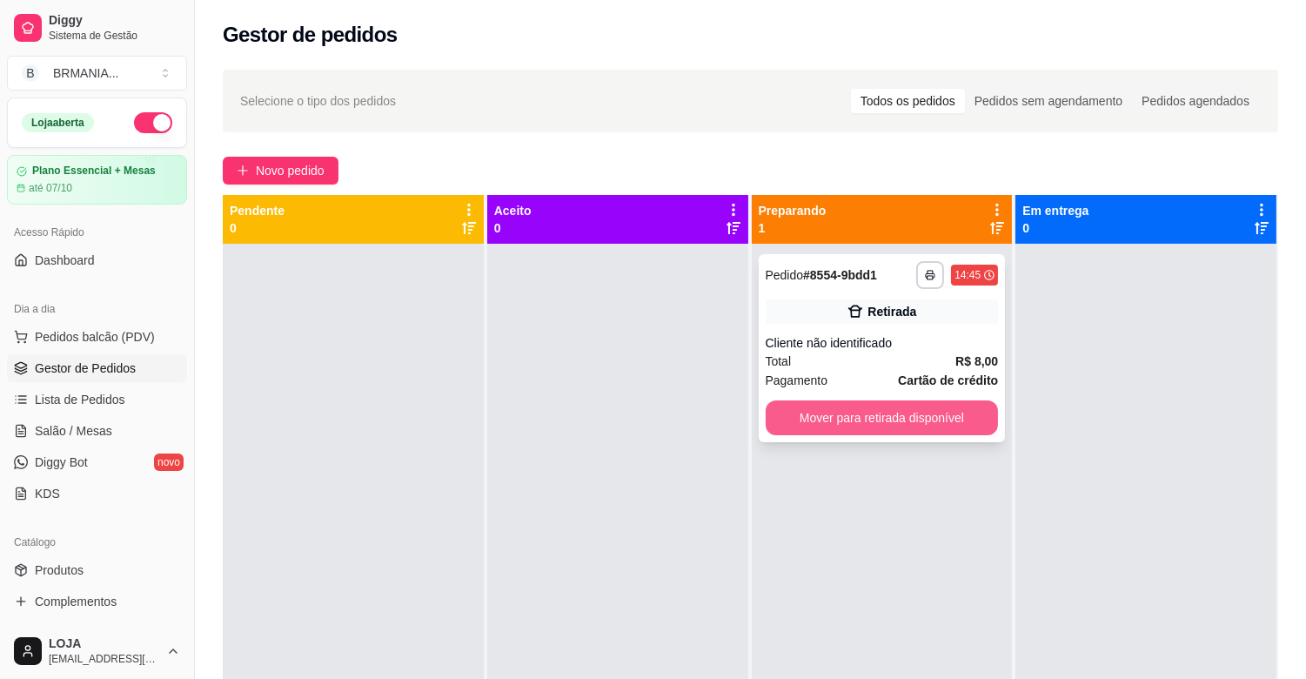
click at [870, 419] on button "Mover para retirada disponível" at bounding box center [882, 417] width 233 height 35
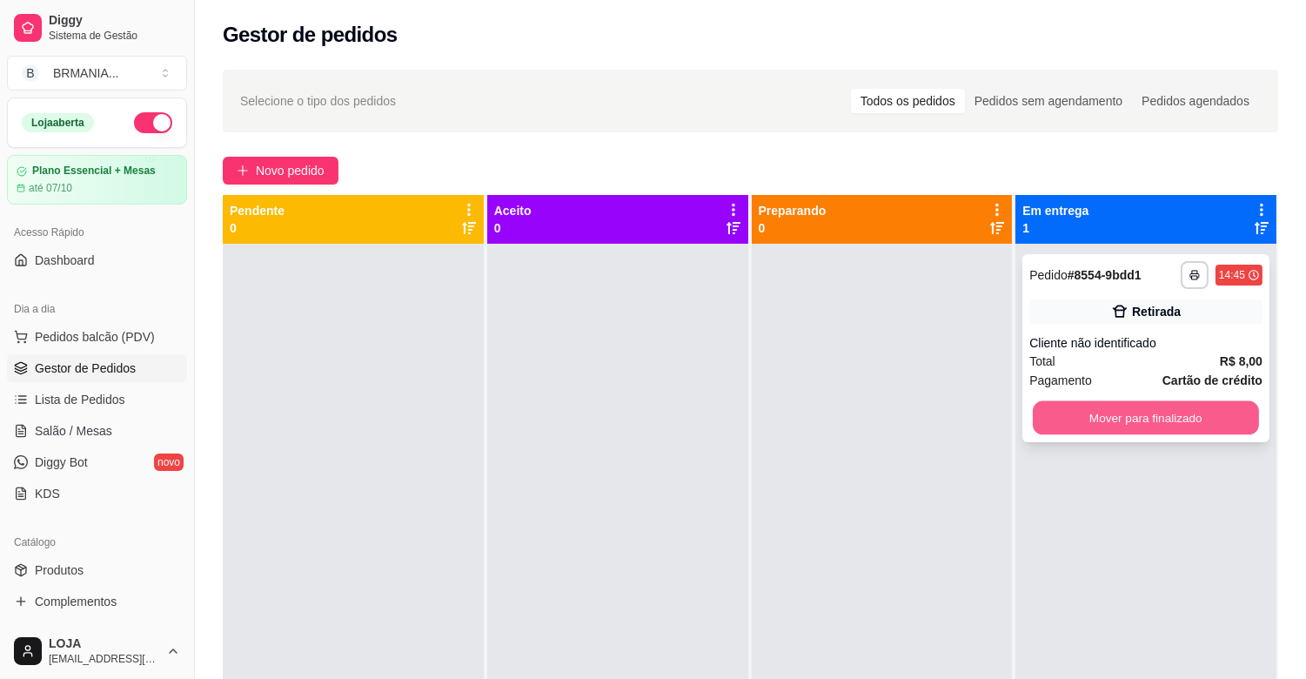
click at [1098, 427] on button "Mover para finalizado" at bounding box center [1146, 418] width 226 height 34
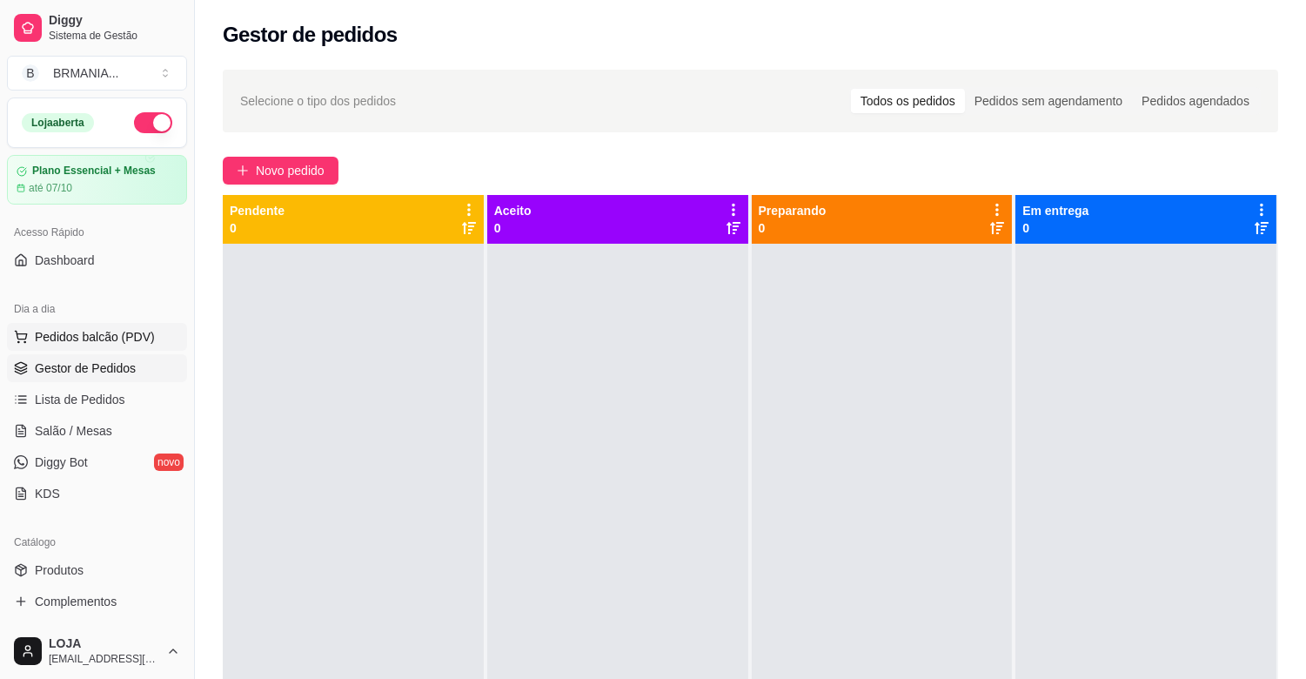
click at [139, 341] on span "Pedidos balcão (PDV)" at bounding box center [95, 336] width 120 height 17
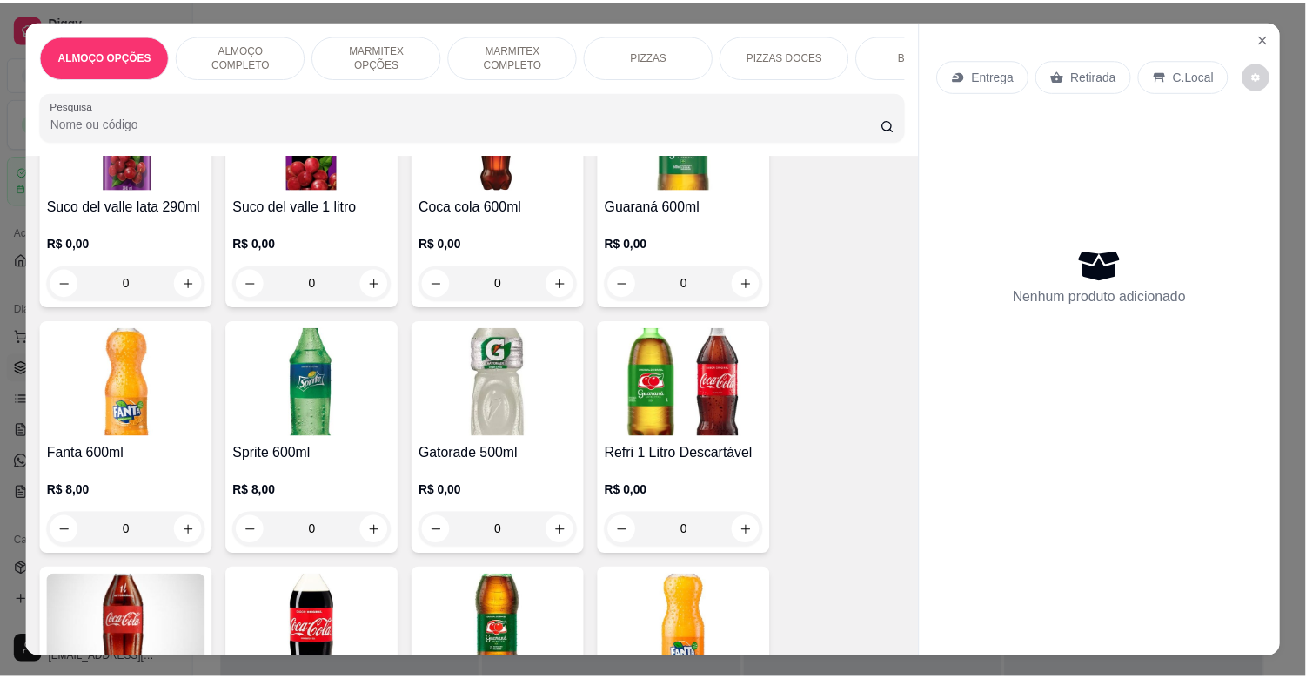
scroll to position [2783, 0]
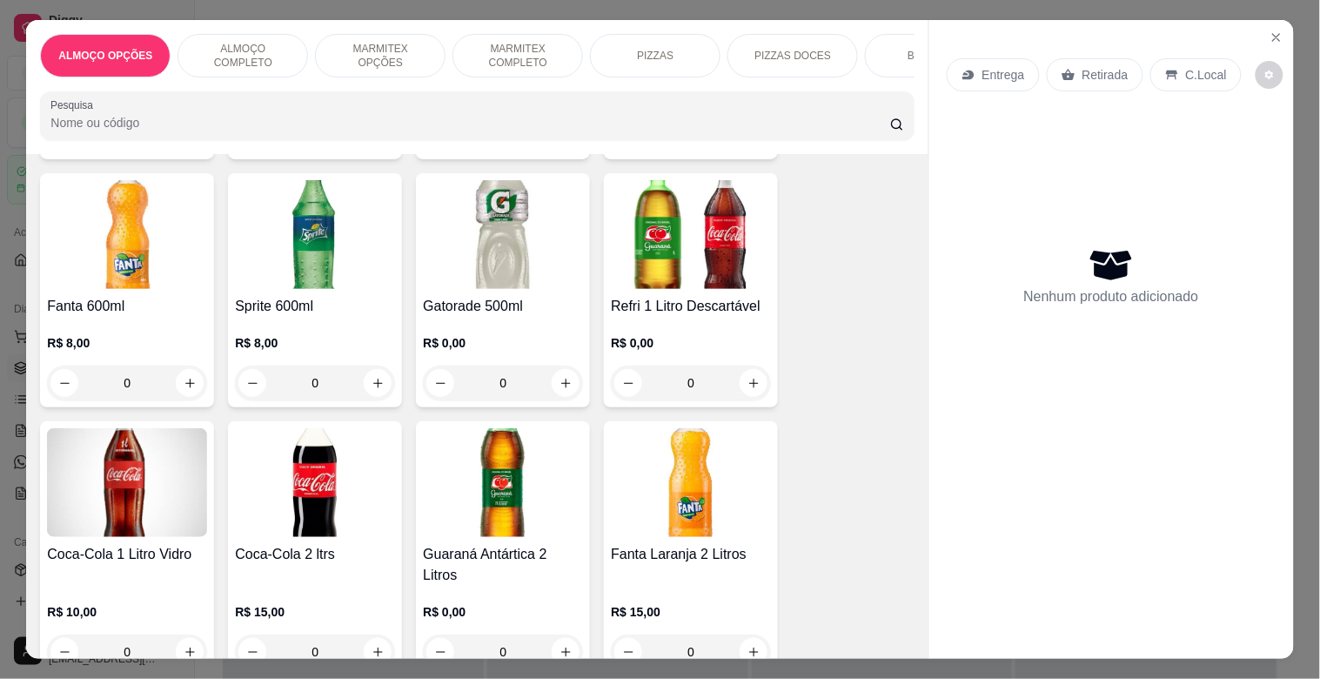
click at [319, 474] on img at bounding box center [315, 482] width 160 height 109
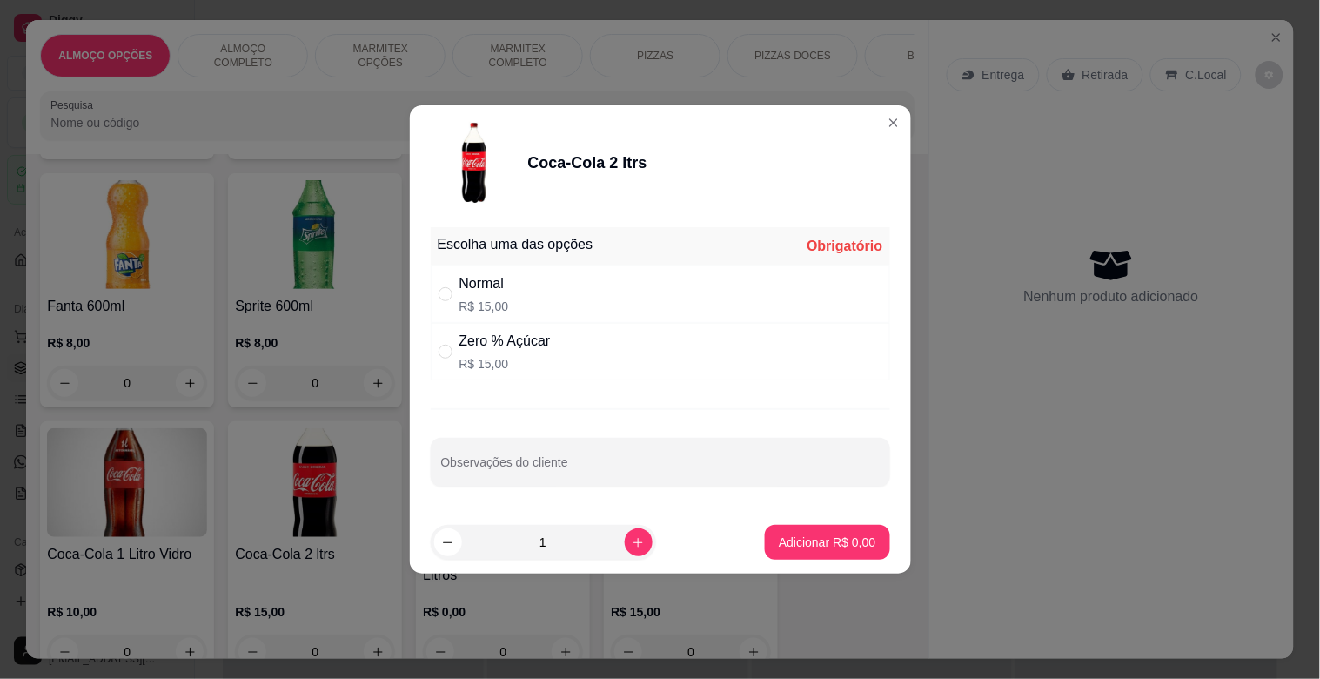
click at [501, 287] on div "Normal" at bounding box center [484, 283] width 50 height 21
radio input "true"
click at [781, 541] on p "Adicionar R$ 15,00" at bounding box center [824, 541] width 101 height 17
type input "1"
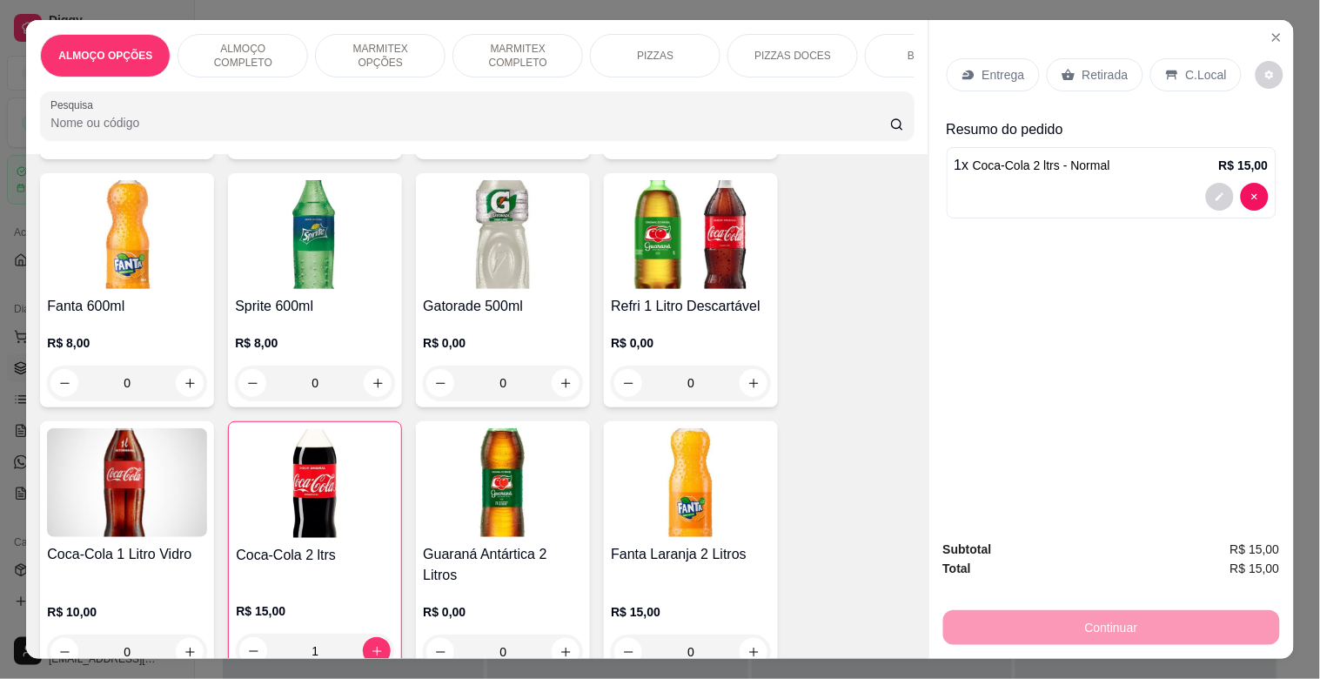
click at [1095, 67] on p "Retirada" at bounding box center [1106, 74] width 46 height 17
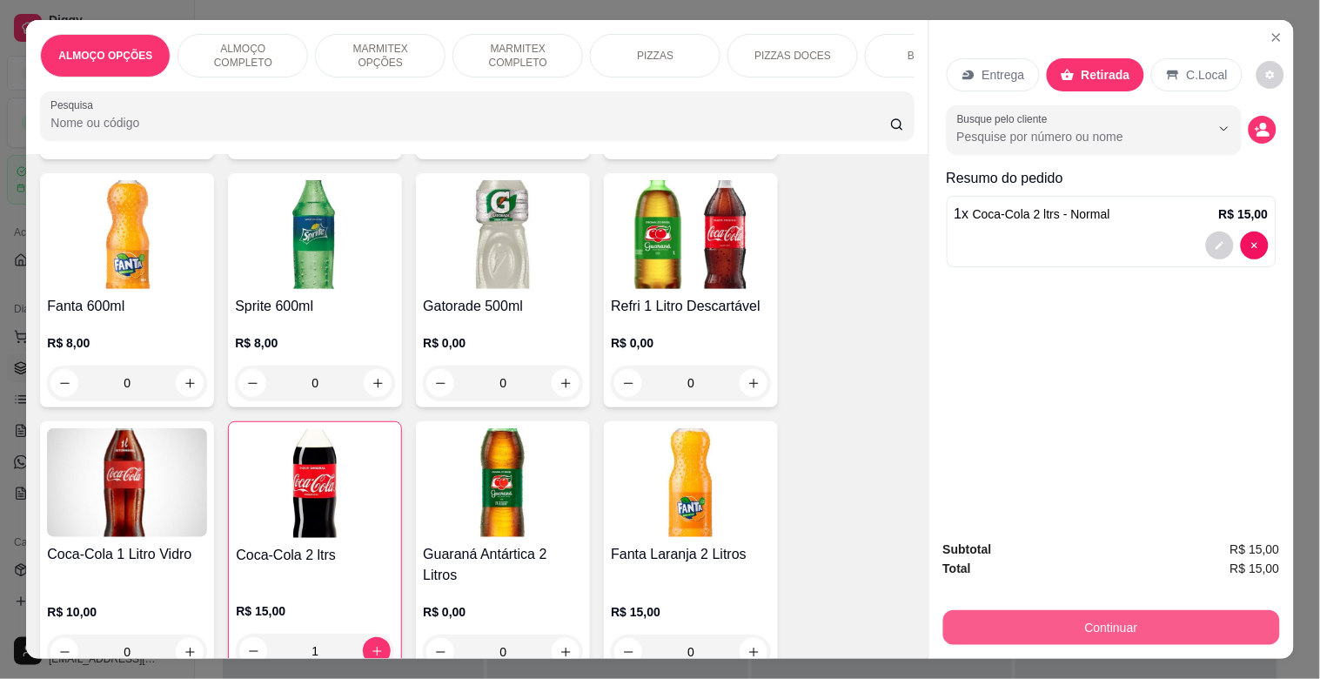
click at [1004, 627] on button "Continuar" at bounding box center [1111, 627] width 337 height 35
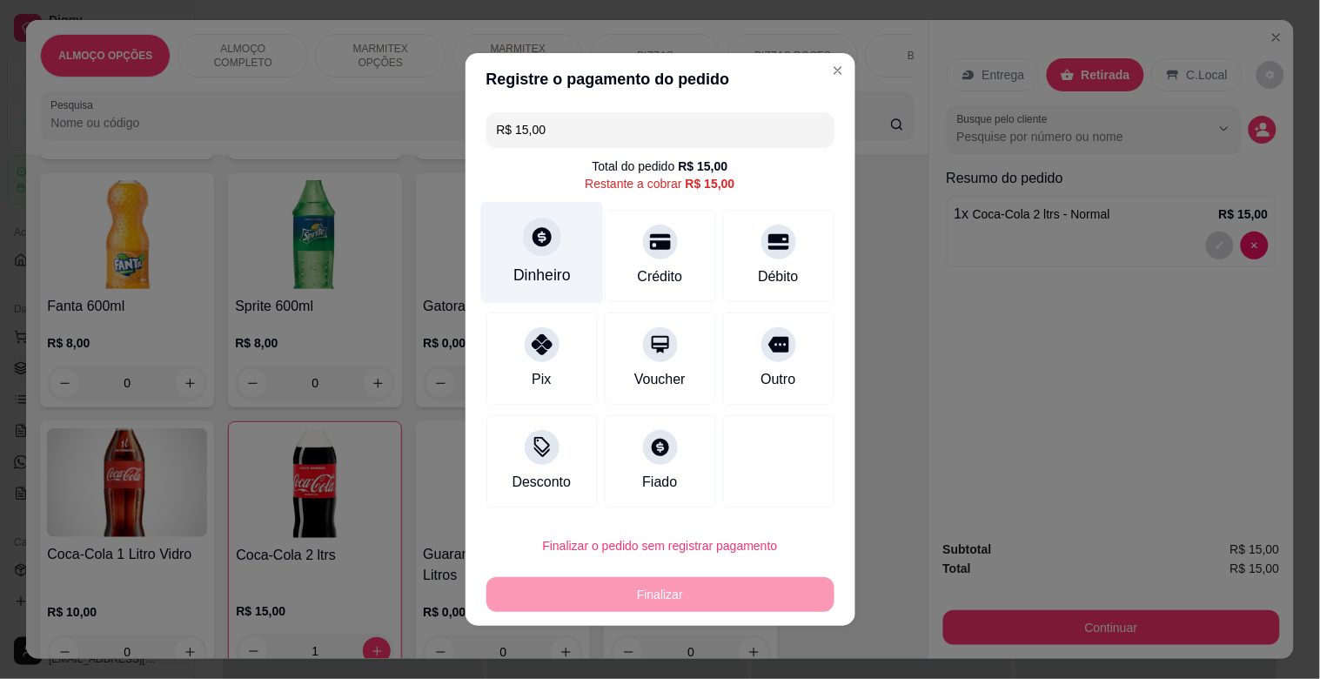
click at [531, 255] on div at bounding box center [542, 237] width 38 height 38
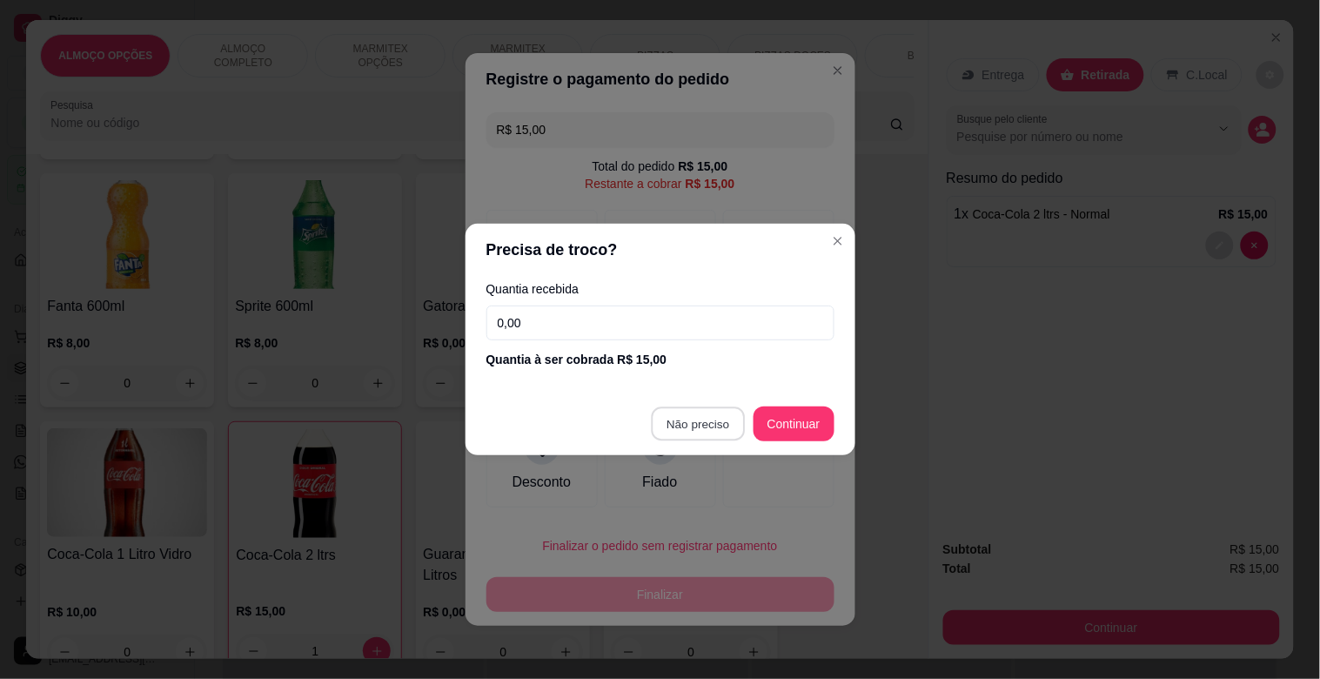
type input "R$ 0,00"
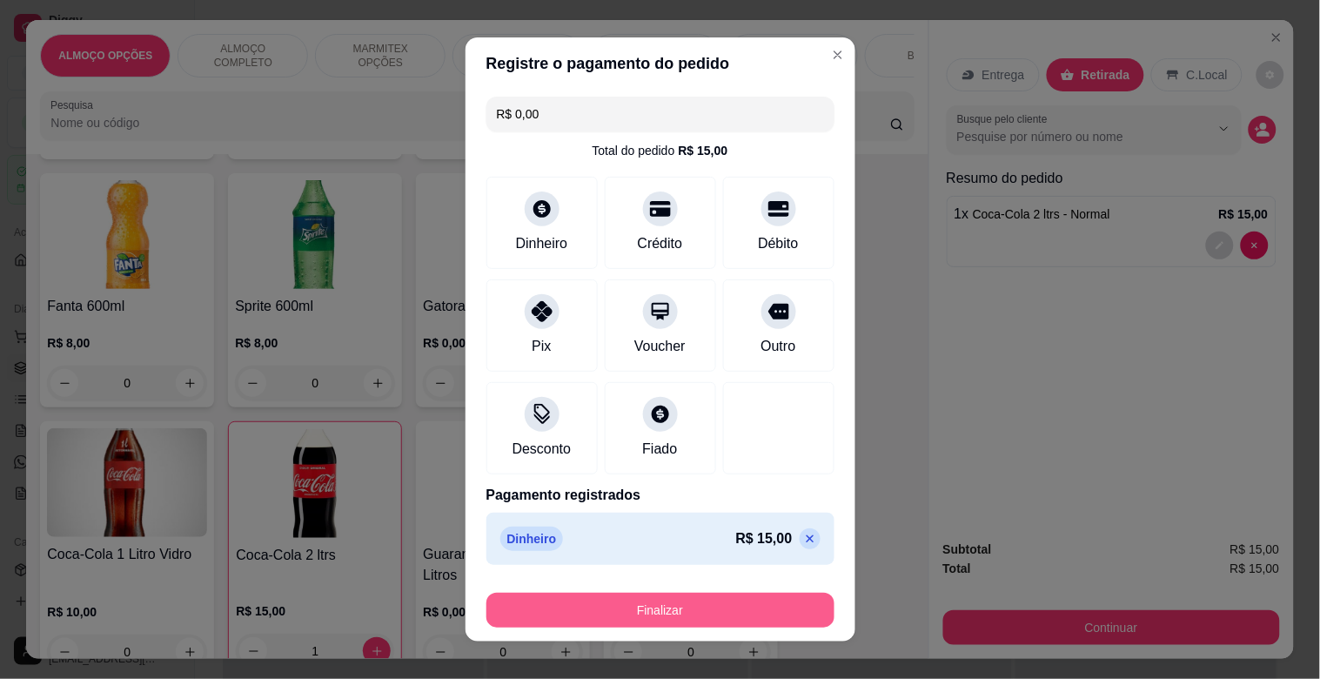
click at [674, 606] on button "Finalizar" at bounding box center [660, 610] width 348 height 35
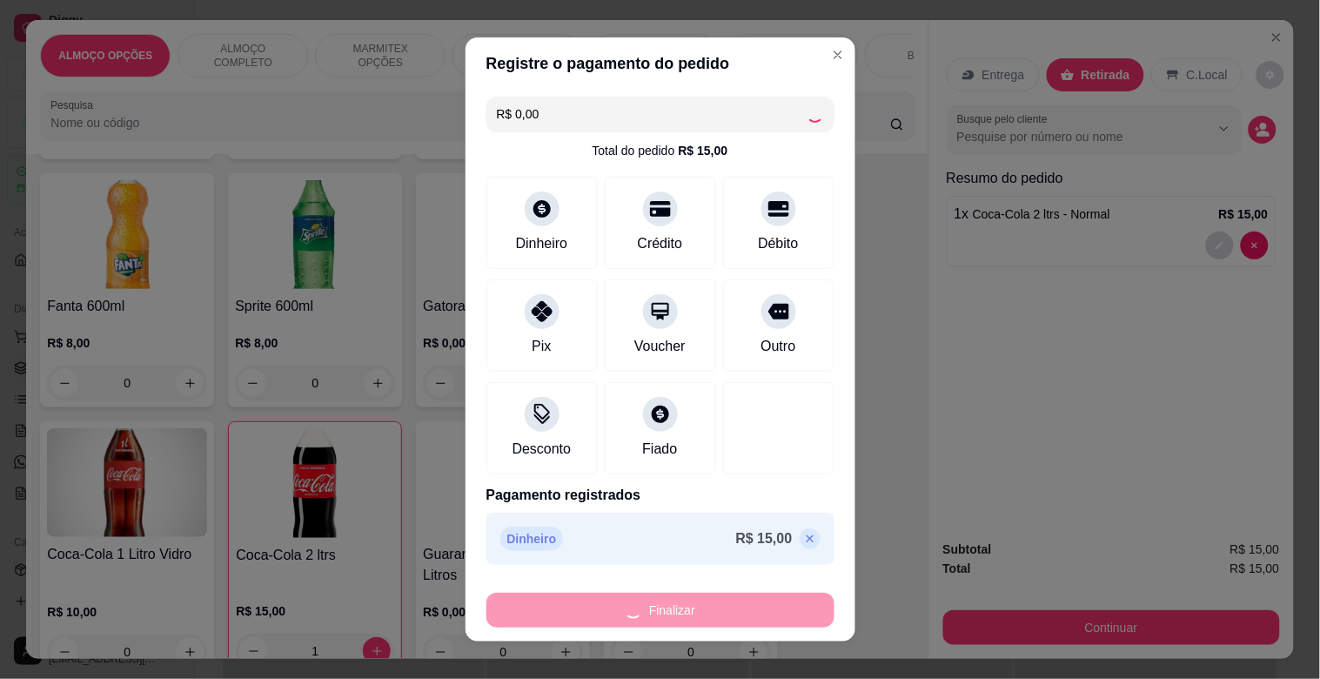
type input "0"
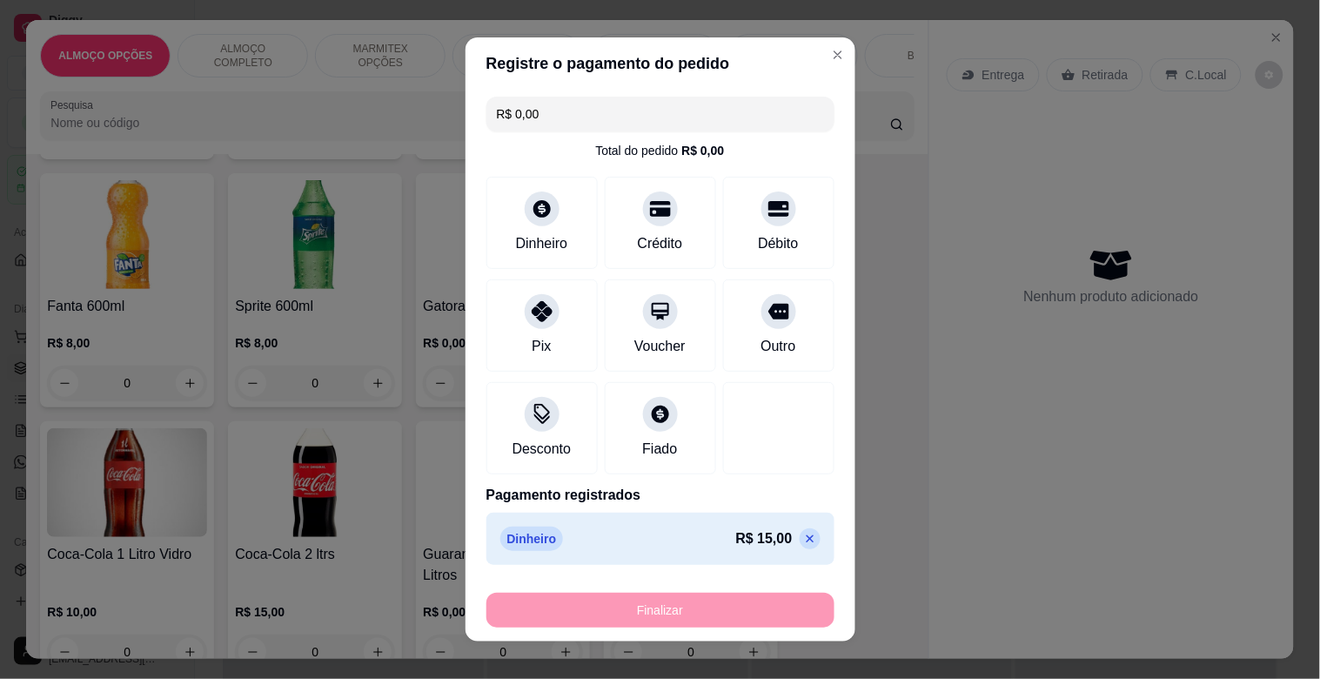
type input "-R$ 15,00"
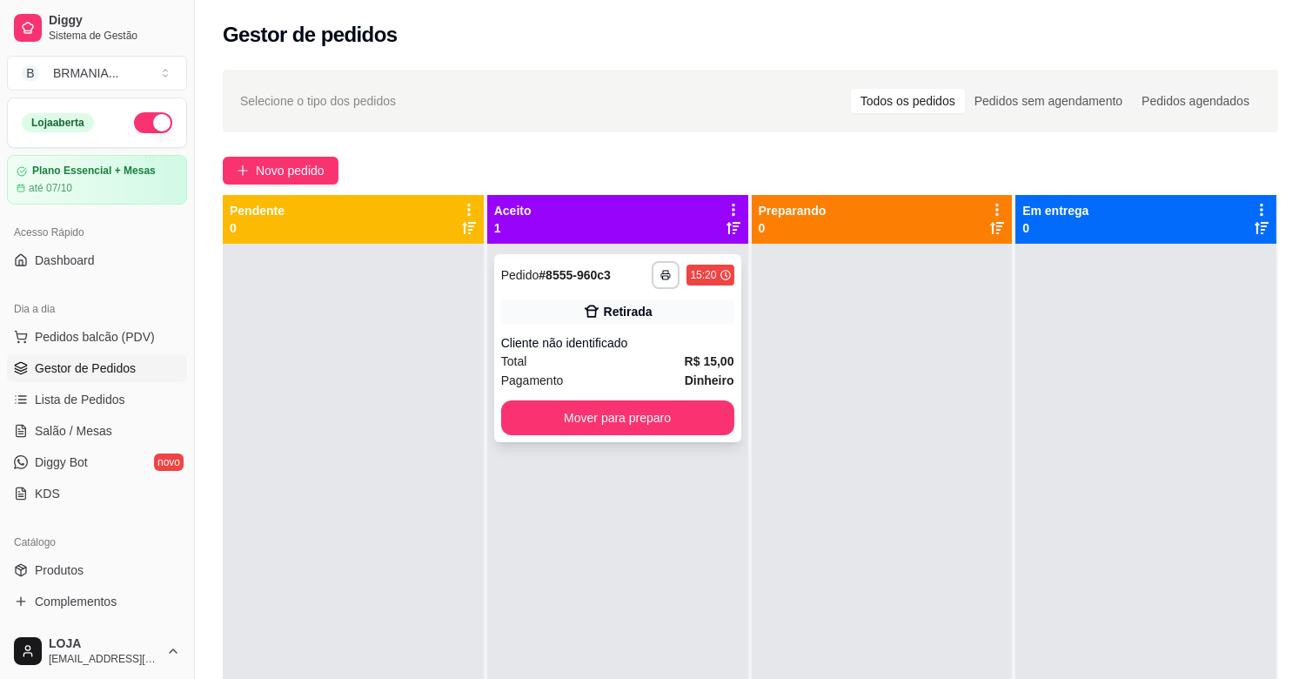
click at [647, 341] on div "Cliente não identificado" at bounding box center [617, 342] width 233 height 17
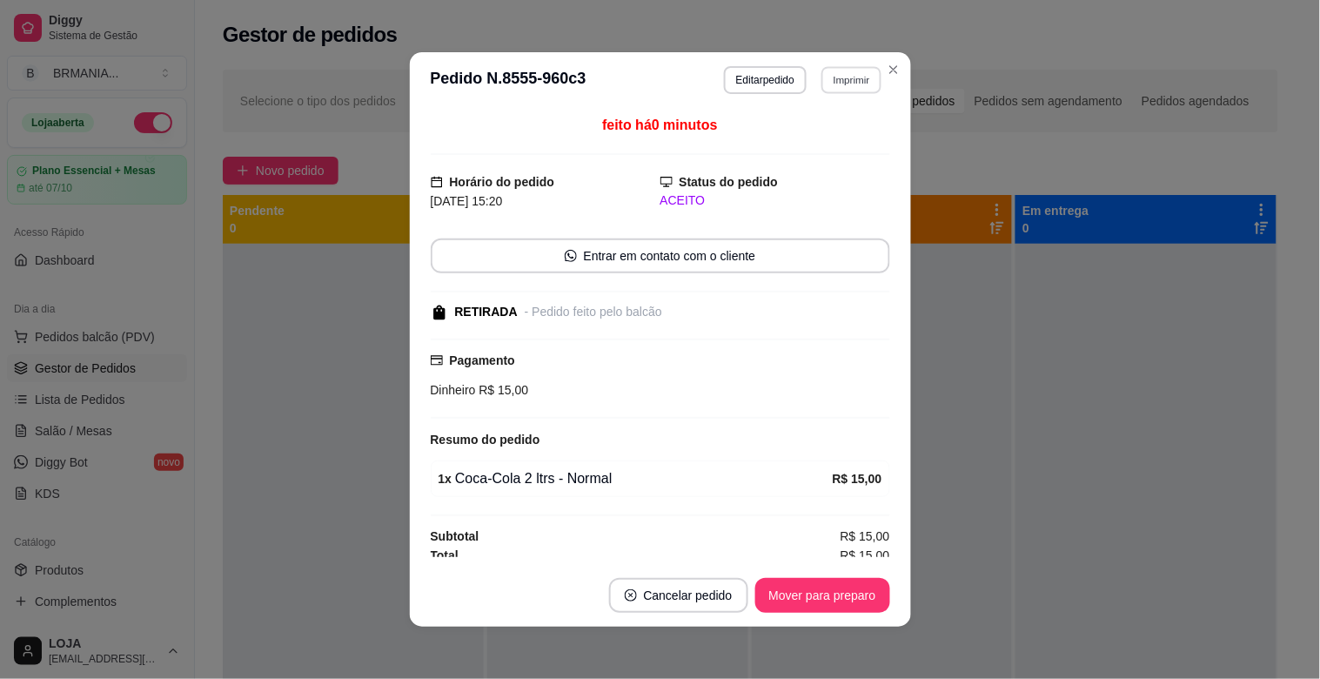
click at [855, 72] on button "Imprimir" at bounding box center [851, 79] width 60 height 27
click at [825, 135] on button "IMPRESSORA" at bounding box center [815, 141] width 122 height 27
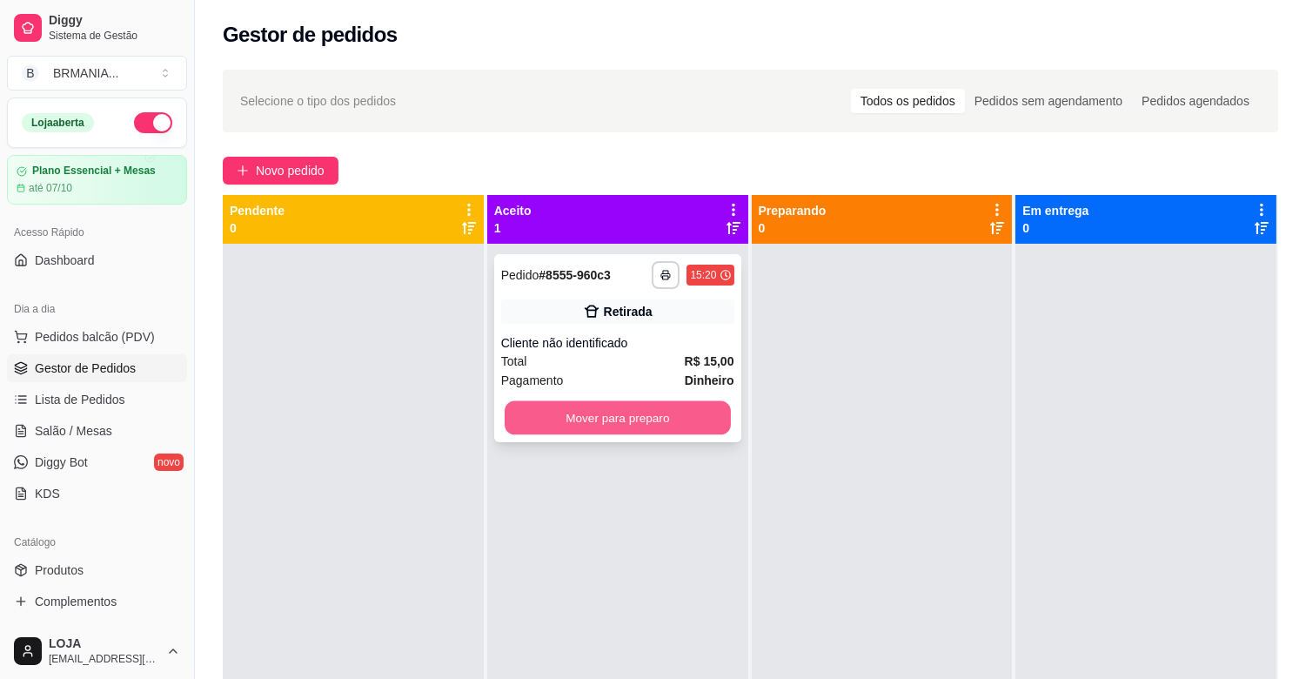
click at [665, 421] on button "Mover para preparo" at bounding box center [618, 418] width 226 height 34
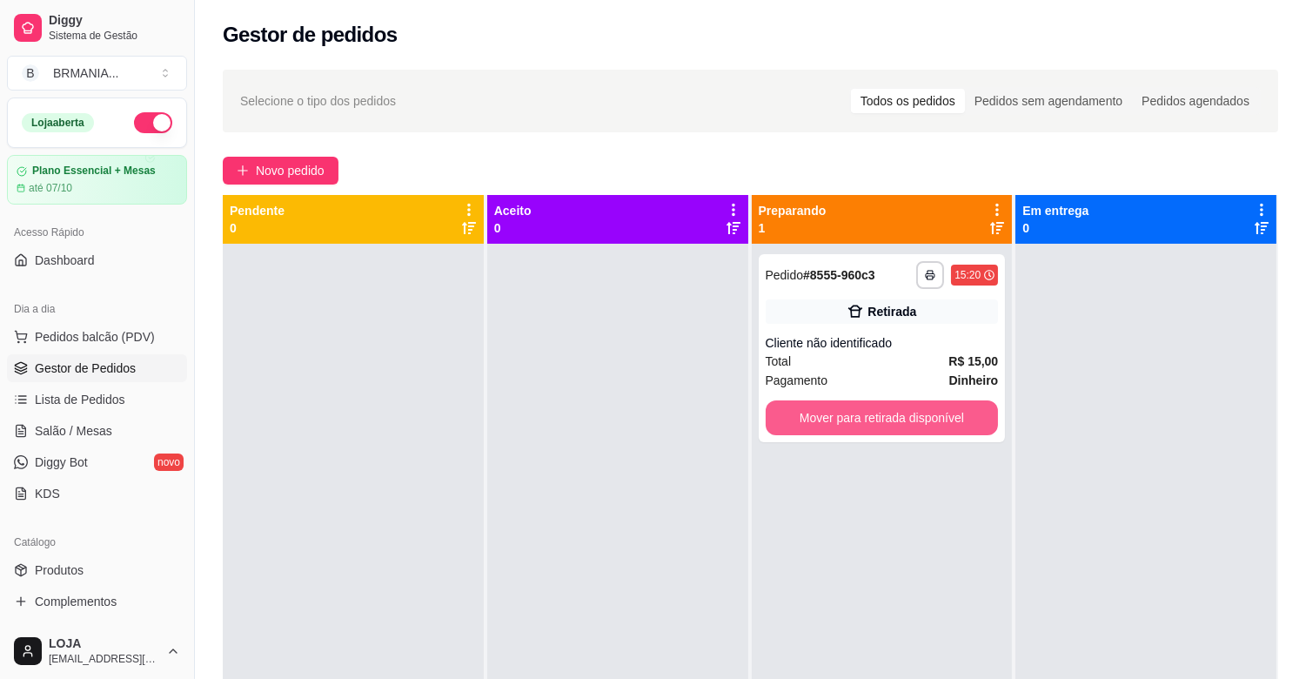
click at [831, 414] on button "Mover para retirada disponível" at bounding box center [882, 417] width 233 height 35
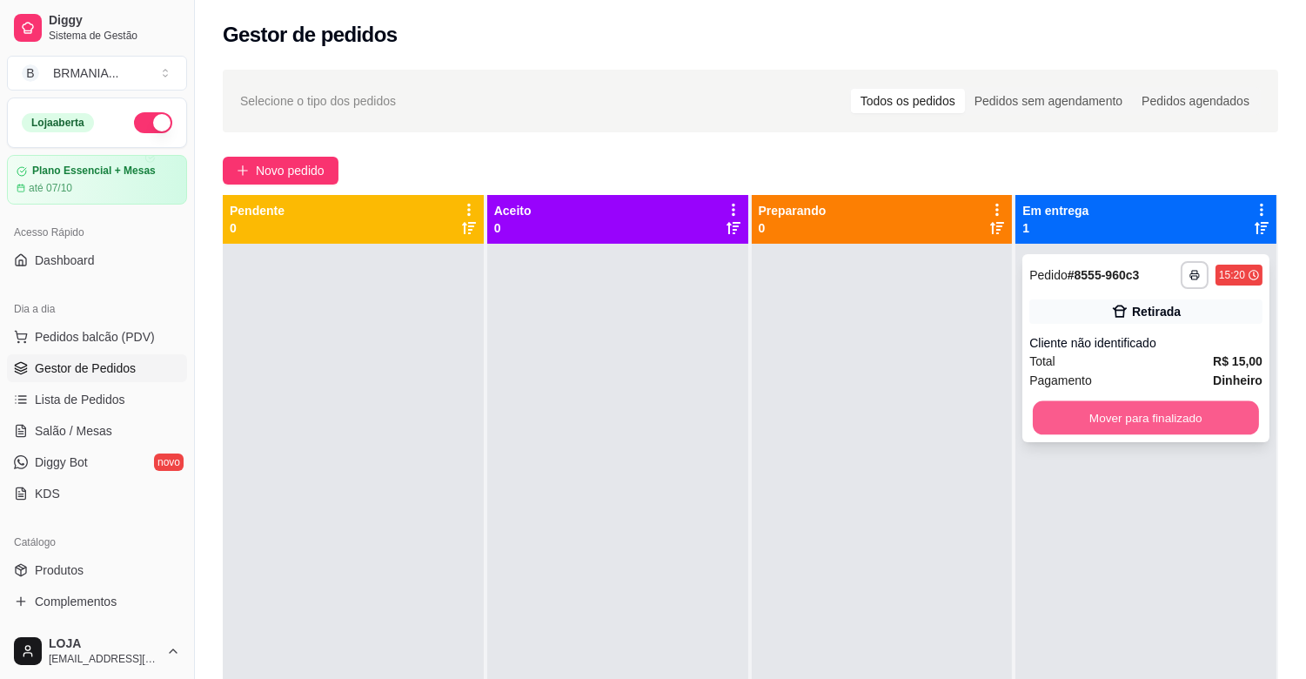
click at [1180, 420] on button "Mover para finalizado" at bounding box center [1146, 418] width 226 height 34
